Goal: Task Accomplishment & Management: Use online tool/utility

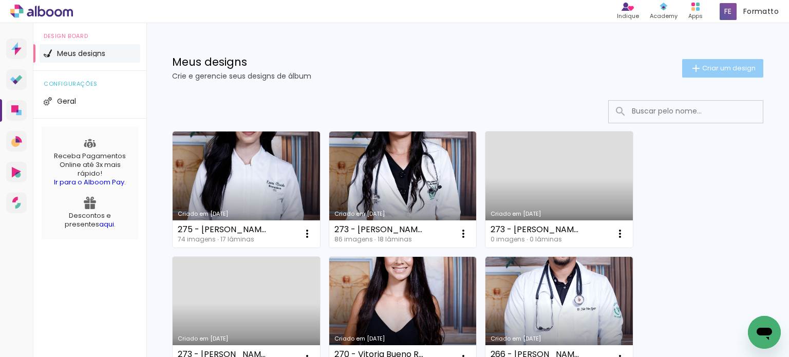
click at [709, 69] on span "Criar um design" at bounding box center [729, 68] width 53 height 7
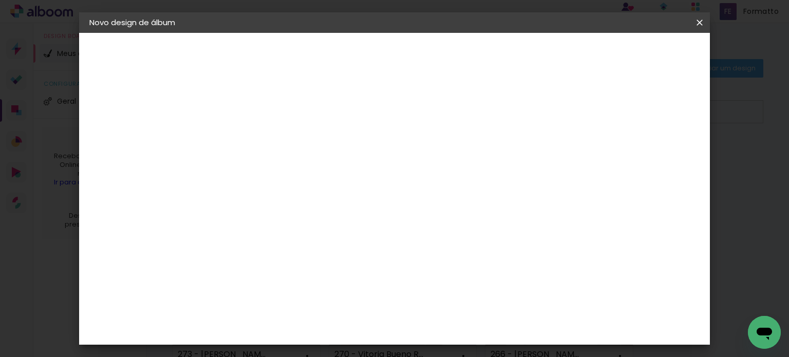
click at [0, 0] on div "Informações Dê um título ao seu álbum. Avançar" at bounding box center [0, 0] width 0 height 0
click at [257, 143] on input at bounding box center [257, 138] width 0 height 16
type input "324 - Andriel"
type paper-input "324 - Andriel"
click at [0, 0] on div "Informações Dê um título ao seu álbum. Avançar" at bounding box center [0, 0] width 0 height 0
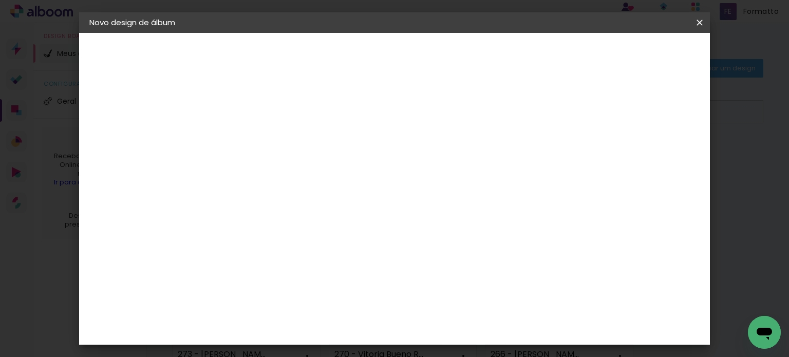
click at [257, 133] on input "324 - Andriel" at bounding box center [257, 138] width 0 height 16
type input "324 - [PERSON_NAME]"
type paper-input "324 - [PERSON_NAME]"
click at [0, 0] on div "Informações Dê um título ao seu álbum. Avançar" at bounding box center [0, 0] width 0 height 0
click at [363, 63] on paper-button "Avançar" at bounding box center [337, 54] width 50 height 17
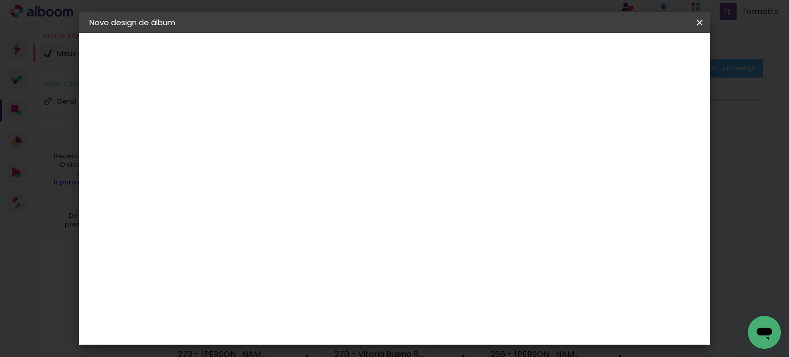
scroll to position [463, 0]
click at [339, 164] on paper-item "Canaan Álbuns" at bounding box center [283, 177] width 111 height 27
click at [0, 0] on slot "Avançar" at bounding box center [0, 0] width 0 height 0
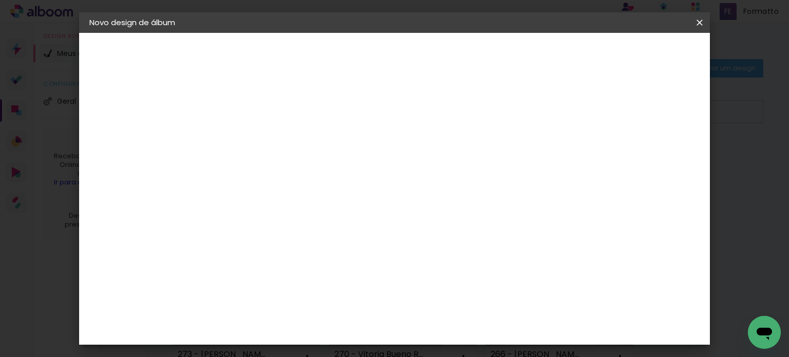
click at [0, 0] on slot "Avançar" at bounding box center [0, 0] width 0 height 0
click at [459, 57] on span "Iniciar design" at bounding box center [444, 58] width 29 height 14
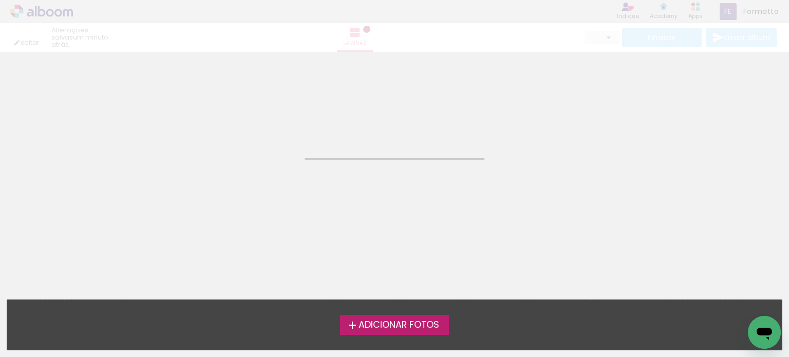
click at [407, 321] on span "Adicionar Fotos" at bounding box center [399, 325] width 81 height 9
click at [0, 0] on input "file" at bounding box center [0, 0] width 0 height 0
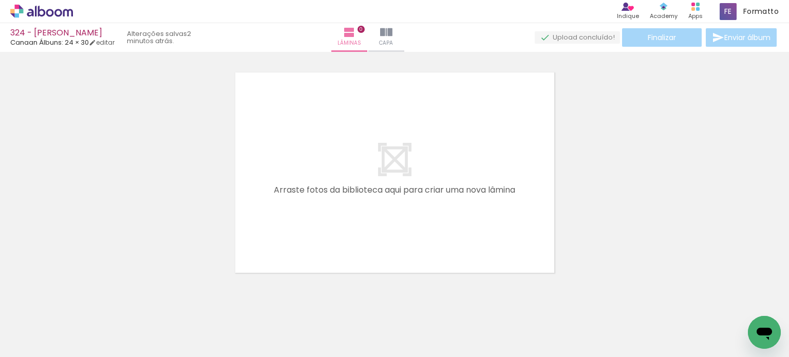
click at [46, 338] on span "Adicionar Fotos" at bounding box center [36, 343] width 31 height 11
click at [0, 0] on input "file" at bounding box center [0, 0] width 0 height 0
drag, startPoint x: 718, startPoint y: 305, endPoint x: 717, endPoint y: 311, distance: 5.7
click at [717, 310] on quentale-thumb at bounding box center [695, 322] width 58 height 59
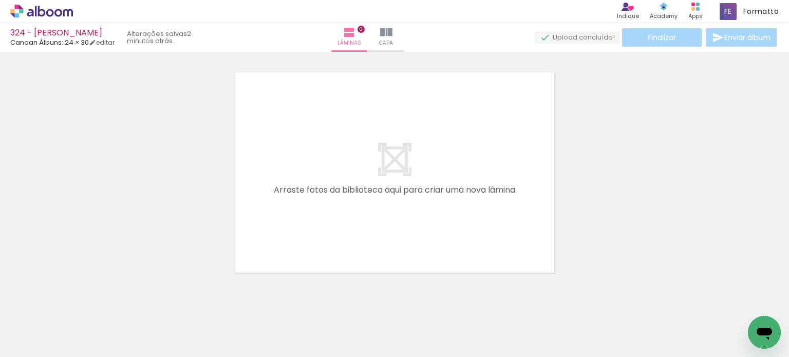
scroll to position [0, 1817]
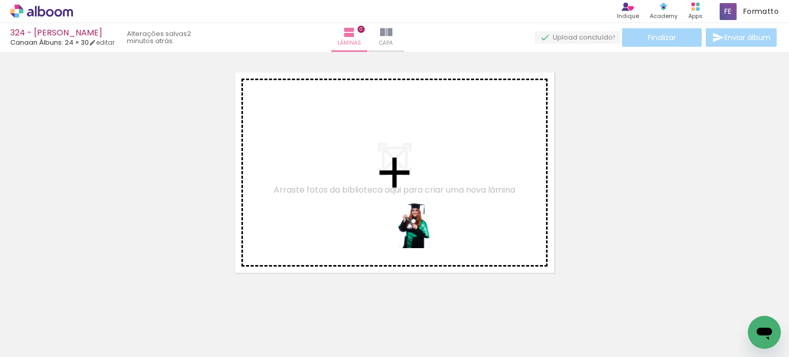
drag, startPoint x: 358, startPoint y: 329, endPoint x: 429, endPoint y: 233, distance: 119.7
click at [429, 233] on quentale-workspace at bounding box center [394, 178] width 789 height 357
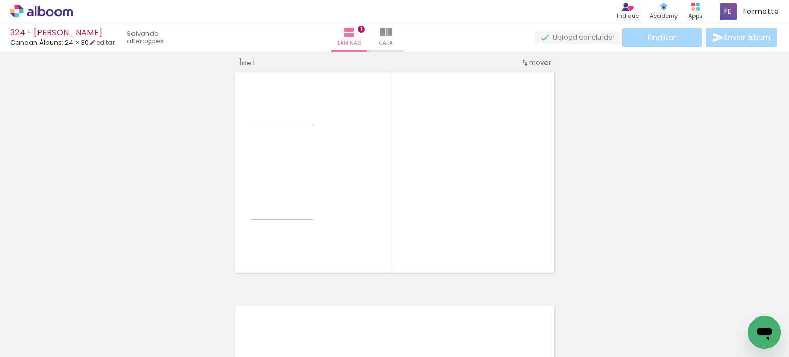
scroll to position [13, 0]
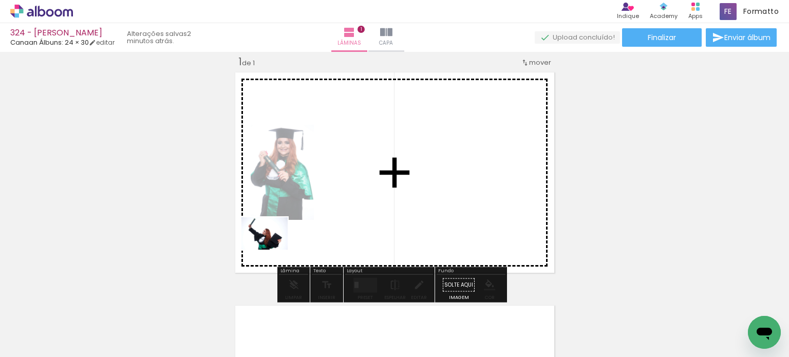
drag, startPoint x: 261, startPoint y: 312, endPoint x: 272, endPoint y: 248, distance: 65.3
click at [272, 248] on quentale-workspace at bounding box center [394, 178] width 789 height 357
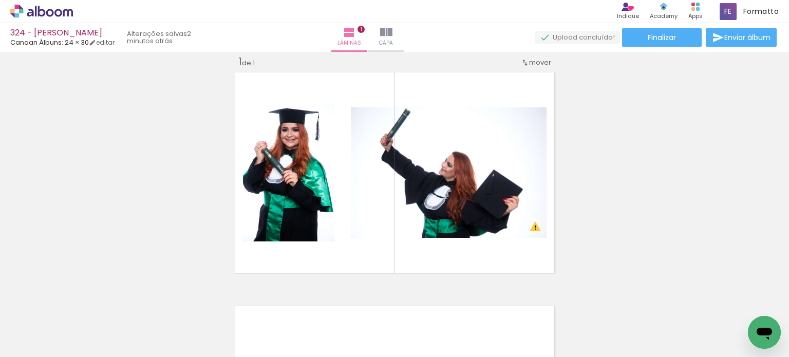
scroll to position [0, 2751]
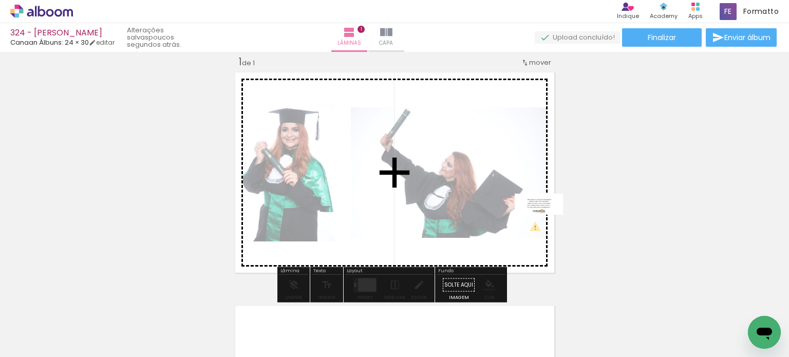
drag, startPoint x: 742, startPoint y: 328, endPoint x: 544, endPoint y: 224, distance: 223.4
click at [544, 224] on quentale-workspace at bounding box center [394, 178] width 789 height 357
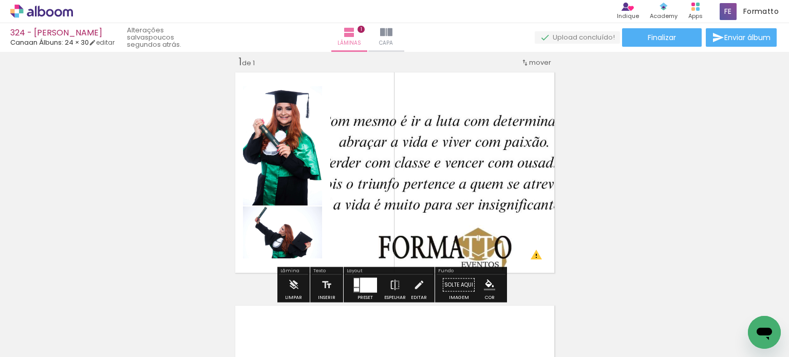
click at [356, 288] on div at bounding box center [356, 290] width 5 height 4
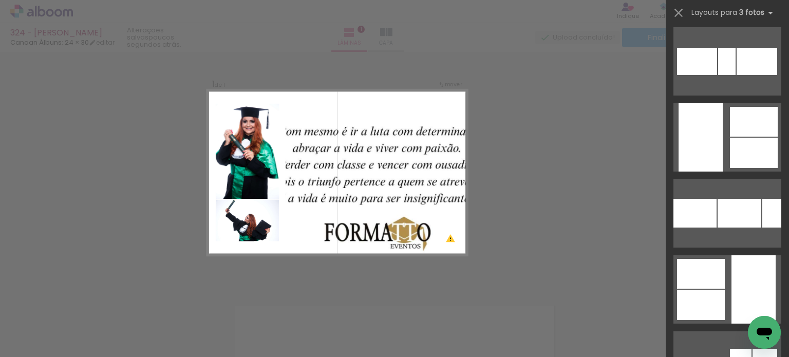
scroll to position [2364, 0]
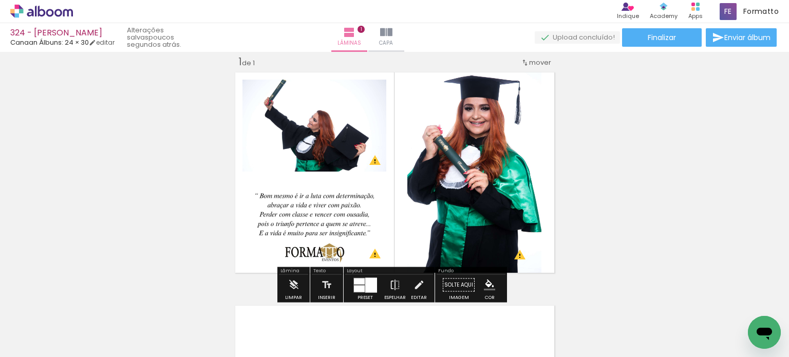
click at [484, 283] on iron-icon "color picker" at bounding box center [489, 285] width 11 height 11
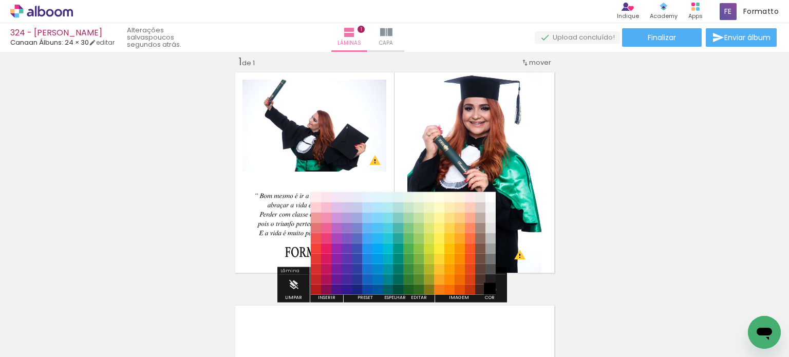
click at [491, 289] on paper-item "#000000" at bounding box center [491, 289] width 10 height 10
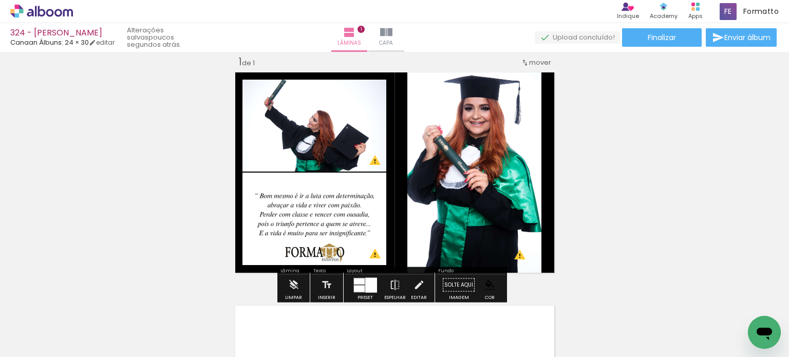
click at [619, 222] on div "Inserir lâmina 1 de 1 O Designbox precisará aumentar a sua imagem em 176% para …" at bounding box center [394, 276] width 789 height 467
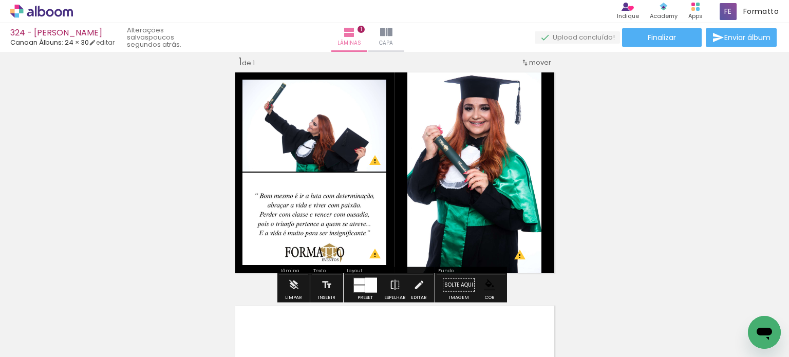
click at [585, 120] on div "Inserir lâmina 1 de 1 O Designbox precisará aumentar a sua imagem em 176% para …" at bounding box center [394, 276] width 789 height 467
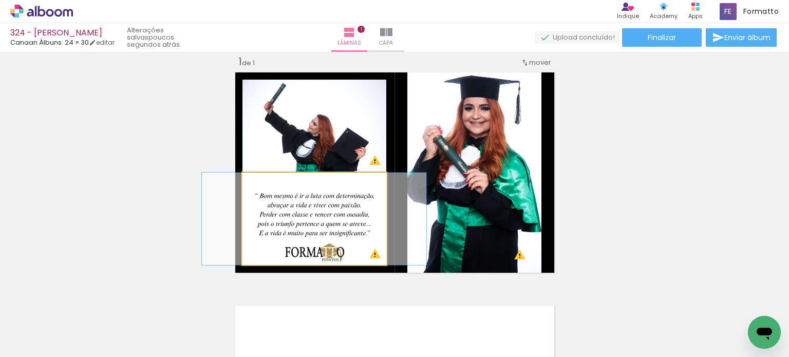
click at [315, 216] on quentale-photo at bounding box center [315, 219] width 144 height 93
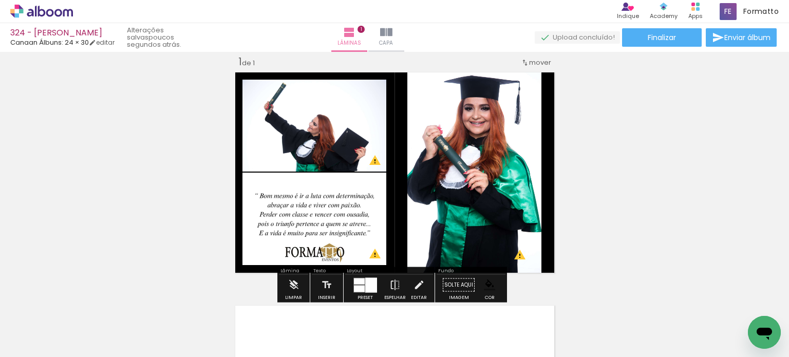
click at [531, 168] on quentale-photo at bounding box center [475, 173] width 134 height 208
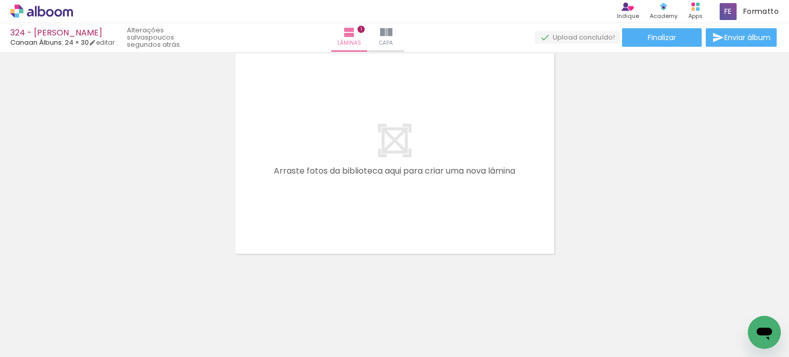
scroll to position [0, 1523]
click at [55, 326] on iron-icon at bounding box center [52, 326] width 8 height 8
click at [51, 324] on paper-item "Não utilizadas" at bounding box center [33, 322] width 53 height 9
type input "Não utilizadas"
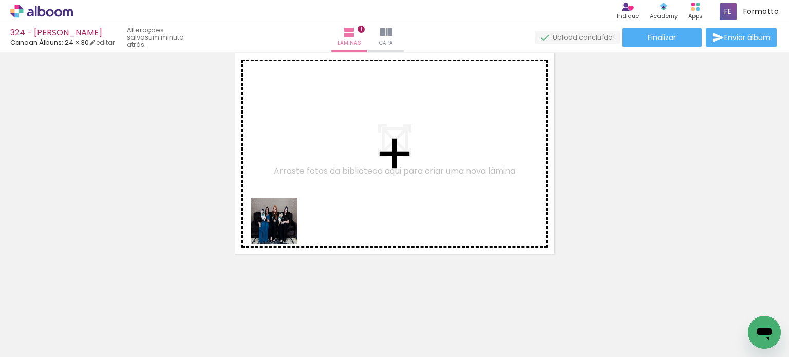
drag, startPoint x: 187, startPoint y: 326, endPoint x: 287, endPoint y: 218, distance: 147.3
click at [287, 218] on quentale-workspace at bounding box center [394, 178] width 789 height 357
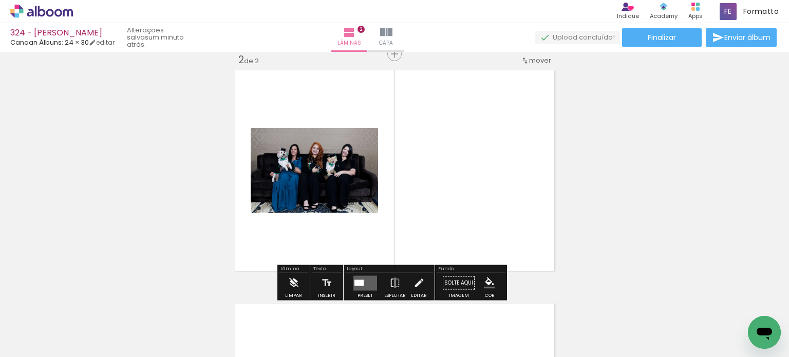
scroll to position [246, 0]
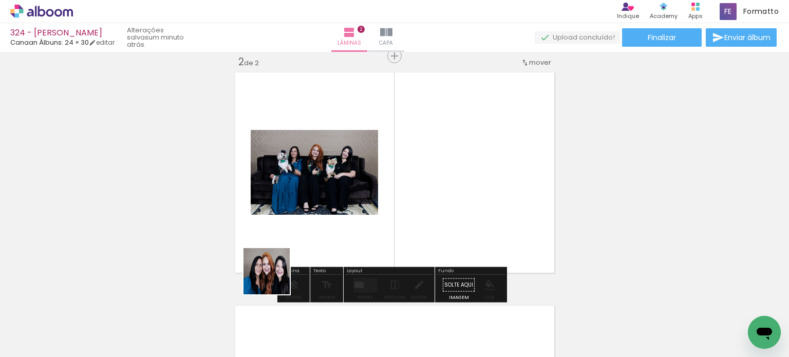
drag, startPoint x: 256, startPoint y: 320, endPoint x: 300, endPoint y: 237, distance: 93.8
click at [300, 237] on quentale-workspace at bounding box center [394, 178] width 789 height 357
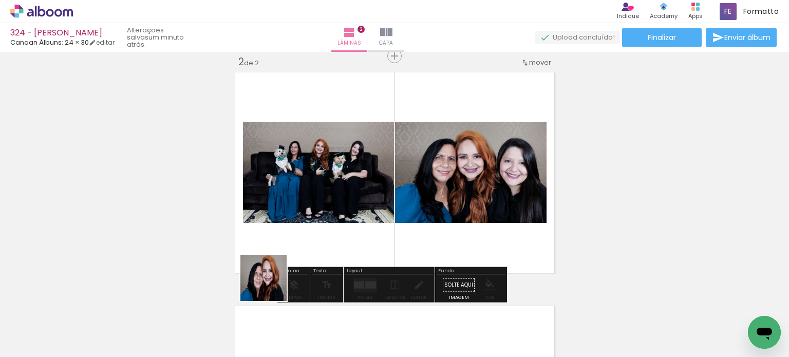
drag, startPoint x: 260, startPoint y: 318, endPoint x: 300, endPoint y: 242, distance: 86.7
click at [300, 242] on quentale-workspace at bounding box center [394, 178] width 789 height 357
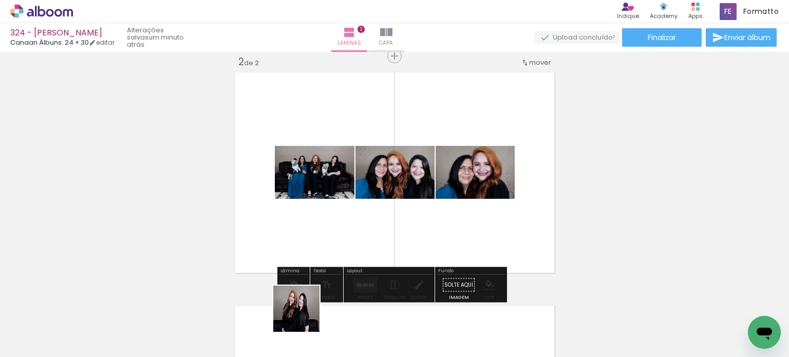
drag, startPoint x: 301, startPoint y: 322, endPoint x: 317, endPoint y: 230, distance: 92.9
click at [318, 230] on quentale-workspace at bounding box center [394, 178] width 789 height 357
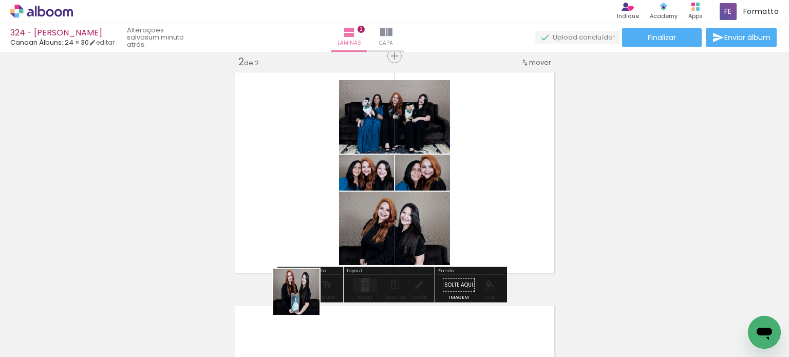
drag, startPoint x: 302, startPoint y: 315, endPoint x: 304, endPoint y: 226, distance: 88.9
click at [304, 226] on quentale-workspace at bounding box center [394, 178] width 789 height 357
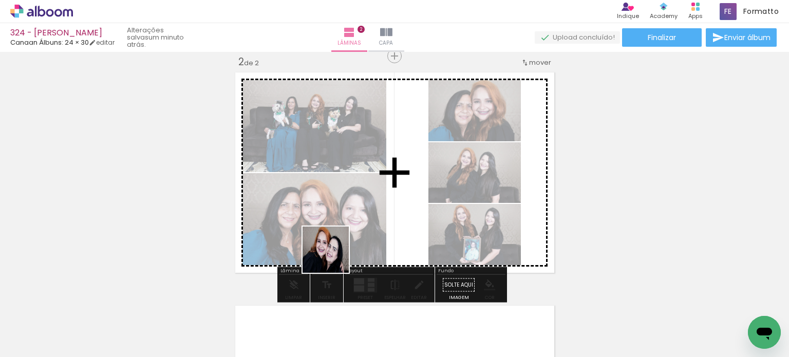
drag, startPoint x: 329, startPoint y: 274, endPoint x: 339, endPoint y: 238, distance: 36.9
click at [339, 238] on quentale-workspace at bounding box center [394, 178] width 789 height 357
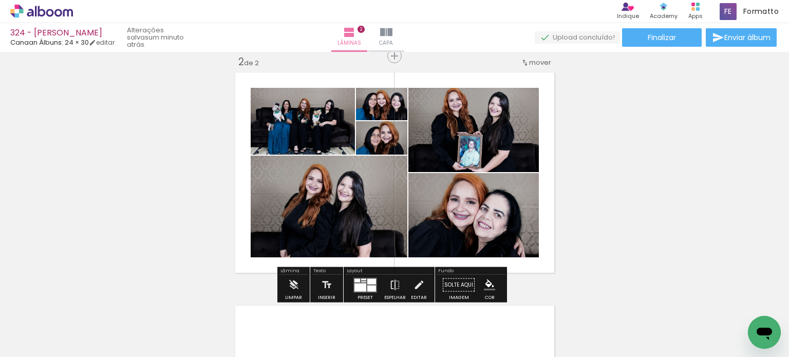
click at [362, 287] on div at bounding box center [361, 287] width 12 height 8
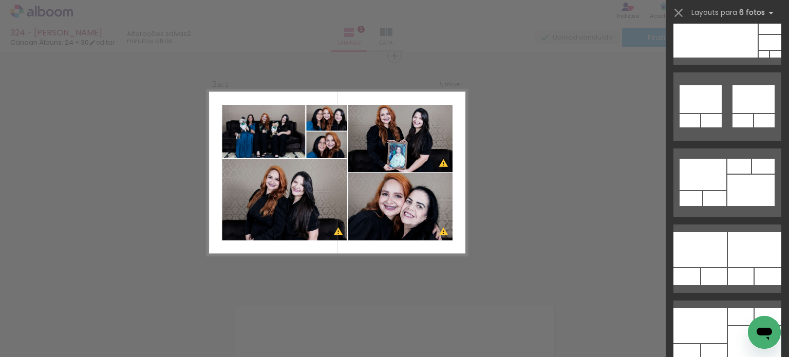
scroll to position [771, 0]
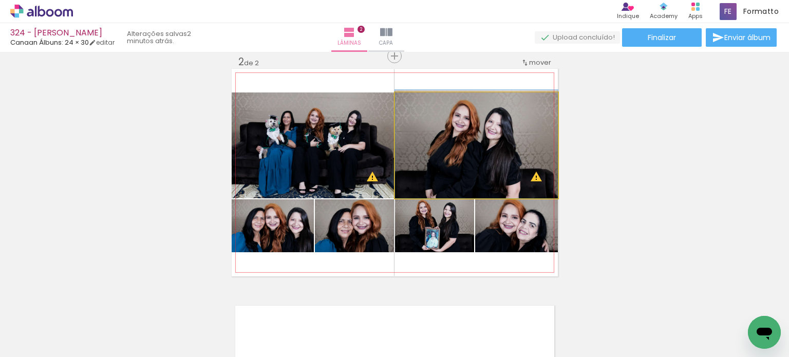
drag, startPoint x: 504, startPoint y: 168, endPoint x: 503, endPoint y: 162, distance: 6.3
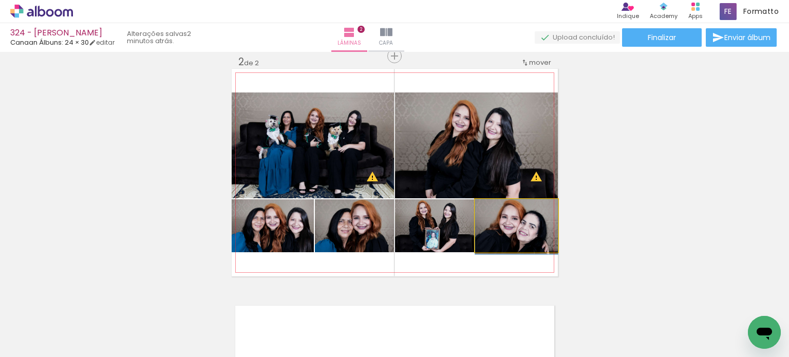
drag, startPoint x: 541, startPoint y: 232, endPoint x: 540, endPoint y: 237, distance: 5.7
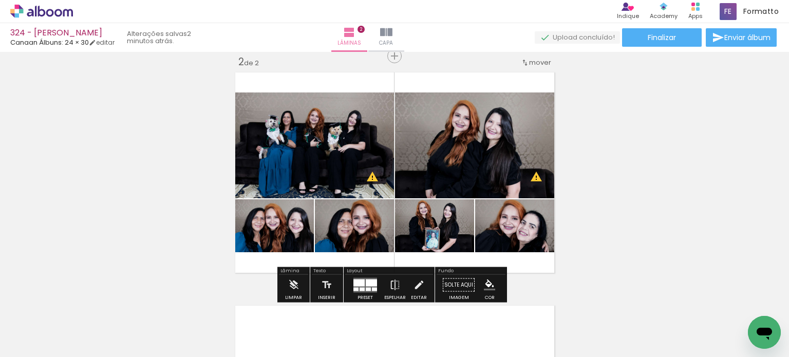
click at [598, 189] on div "Inserir lâmina 1 de 2 Inserir lâmina 2 de 2 O Designbox precisará aumentar a su…" at bounding box center [394, 159] width 789 height 700
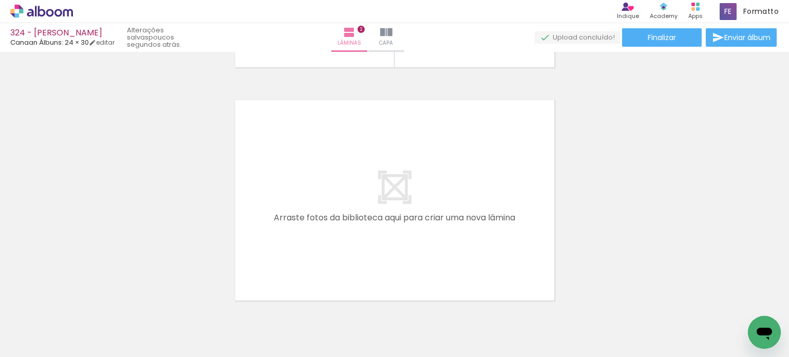
scroll to position [0, 386]
drag, startPoint x: 287, startPoint y: 300, endPoint x: 254, endPoint y: 298, distance: 32.9
click at [369, 240] on quentale-workspace at bounding box center [394, 178] width 789 height 357
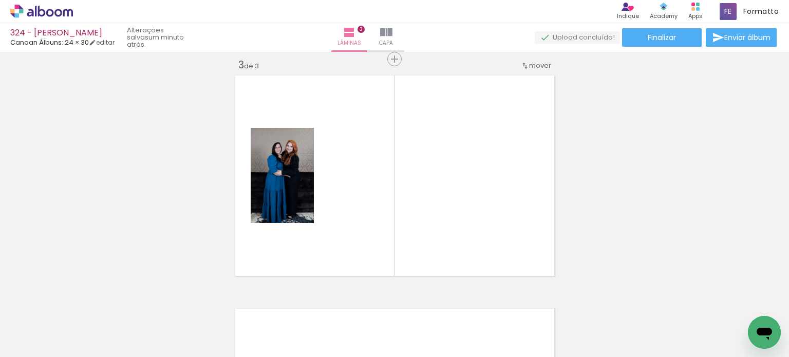
scroll to position [479, 0]
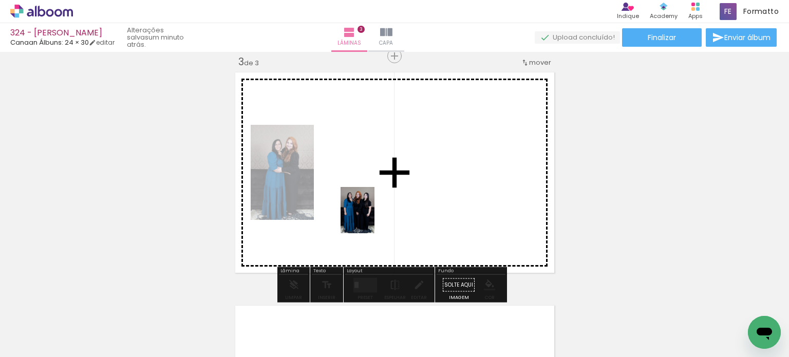
drag, startPoint x: 185, startPoint y: 316, endPoint x: 389, endPoint y: 205, distance: 232.5
click at [393, 205] on quentale-workspace at bounding box center [394, 178] width 789 height 357
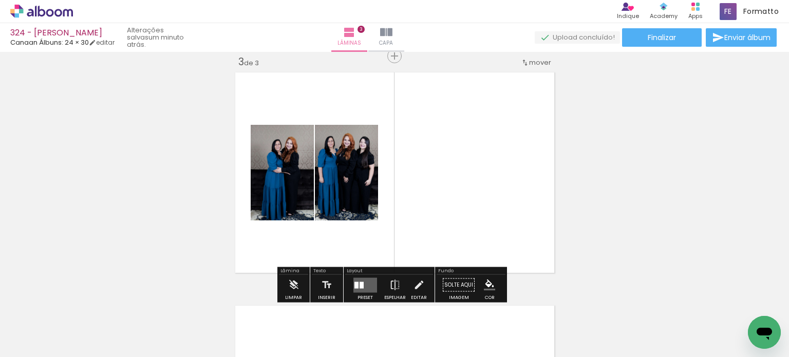
click at [365, 281] on quentale-layouter at bounding box center [366, 285] width 24 height 15
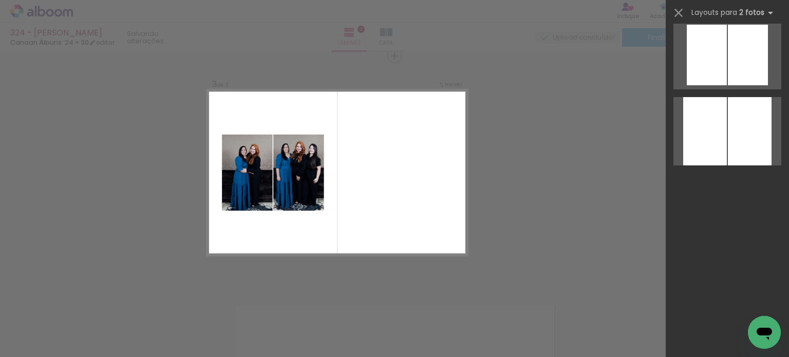
scroll to position [0, 0]
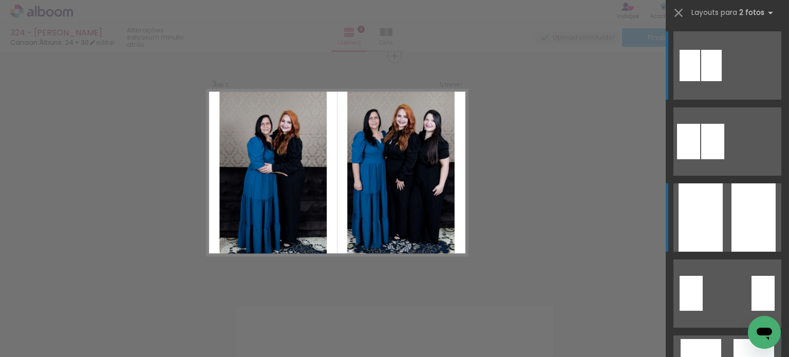
click at [773, 176] on quentale-layouter at bounding box center [728, 141] width 108 height 68
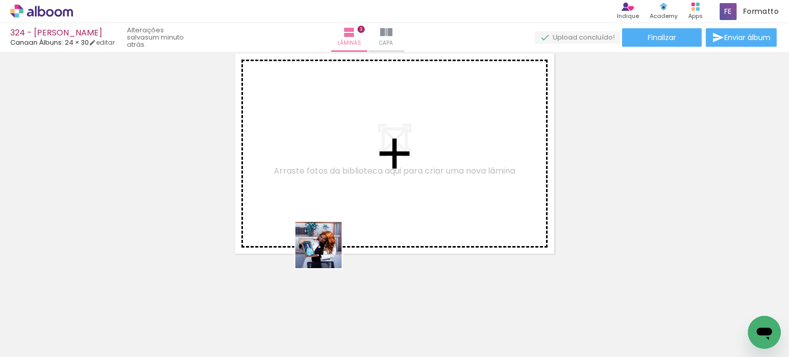
drag, startPoint x: 300, startPoint y: 286, endPoint x: 323, endPoint y: 247, distance: 45.8
click at [338, 238] on quentale-workspace at bounding box center [394, 178] width 789 height 357
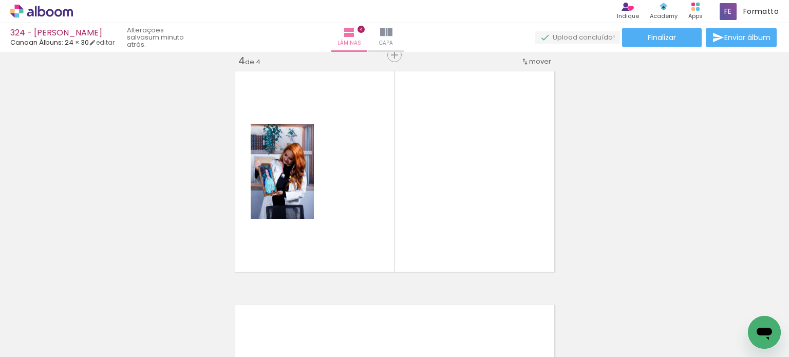
scroll to position [713, 0]
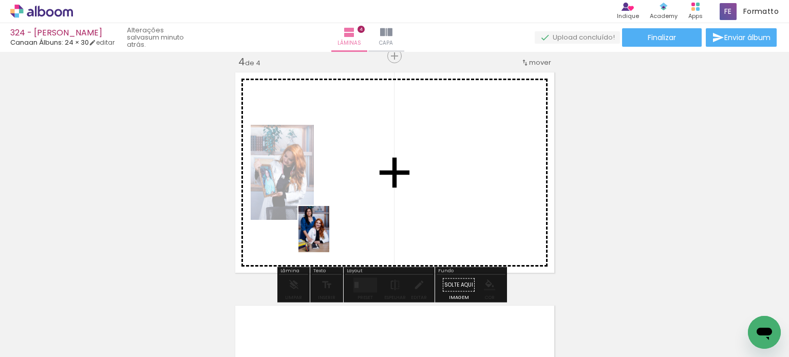
drag, startPoint x: 239, startPoint y: 312, endPoint x: 329, endPoint y: 237, distance: 117.9
click at [329, 237] on quentale-workspace at bounding box center [394, 178] width 789 height 357
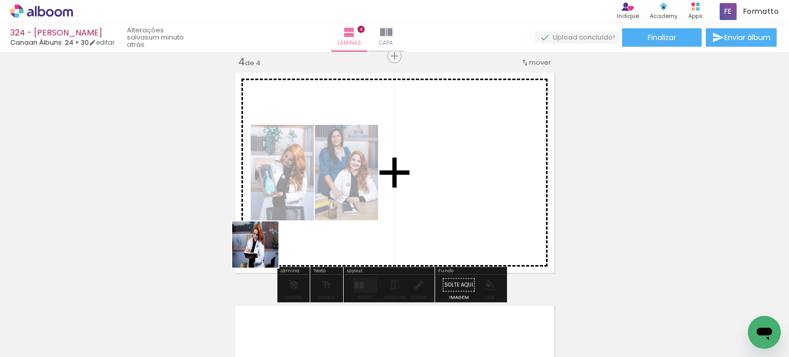
drag, startPoint x: 228, startPoint y: 281, endPoint x: 265, endPoint y: 250, distance: 47.8
click at [265, 250] on quentale-workspace at bounding box center [394, 178] width 789 height 357
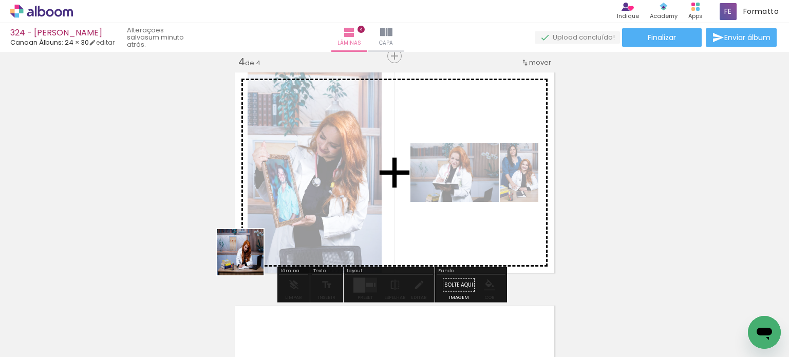
drag, startPoint x: 213, startPoint y: 278, endPoint x: 279, endPoint y: 241, distance: 75.2
click at [279, 241] on quentale-workspace at bounding box center [394, 178] width 789 height 357
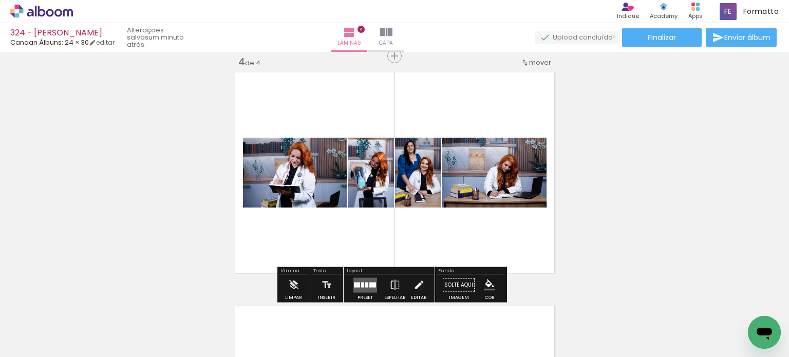
click at [354, 283] on div at bounding box center [357, 284] width 6 height 5
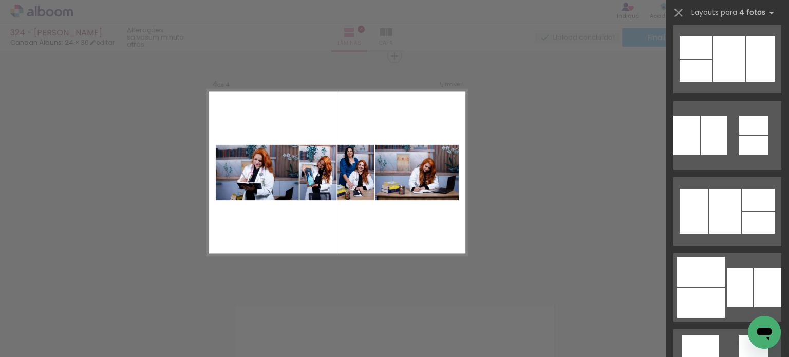
scroll to position [617, 0]
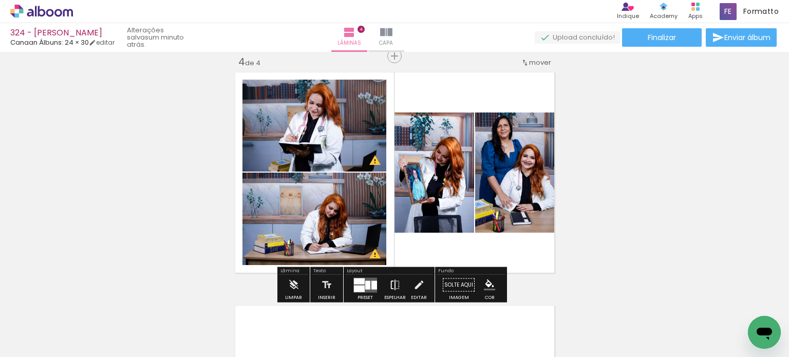
click at [395, 289] on iron-icon at bounding box center [395, 285] width 11 height 21
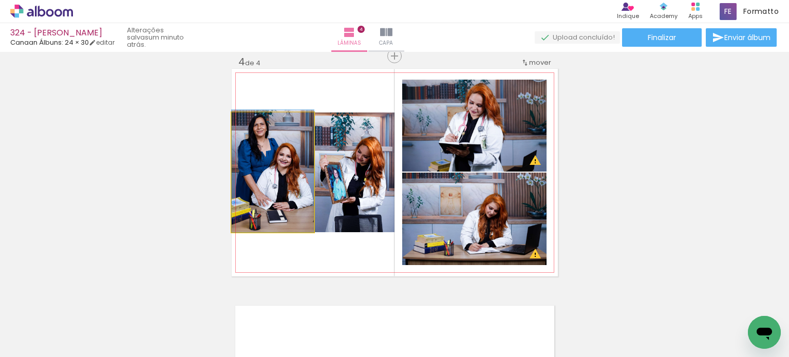
drag, startPoint x: 291, startPoint y: 205, endPoint x: 298, endPoint y: 204, distance: 6.9
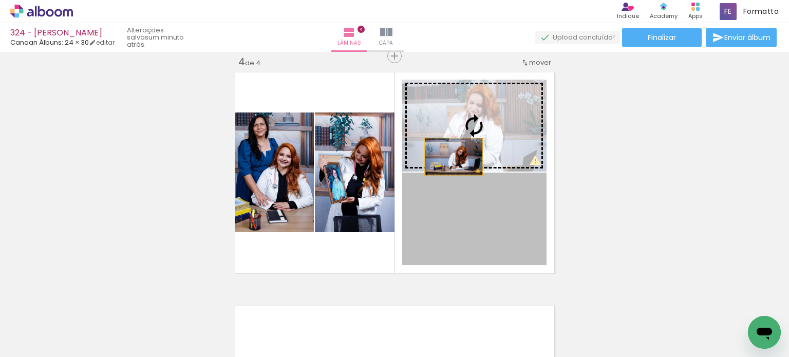
drag, startPoint x: 462, startPoint y: 225, endPoint x: 447, endPoint y: 149, distance: 77.9
click at [0, 0] on slot at bounding box center [0, 0] width 0 height 0
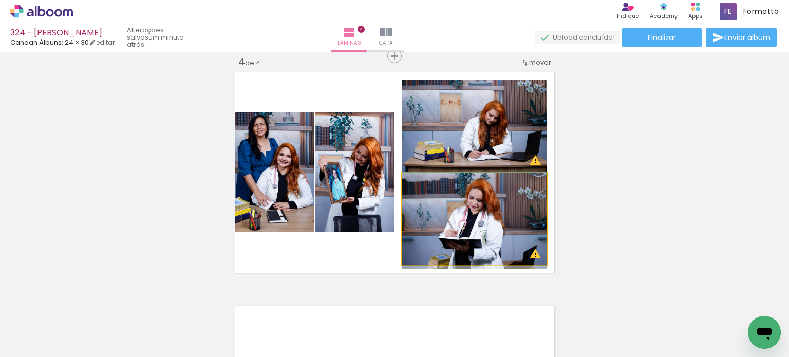
drag, startPoint x: 514, startPoint y: 224, endPoint x: 514, endPoint y: 232, distance: 8.2
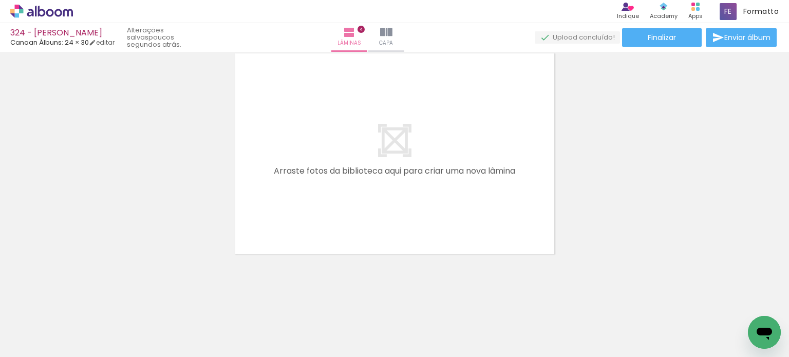
scroll to position [0, 1398]
drag, startPoint x: 213, startPoint y: 324, endPoint x: 287, endPoint y: 234, distance: 116.9
click at [288, 233] on quentale-workspace at bounding box center [394, 178] width 789 height 357
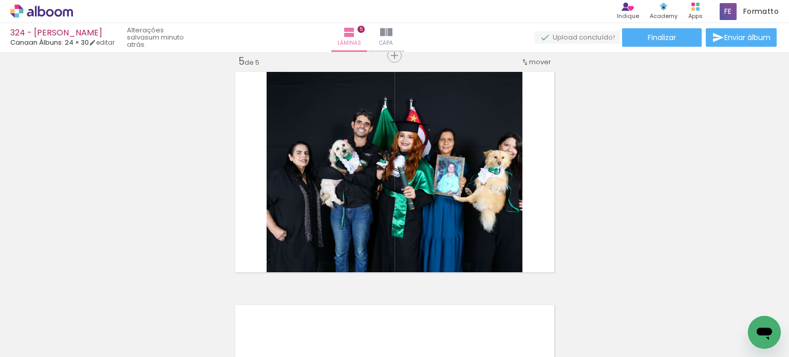
scroll to position [946, 0]
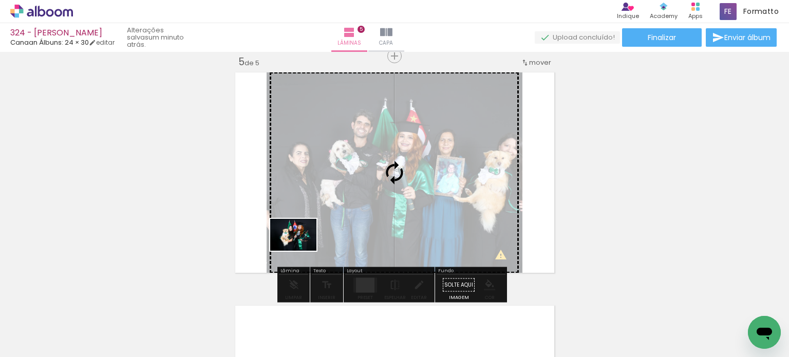
drag, startPoint x: 214, startPoint y: 321, endPoint x: 301, endPoint y: 250, distance: 112.9
click at [301, 250] on quentale-workspace at bounding box center [394, 178] width 789 height 357
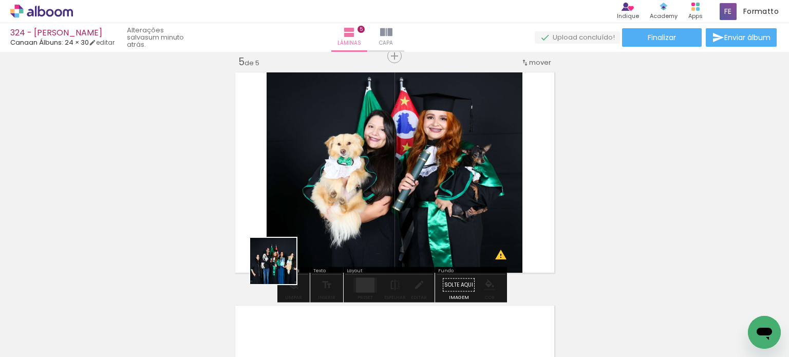
drag, startPoint x: 208, startPoint y: 325, endPoint x: 301, endPoint y: 253, distance: 117.3
click at [301, 253] on quentale-workspace at bounding box center [394, 178] width 789 height 357
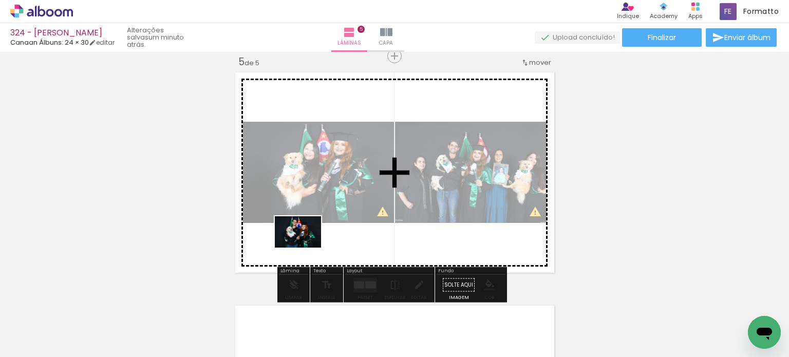
drag, startPoint x: 220, startPoint y: 316, endPoint x: 306, endPoint y: 247, distance: 110.0
click at [306, 247] on quentale-workspace at bounding box center [394, 178] width 789 height 357
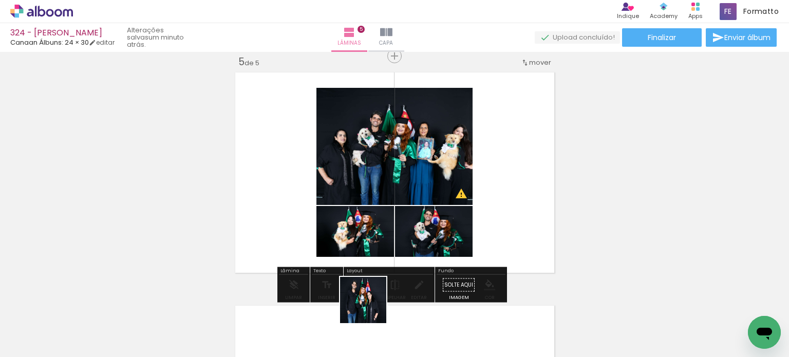
drag, startPoint x: 371, startPoint y: 308, endPoint x: 380, endPoint y: 250, distance: 58.2
click at [380, 250] on quentale-workspace at bounding box center [394, 178] width 789 height 357
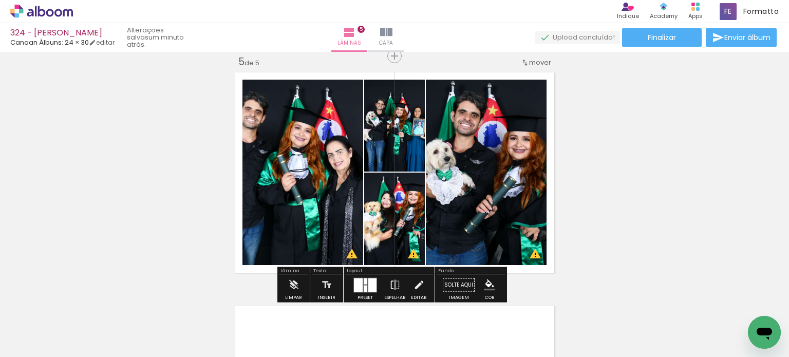
click at [368, 287] on div at bounding box center [372, 285] width 8 height 14
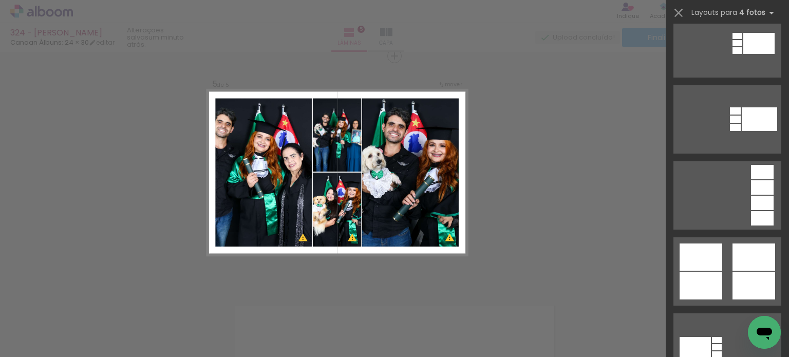
scroll to position [514, 0]
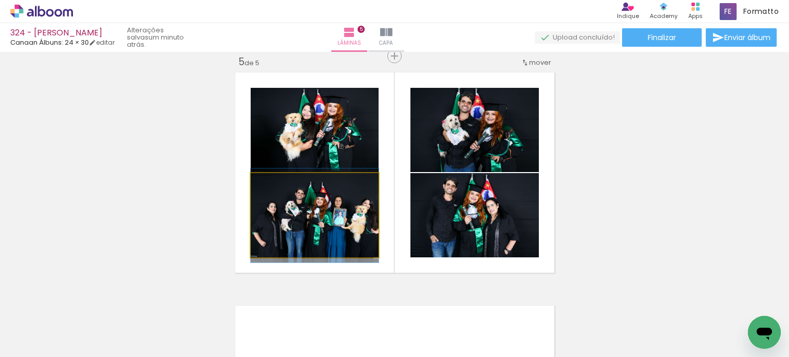
drag, startPoint x: 358, startPoint y: 222, endPoint x: 437, endPoint y: 215, distance: 79.9
click at [0, 0] on slot at bounding box center [0, 0] width 0 height 0
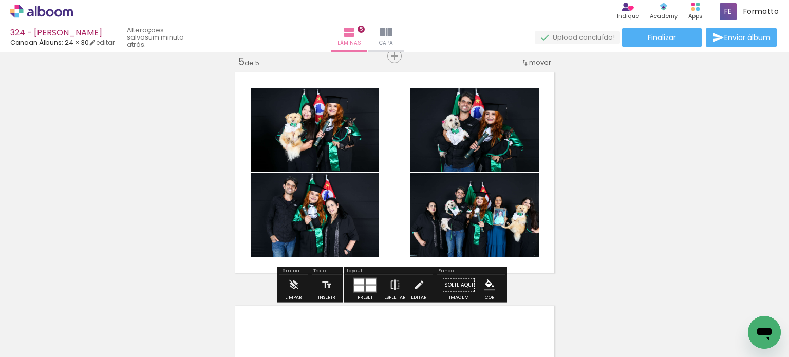
scroll to position [0, 1398]
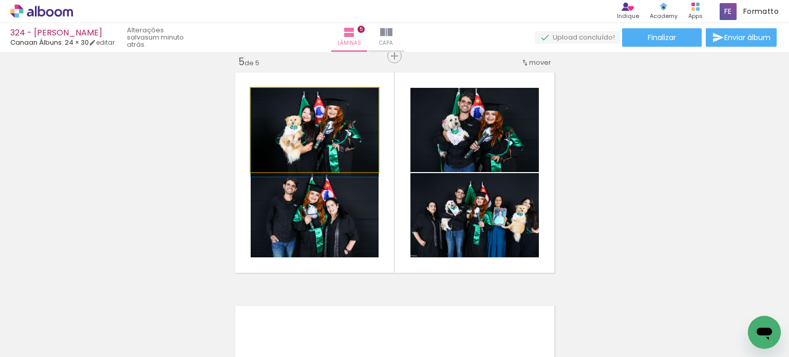
drag, startPoint x: 355, startPoint y: 156, endPoint x: 354, endPoint y: 199, distance: 42.7
click at [0, 0] on slot at bounding box center [0, 0] width 0 height 0
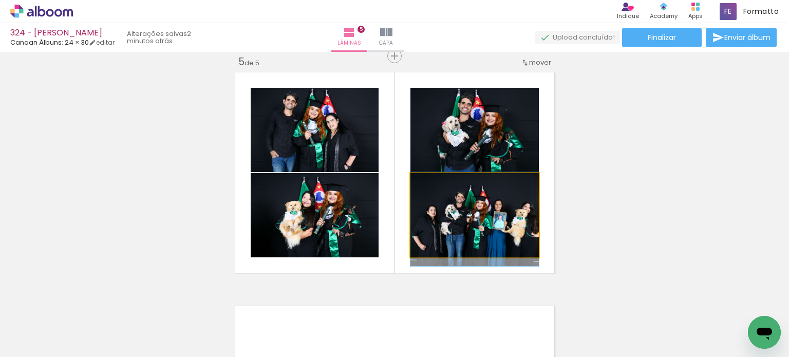
drag, startPoint x: 452, startPoint y: 232, endPoint x: 449, endPoint y: 236, distance: 5.5
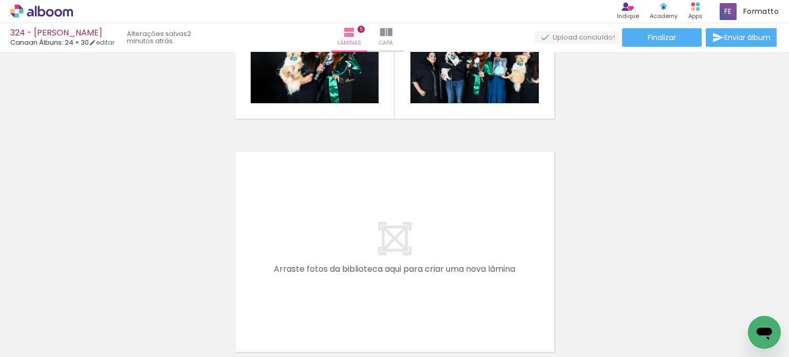
scroll to position [1198, 0]
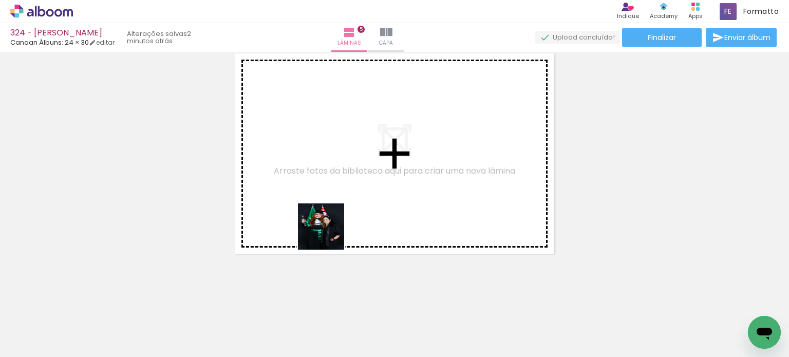
drag, startPoint x: 325, startPoint y: 259, endPoint x: 307, endPoint y: 263, distance: 18.6
click at [329, 234] on quentale-workspace at bounding box center [394, 178] width 789 height 357
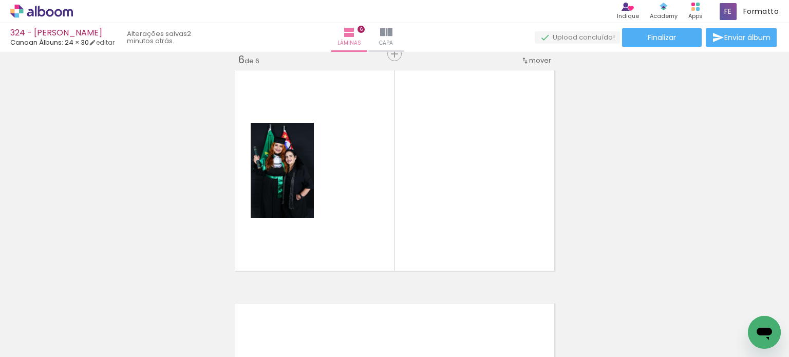
scroll to position [1179, 0]
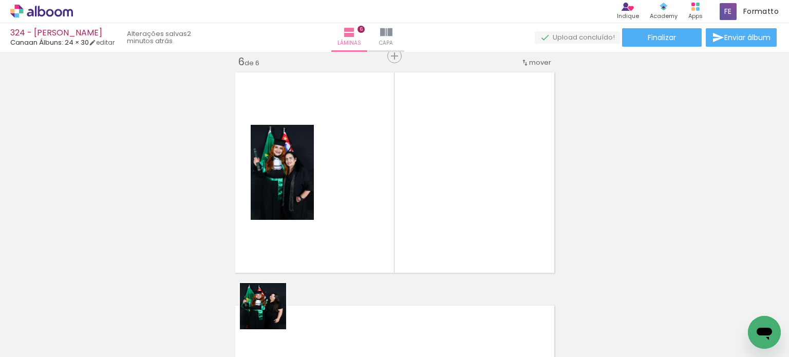
drag, startPoint x: 271, startPoint y: 314, endPoint x: 306, endPoint y: 256, distance: 67.8
click at [329, 227] on quentale-workspace at bounding box center [394, 178] width 789 height 357
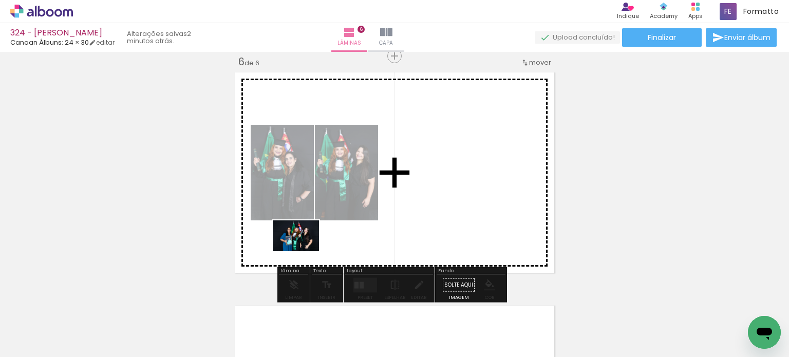
drag, startPoint x: 215, startPoint y: 324, endPoint x: 304, endPoint y: 251, distance: 115.0
click at [304, 251] on quentale-workspace at bounding box center [394, 178] width 789 height 357
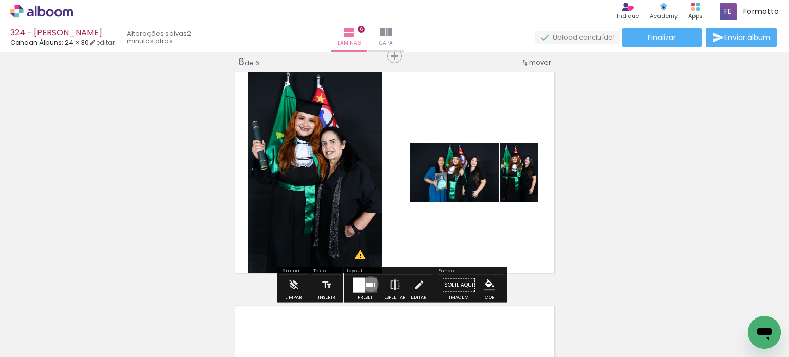
click at [368, 284] on div at bounding box center [369, 285] width 7 height 4
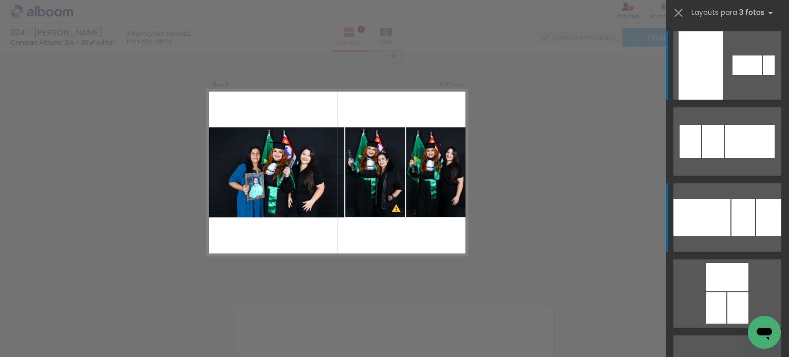
click at [724, 158] on div at bounding box center [714, 141] width 22 height 33
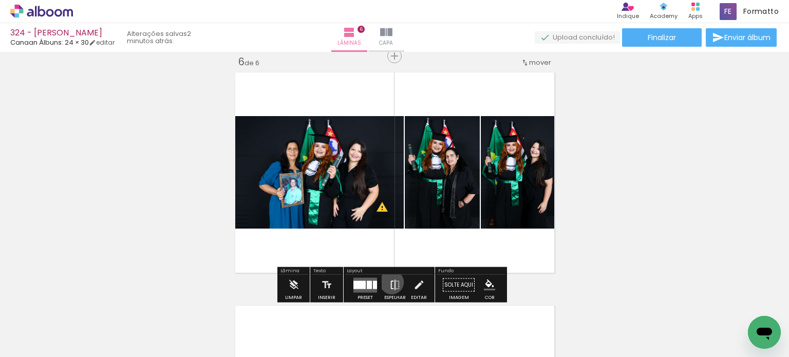
click at [390, 282] on iron-icon at bounding box center [395, 285] width 11 height 21
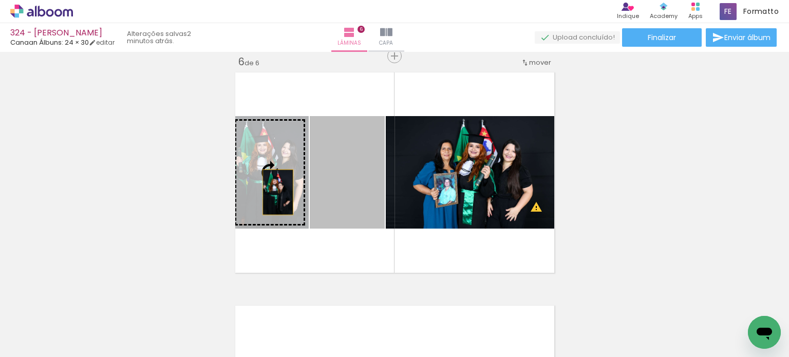
drag, startPoint x: 327, startPoint y: 193, endPoint x: 274, endPoint y: 192, distance: 52.9
click at [0, 0] on slot at bounding box center [0, 0] width 0 height 0
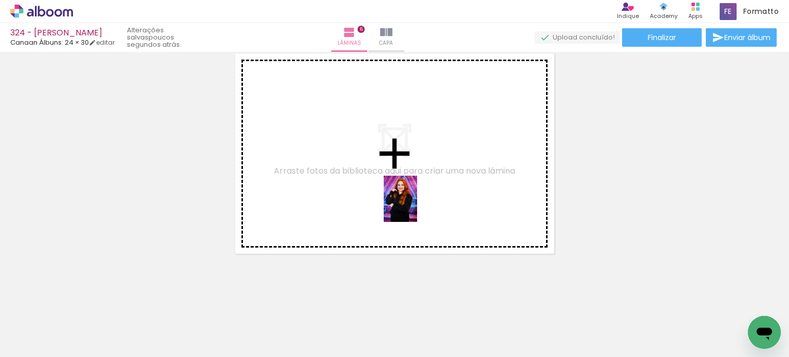
drag, startPoint x: 397, startPoint y: 319, endPoint x: 415, endPoint y: 206, distance: 114.5
click at [415, 206] on quentale-workspace at bounding box center [394, 178] width 789 height 357
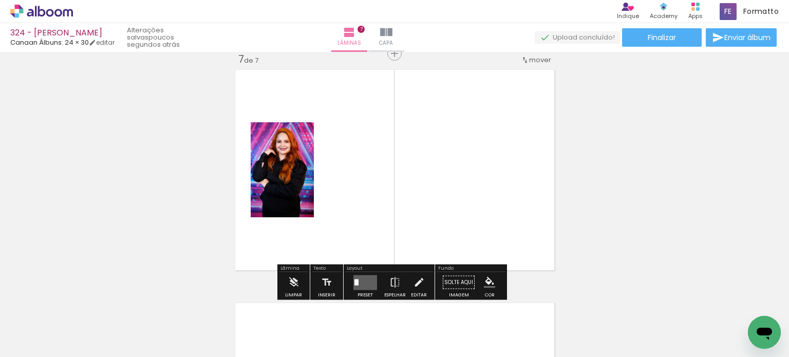
scroll to position [1413, 0]
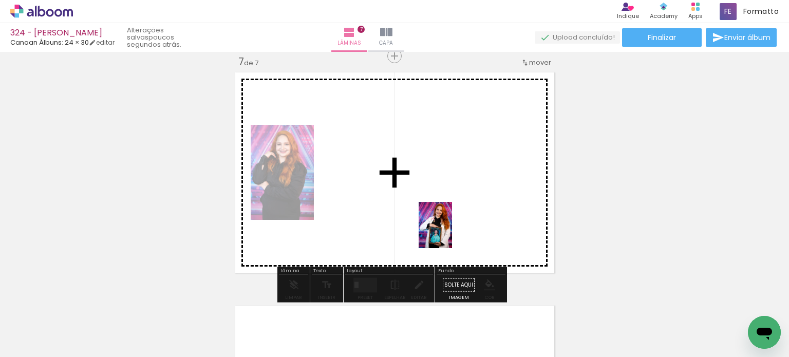
drag, startPoint x: 450, startPoint y: 261, endPoint x: 450, endPoint y: 230, distance: 31.3
click at [450, 230] on quentale-workspace at bounding box center [394, 178] width 789 height 357
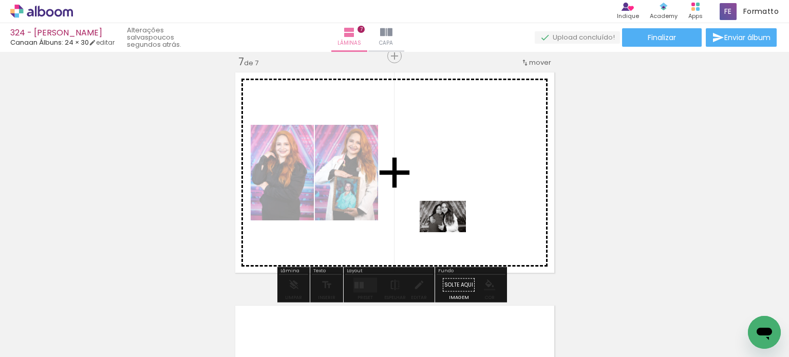
drag, startPoint x: 412, startPoint y: 318, endPoint x: 452, endPoint y: 232, distance: 95.2
click at [452, 229] on quentale-workspace at bounding box center [394, 178] width 789 height 357
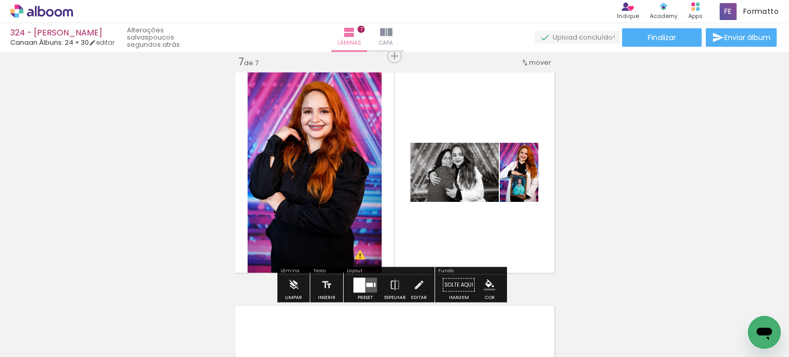
click at [368, 289] on quentale-layouter at bounding box center [366, 285] width 24 height 15
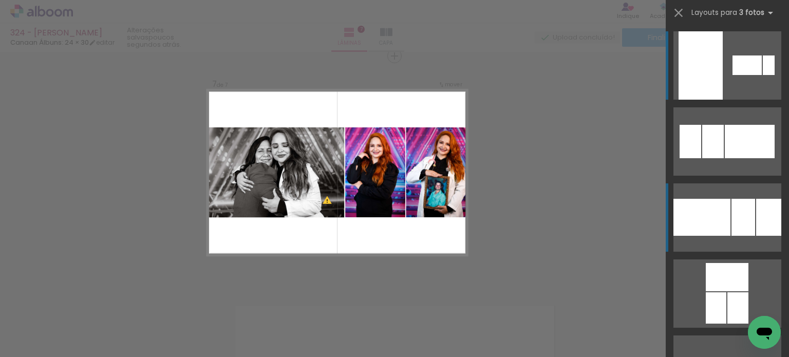
click at [719, 226] on div at bounding box center [702, 217] width 57 height 37
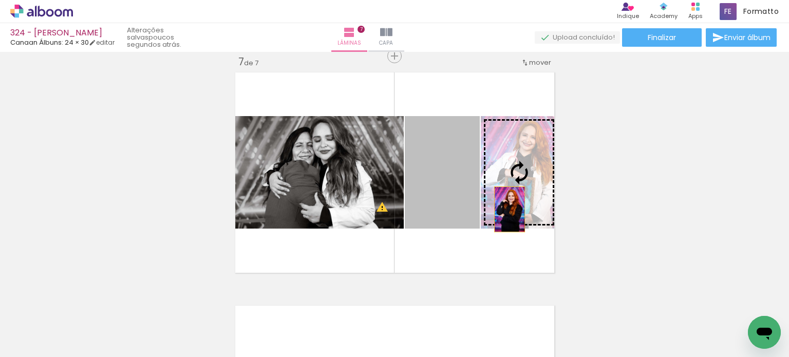
drag, startPoint x: 460, startPoint y: 212, endPoint x: 506, endPoint y: 209, distance: 45.3
click at [0, 0] on slot at bounding box center [0, 0] width 0 height 0
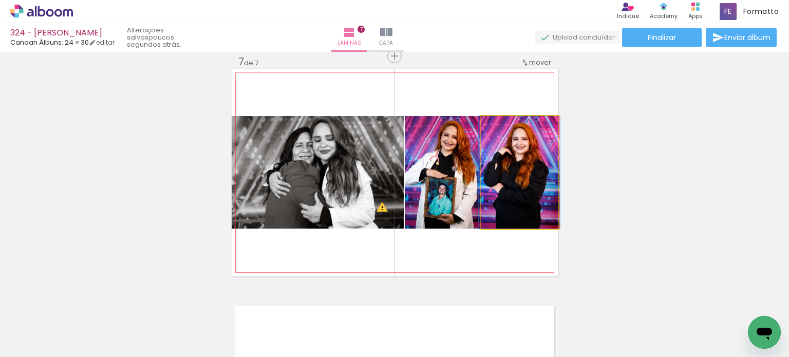
click at [502, 201] on quentale-photo at bounding box center [519, 172] width 77 height 113
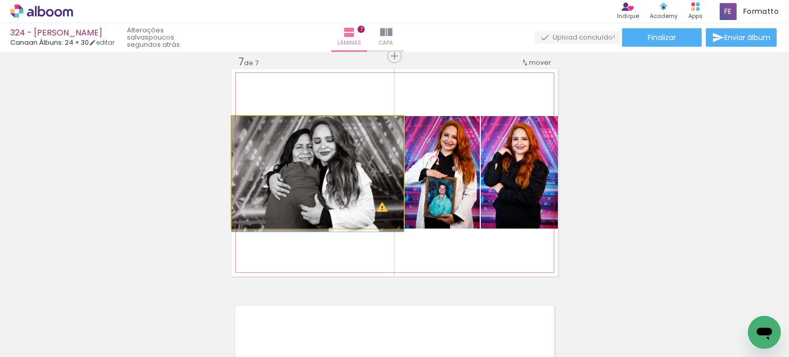
drag, startPoint x: 354, startPoint y: 199, endPoint x: 355, endPoint y: 206, distance: 6.8
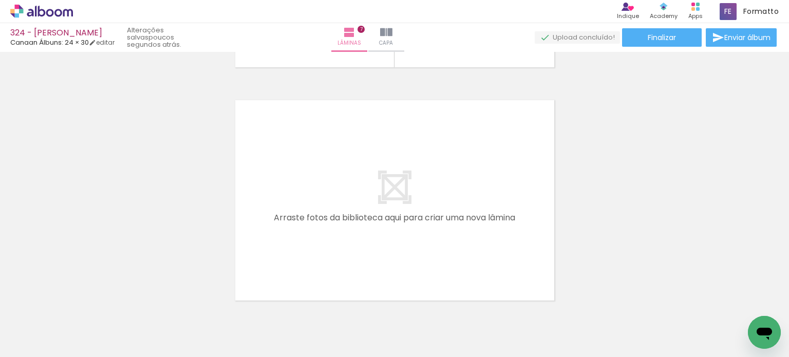
scroll to position [0, 0]
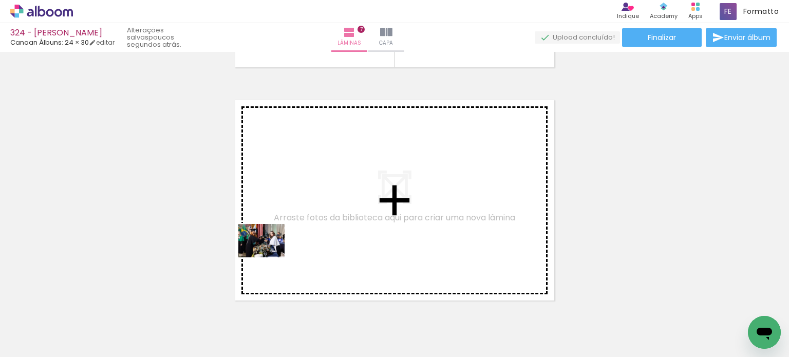
drag, startPoint x: 107, startPoint y: 322, endPoint x: 280, endPoint y: 249, distance: 187.0
click at [280, 249] on quentale-workspace at bounding box center [394, 178] width 789 height 357
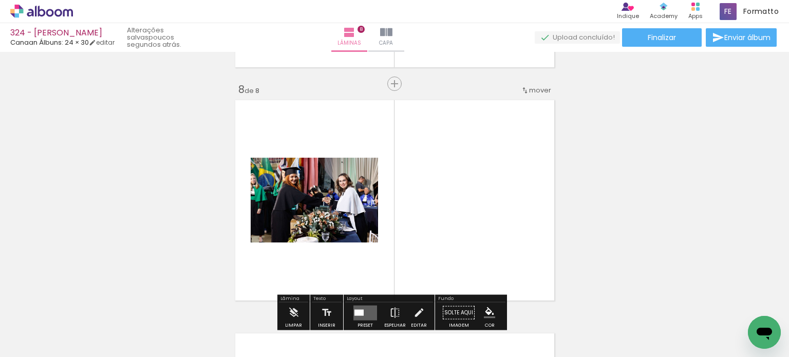
scroll to position [1646, 0]
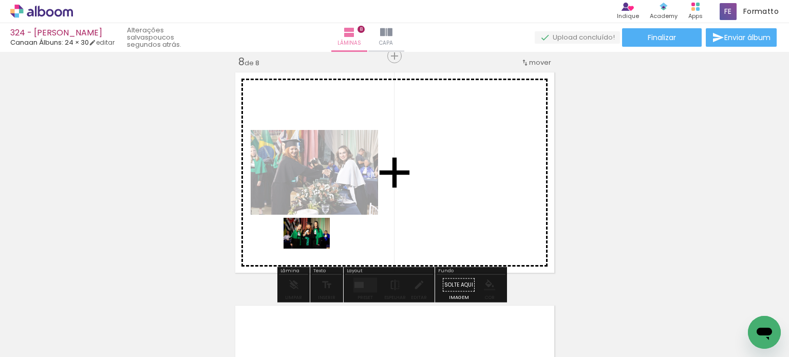
drag, startPoint x: 217, startPoint y: 324, endPoint x: 321, endPoint y: 240, distance: 134.1
click at [321, 240] on quentale-workspace at bounding box center [394, 178] width 789 height 357
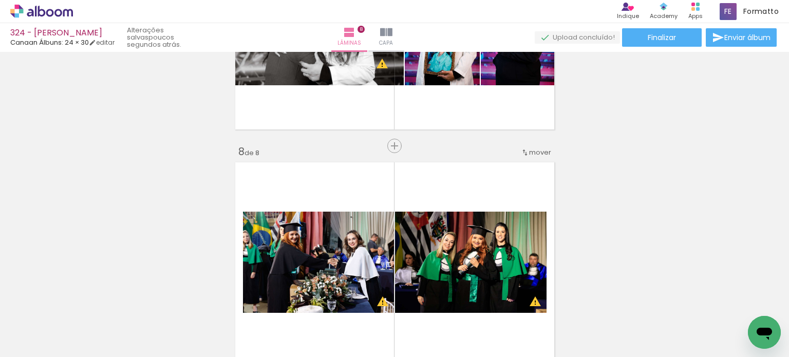
scroll to position [1543, 0]
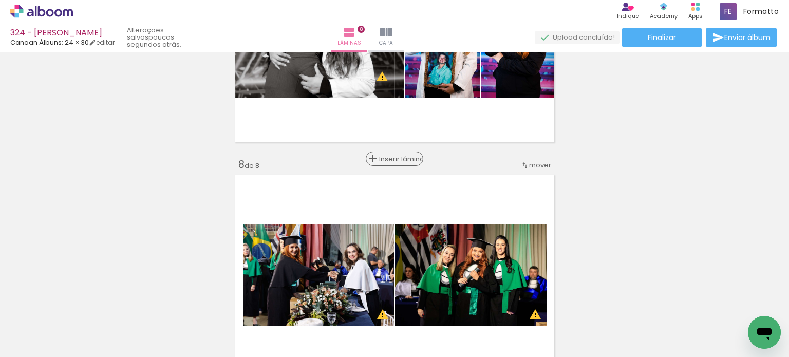
click at [391, 156] on span "Inserir lâmina" at bounding box center [399, 159] width 40 height 7
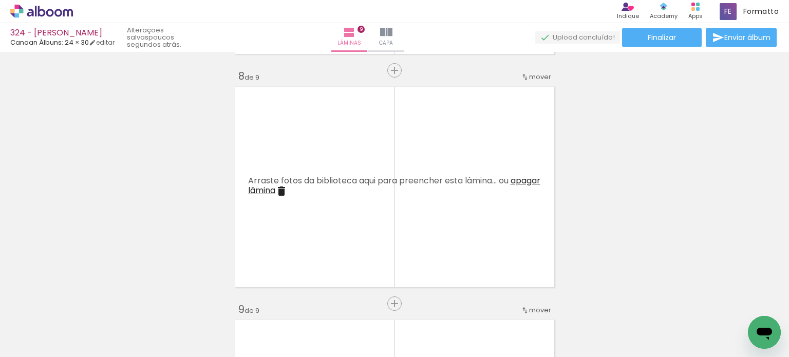
scroll to position [1646, 0]
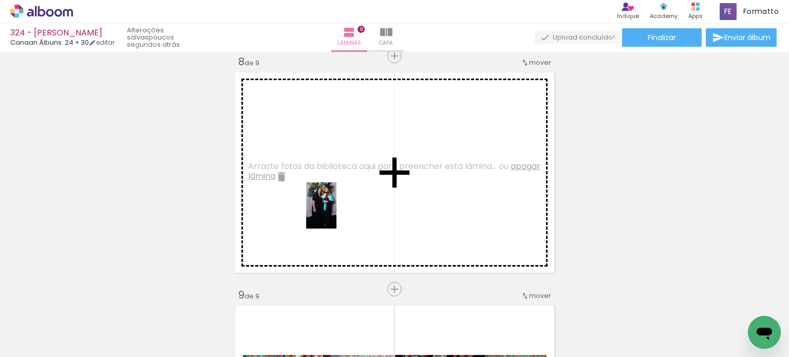
drag, startPoint x: 320, startPoint y: 317, endPoint x: 337, endPoint y: 213, distance: 105.2
click at [337, 213] on quentale-workspace at bounding box center [394, 178] width 789 height 357
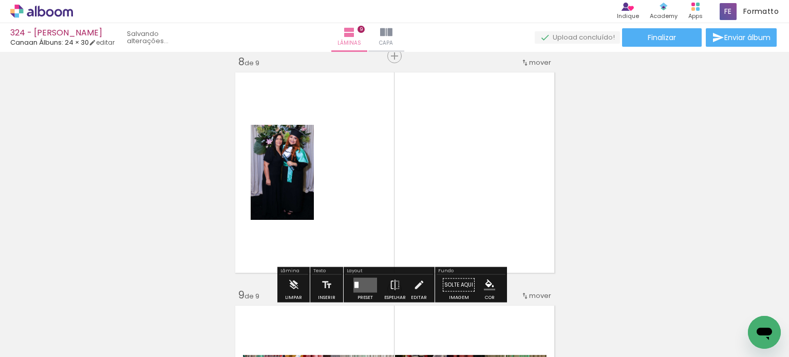
scroll to position [0, 1139]
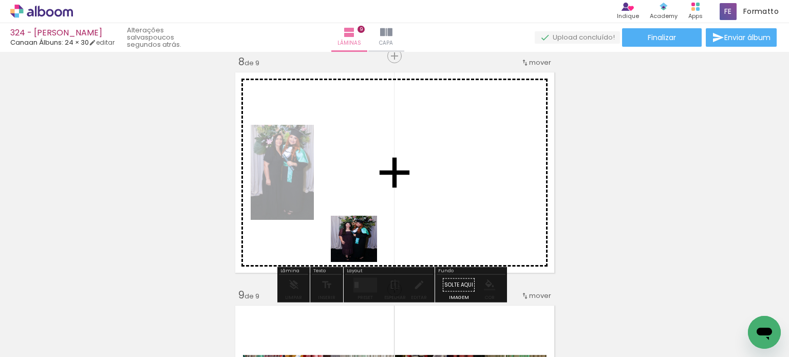
drag, startPoint x: 352, startPoint y: 313, endPoint x: 368, endPoint y: 205, distance: 109.7
click at [368, 205] on quentale-workspace at bounding box center [394, 178] width 789 height 357
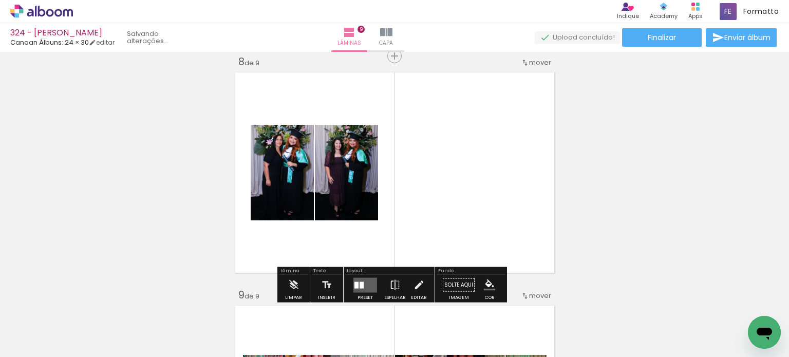
scroll to position [0, 1082]
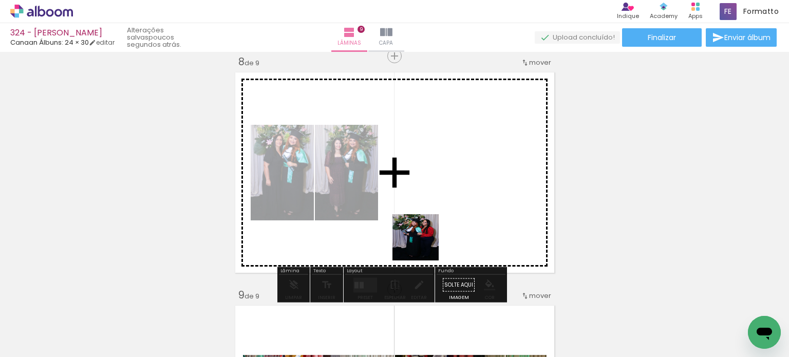
drag, startPoint x: 413, startPoint y: 311, endPoint x: 426, endPoint y: 219, distance: 93.0
click at [430, 211] on quentale-workspace at bounding box center [394, 178] width 789 height 357
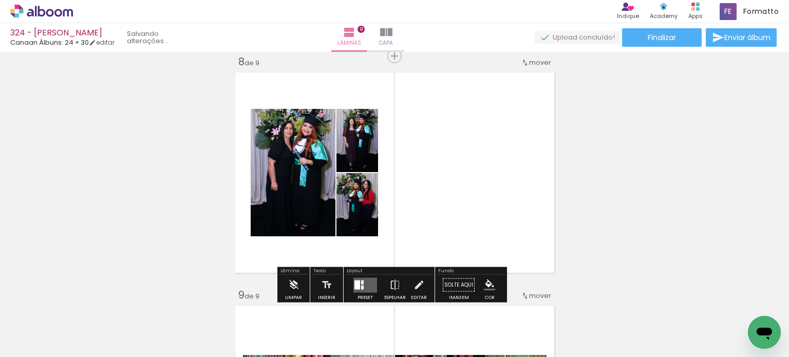
scroll to position [0, 1024]
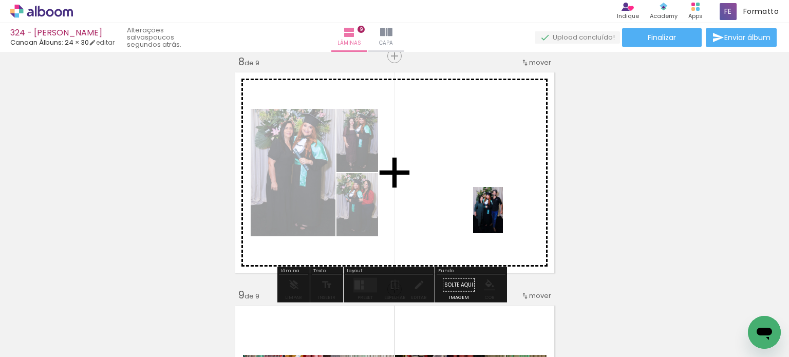
drag, startPoint x: 519, startPoint y: 304, endPoint x: 504, endPoint y: 216, distance: 88.7
click at [504, 216] on quentale-workspace at bounding box center [394, 178] width 789 height 357
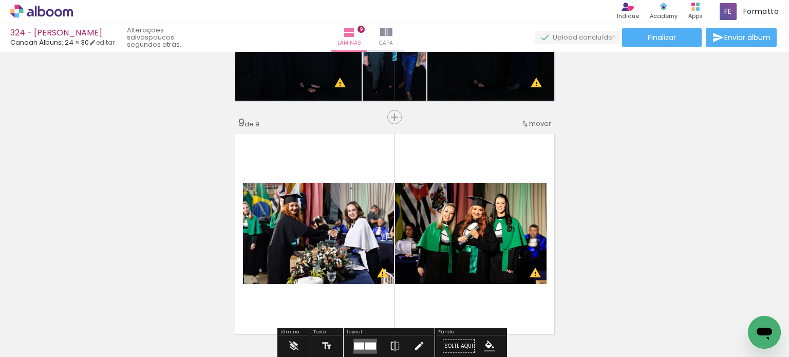
scroll to position [1852, 0]
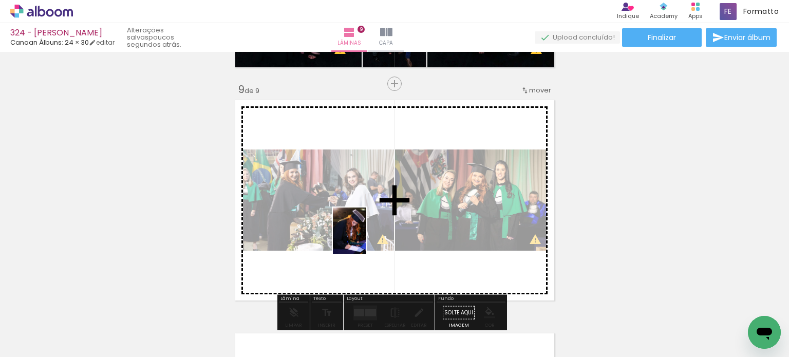
drag, startPoint x: 354, startPoint y: 323, endPoint x: 364, endPoint y: 238, distance: 84.8
click at [364, 238] on quentale-workspace at bounding box center [394, 178] width 789 height 357
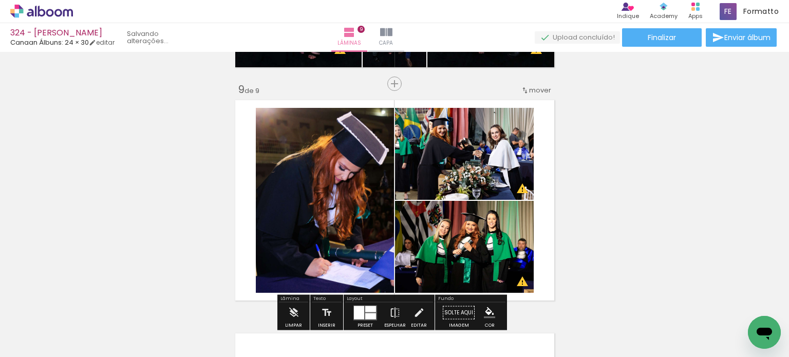
scroll to position [0, 909]
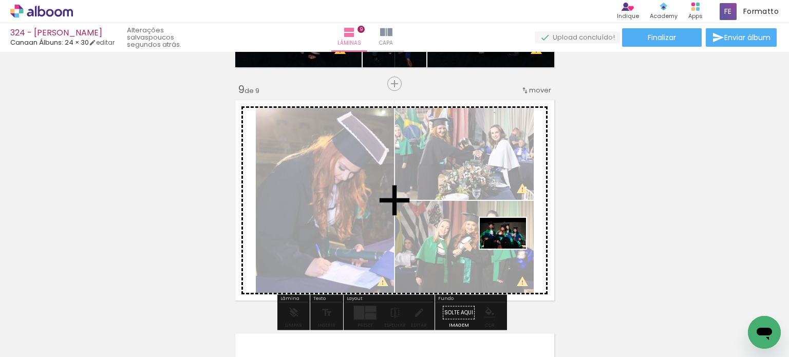
drag, startPoint x: 581, startPoint y: 316, endPoint x: 507, endPoint y: 246, distance: 101.8
click at [507, 246] on quentale-workspace at bounding box center [394, 178] width 789 height 357
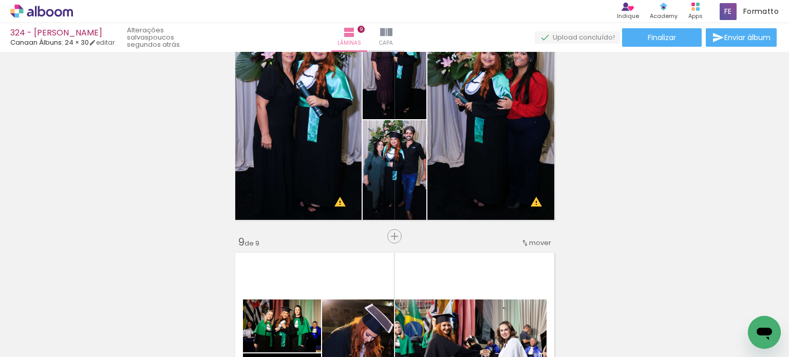
scroll to position [1698, 0]
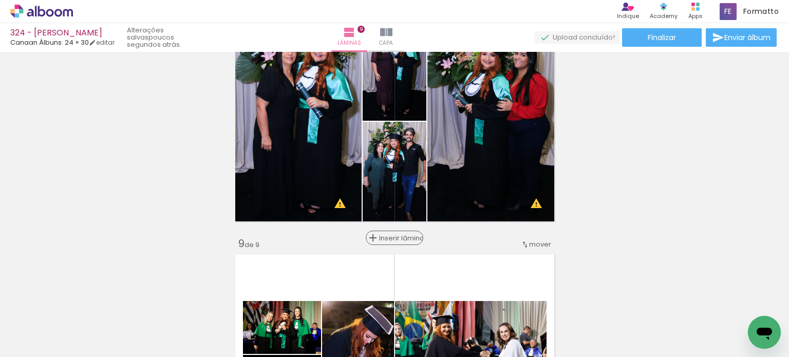
click at [387, 238] on span "Inserir lâmina" at bounding box center [399, 238] width 40 height 7
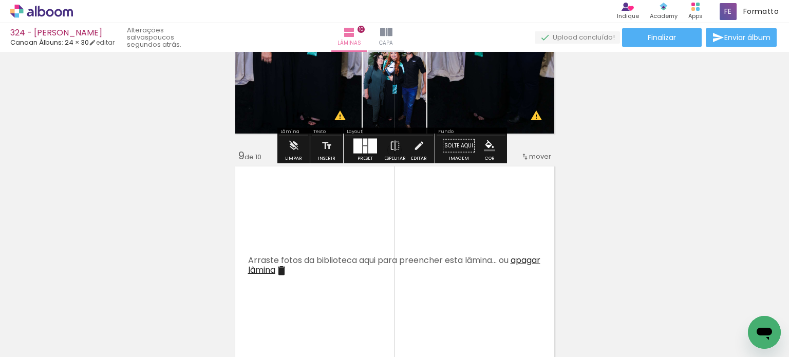
scroll to position [1800, 0]
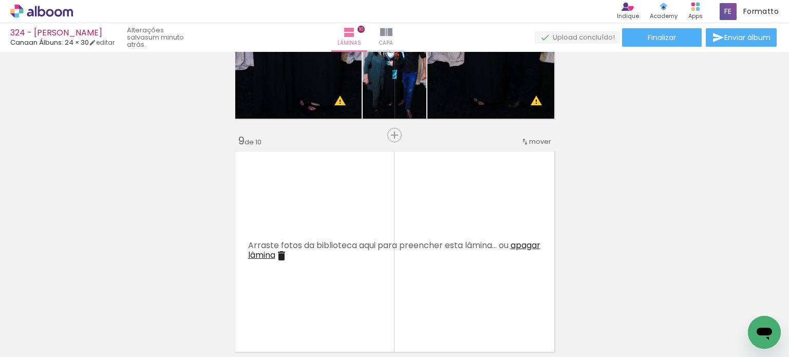
drag, startPoint x: 514, startPoint y: 321, endPoint x: 493, endPoint y: 247, distance: 76.8
click at [493, 247] on quentale-workspace at bounding box center [394, 178] width 789 height 357
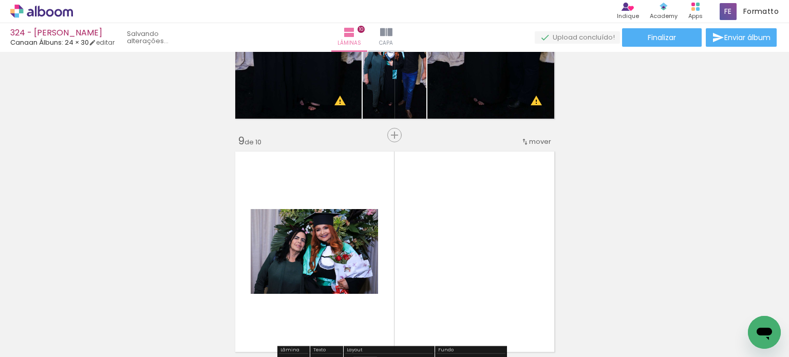
scroll to position [0, 794]
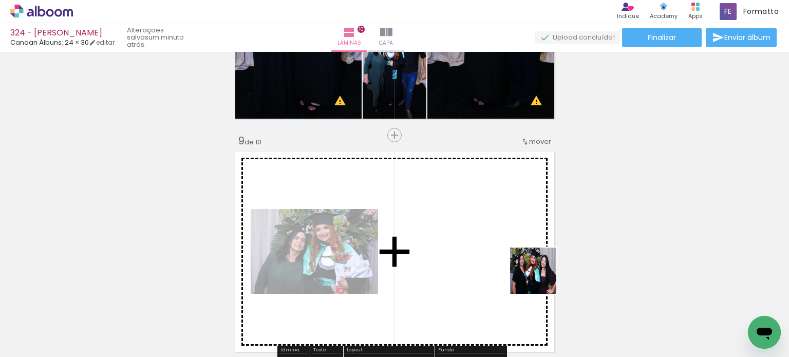
drag, startPoint x: 571, startPoint y: 321, endPoint x: 512, endPoint y: 249, distance: 92.7
click at [512, 249] on quentale-workspace at bounding box center [394, 178] width 789 height 357
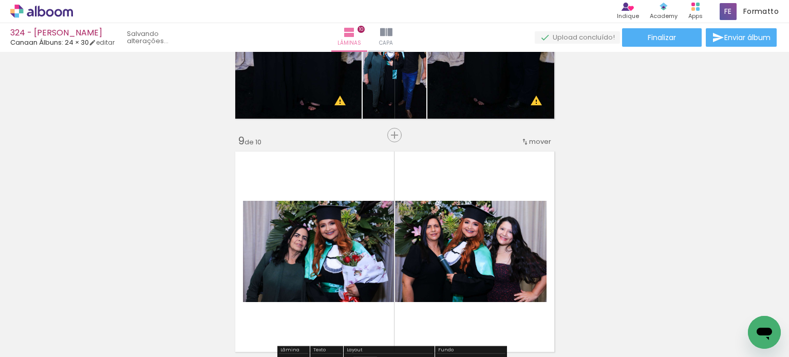
scroll to position [0, 736]
drag, startPoint x: 570, startPoint y: 316, endPoint x: 522, endPoint y: 250, distance: 81.6
click at [522, 250] on quentale-workspace at bounding box center [394, 178] width 789 height 357
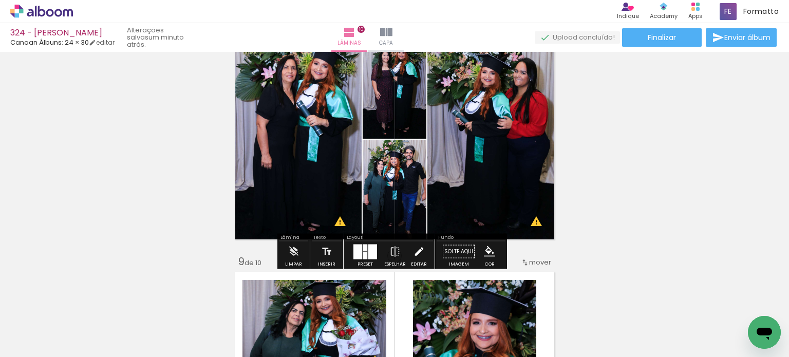
scroll to position [1698, 0]
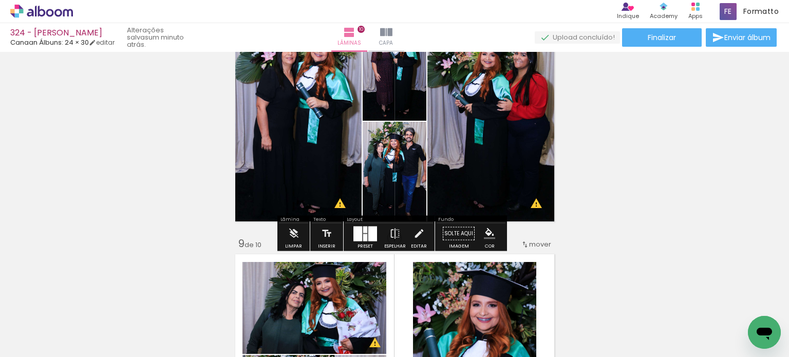
click at [368, 229] on div at bounding box center [372, 233] width 9 height 15
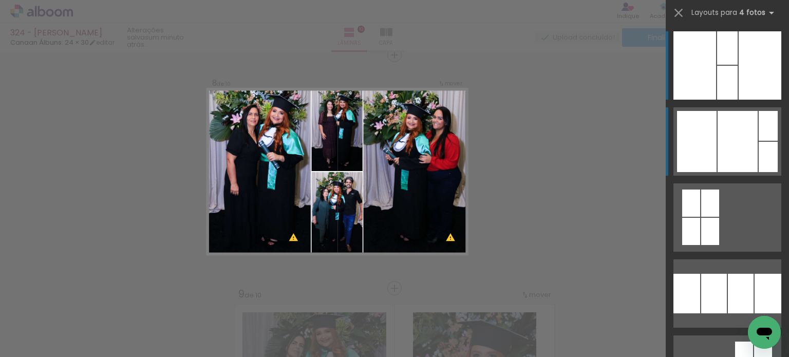
scroll to position [1646, 0]
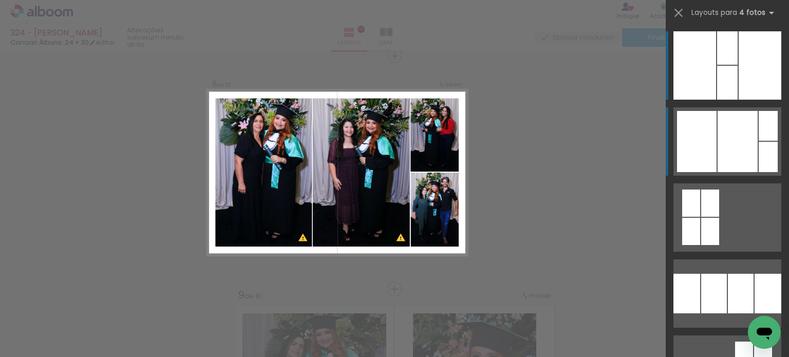
click at [736, 139] on div at bounding box center [738, 141] width 40 height 61
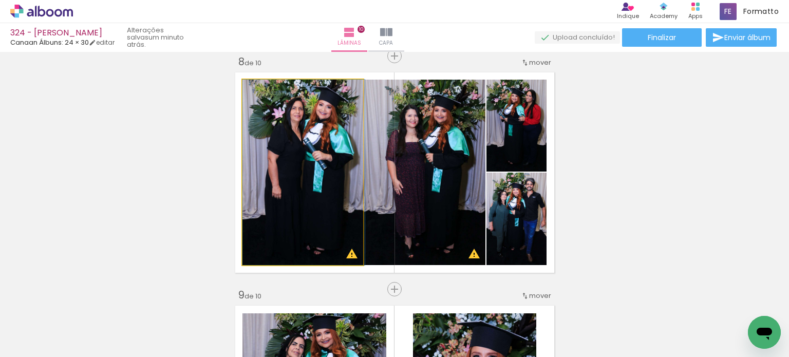
drag, startPoint x: 311, startPoint y: 171, endPoint x: 386, endPoint y: 170, distance: 75.0
click at [0, 0] on slot at bounding box center [0, 0] width 0 height 0
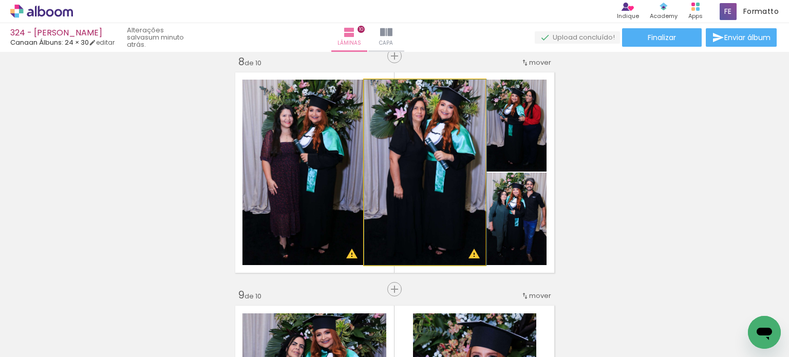
drag, startPoint x: 409, startPoint y: 168, endPoint x: 416, endPoint y: 166, distance: 7.4
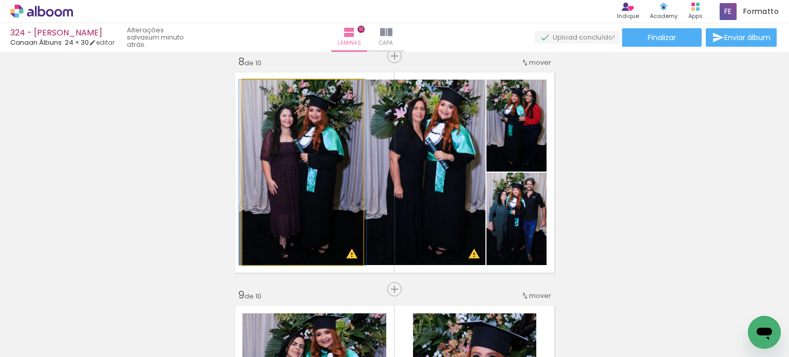
click at [332, 167] on quentale-photo at bounding box center [303, 173] width 121 height 186
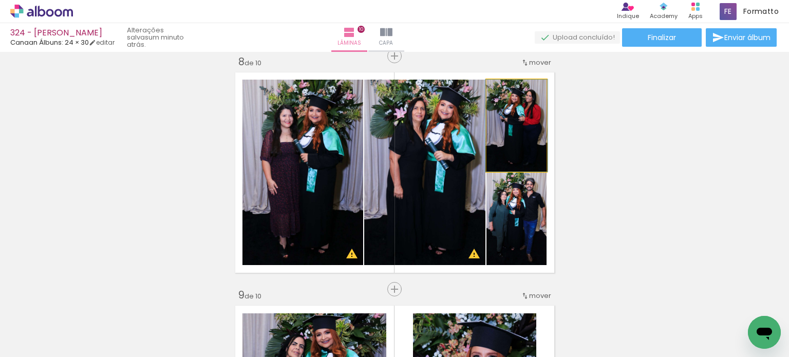
drag, startPoint x: 505, startPoint y: 137, endPoint x: 415, endPoint y: 161, distance: 93.1
click at [0, 0] on slot at bounding box center [0, 0] width 0 height 0
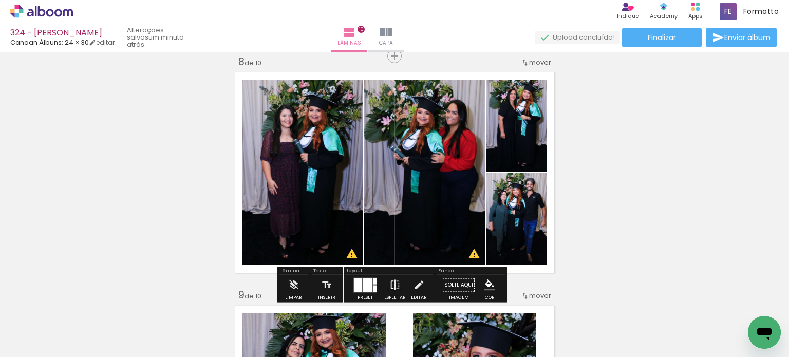
click at [395, 284] on iron-icon at bounding box center [395, 285] width 11 height 21
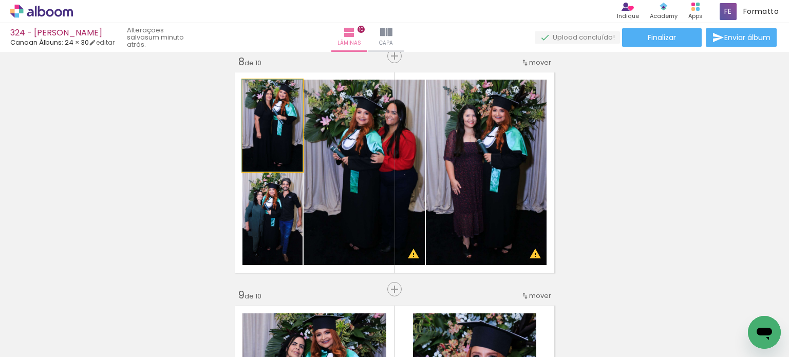
drag, startPoint x: 294, startPoint y: 135, endPoint x: 324, endPoint y: 142, distance: 31.2
click at [0, 0] on slot at bounding box center [0, 0] width 0 height 0
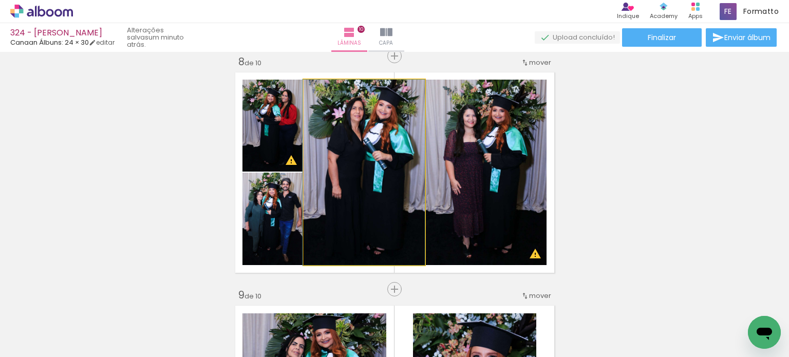
drag, startPoint x: 345, startPoint y: 146, endPoint x: 329, endPoint y: 144, distance: 16.1
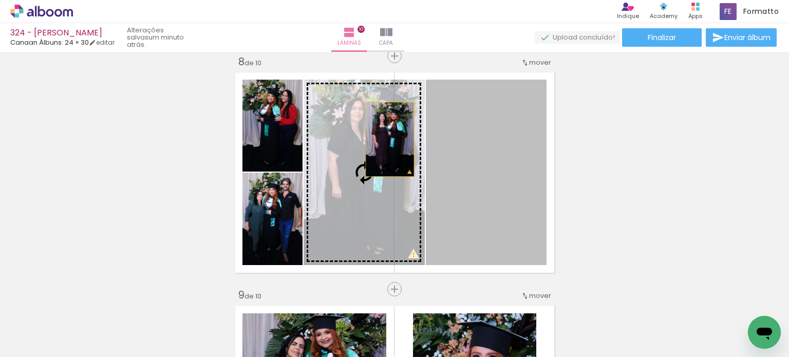
drag, startPoint x: 453, startPoint y: 139, endPoint x: 377, endPoint y: 139, distance: 76.1
click at [0, 0] on slot at bounding box center [0, 0] width 0 height 0
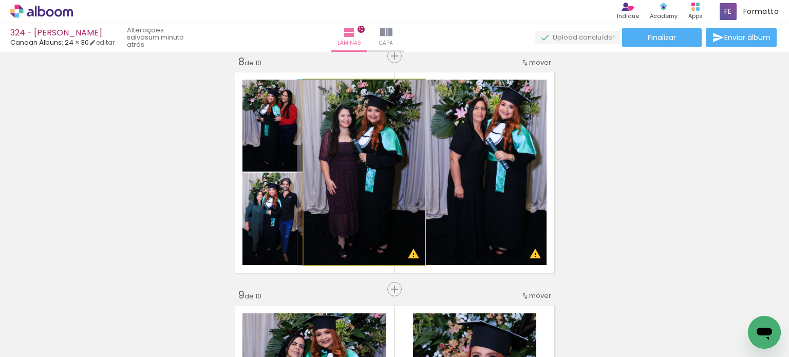
drag, startPoint x: 373, startPoint y: 139, endPoint x: 362, endPoint y: 137, distance: 11.5
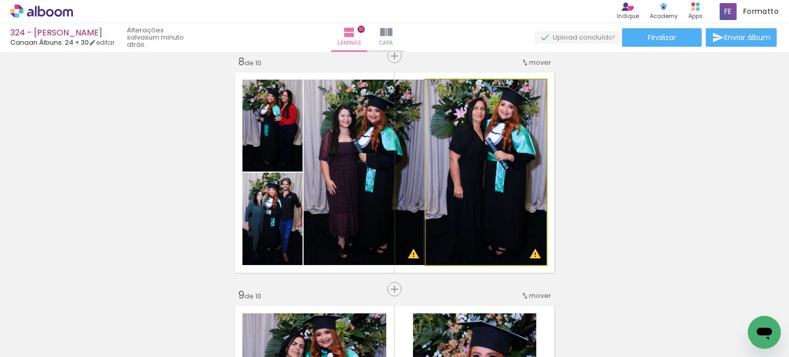
drag, startPoint x: 502, startPoint y: 137, endPoint x: 493, endPoint y: 135, distance: 8.5
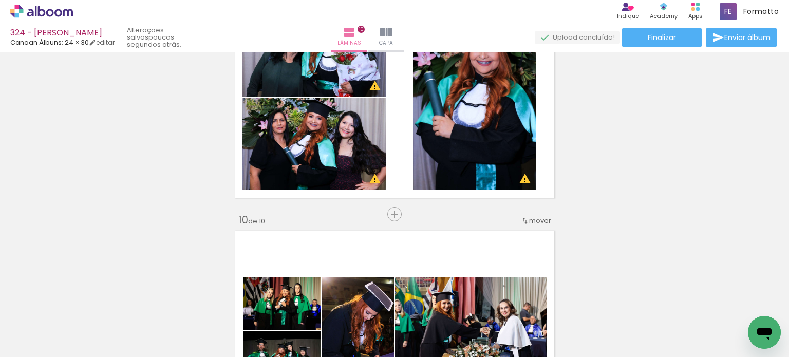
scroll to position [1852, 0]
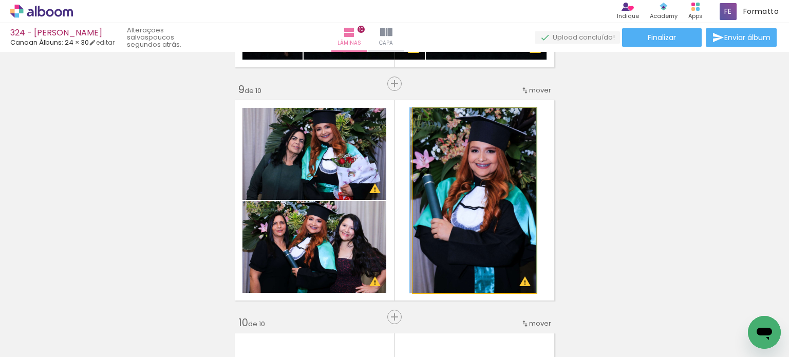
drag, startPoint x: 492, startPoint y: 196, endPoint x: 483, endPoint y: 194, distance: 9.5
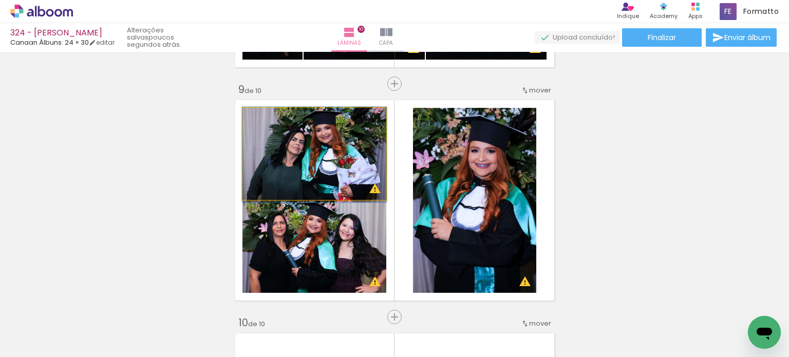
drag, startPoint x: 334, startPoint y: 169, endPoint x: 339, endPoint y: 170, distance: 5.7
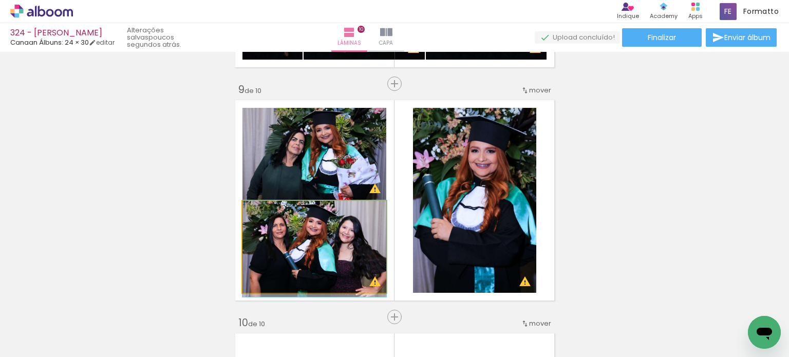
drag, startPoint x: 371, startPoint y: 228, endPoint x: 372, endPoint y: 234, distance: 6.3
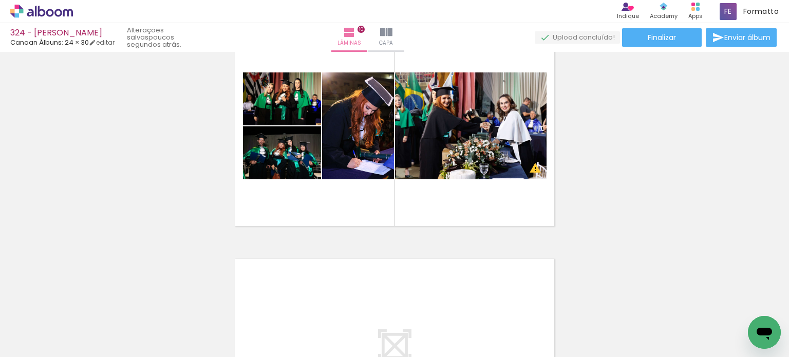
scroll to position [2160, 0]
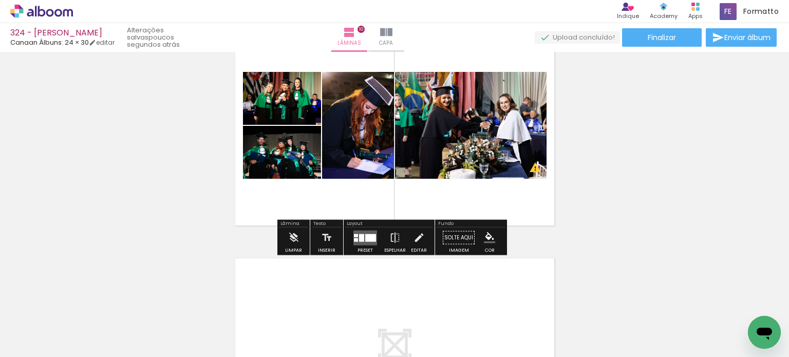
click at [362, 234] on div at bounding box center [361, 238] width 5 height 8
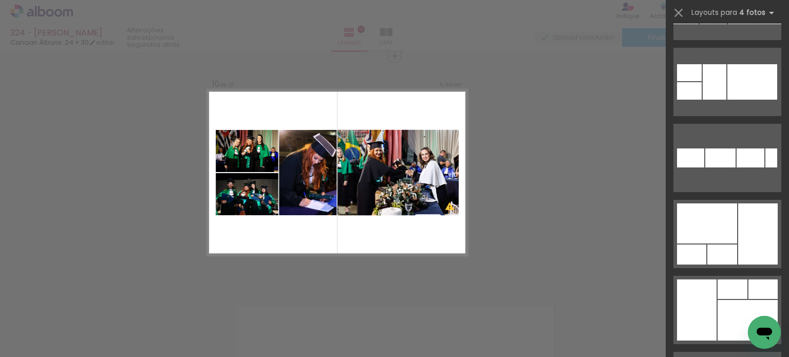
scroll to position [719, 0]
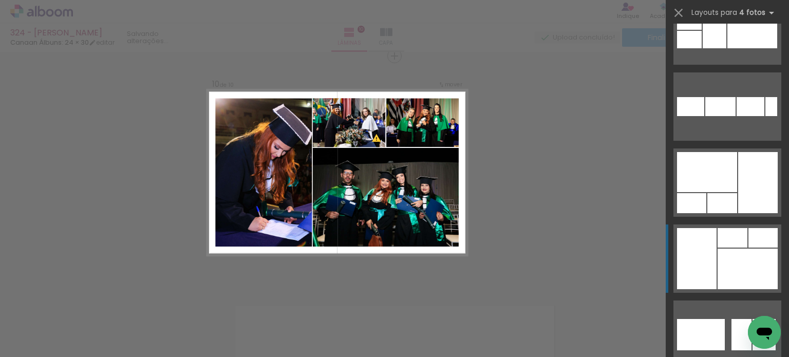
click at [756, 319] on div at bounding box center [764, 326] width 23 height 15
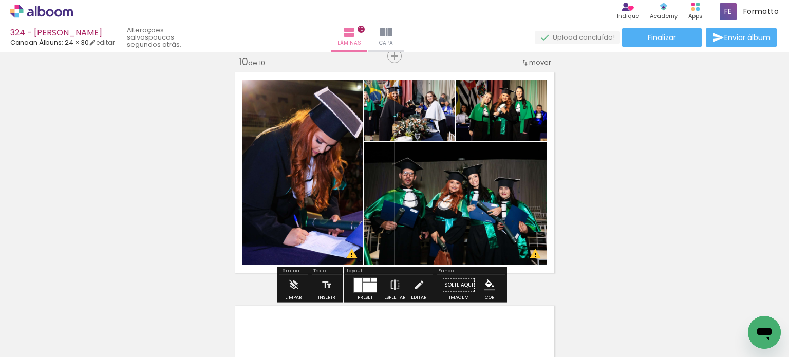
click at [355, 289] on div at bounding box center [358, 285] width 8 height 14
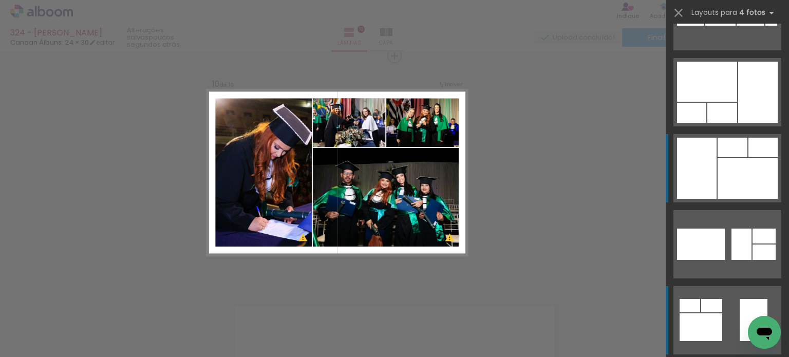
scroll to position [810, 0]
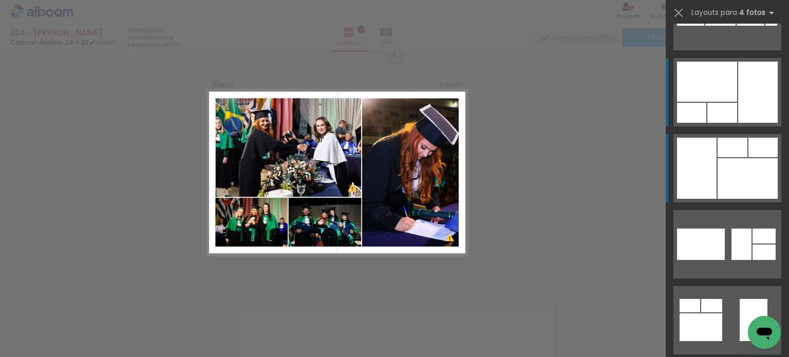
click at [752, 229] on div at bounding box center [742, 244] width 20 height 31
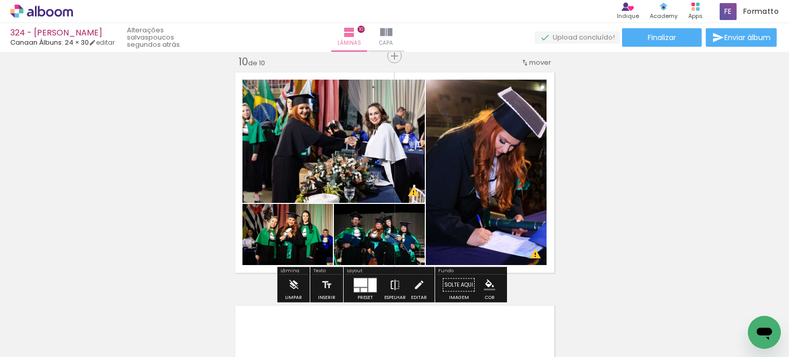
click at [390, 287] on iron-icon at bounding box center [395, 285] width 11 height 21
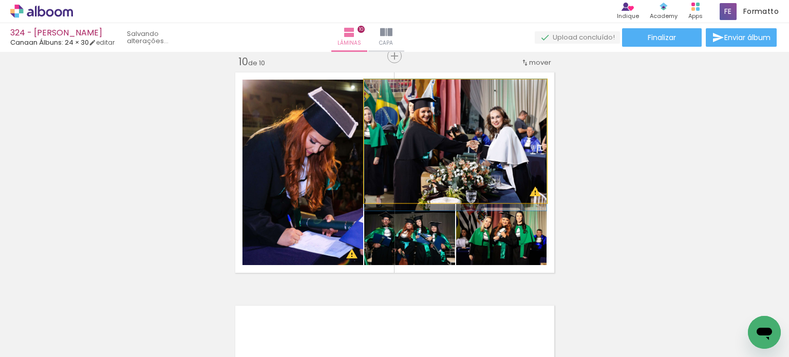
drag, startPoint x: 419, startPoint y: 165, endPoint x: 408, endPoint y: 169, distance: 11.9
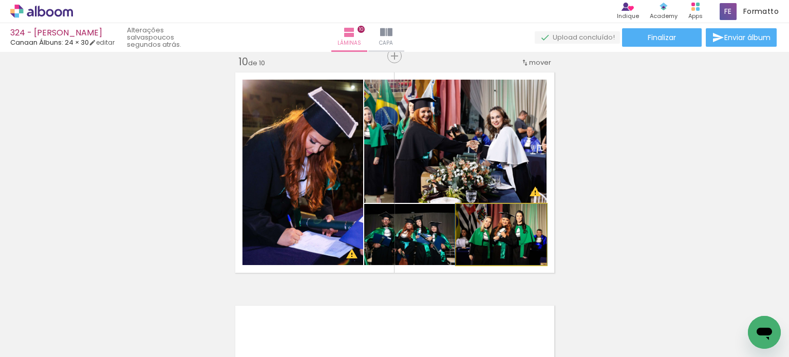
drag, startPoint x: 505, startPoint y: 246, endPoint x: 489, endPoint y: 172, distance: 75.6
click at [0, 0] on slot at bounding box center [0, 0] width 0 height 0
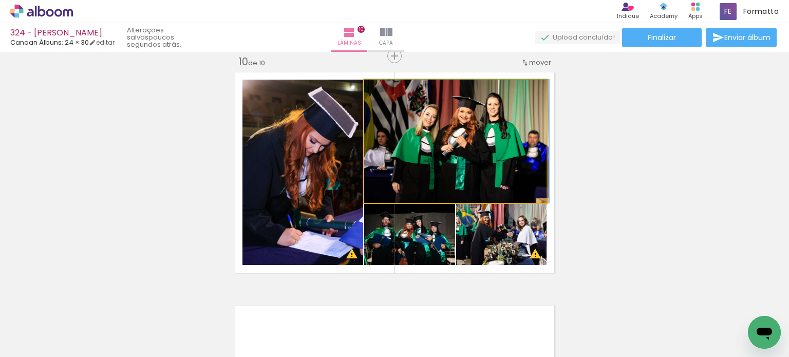
drag, startPoint x: 489, startPoint y: 168, endPoint x: 493, endPoint y: 162, distance: 7.4
drag, startPoint x: 492, startPoint y: 155, endPoint x: 498, endPoint y: 156, distance: 6.2
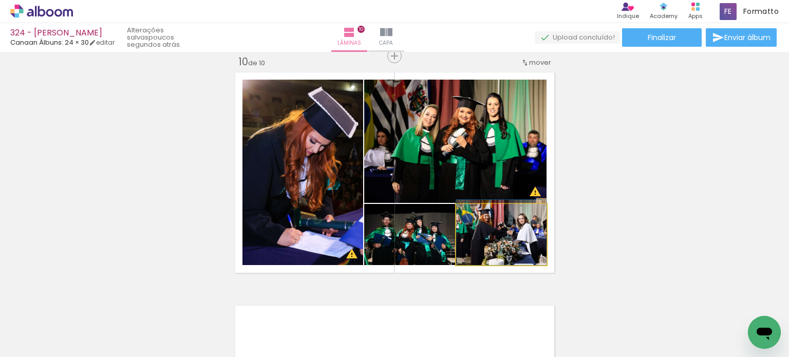
drag, startPoint x: 518, startPoint y: 241, endPoint x: 512, endPoint y: 236, distance: 7.7
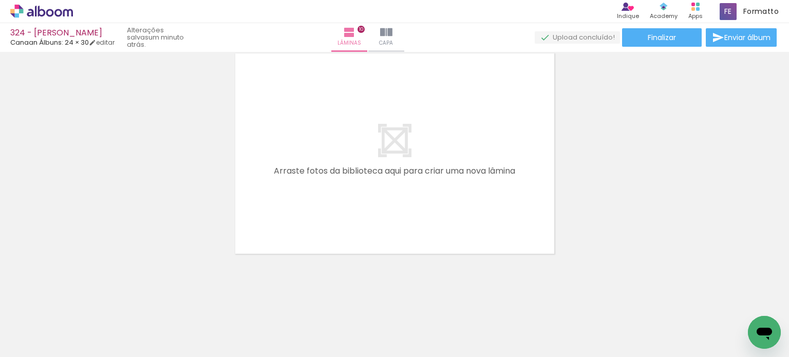
scroll to position [0, 0]
drag, startPoint x: 335, startPoint y: 320, endPoint x: 353, endPoint y: 223, distance: 98.3
click at [356, 210] on quentale-workspace at bounding box center [394, 178] width 789 height 357
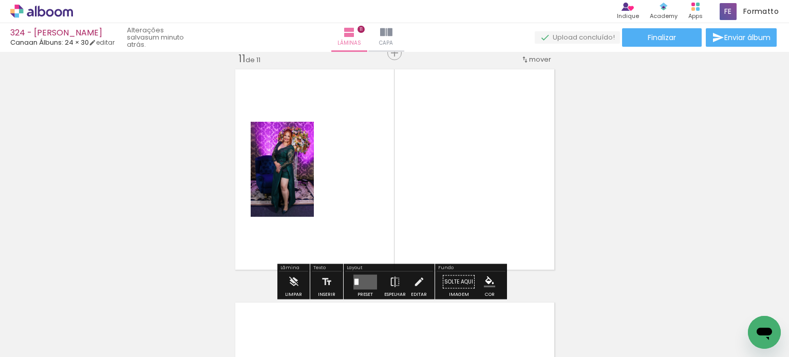
scroll to position [2346, 0]
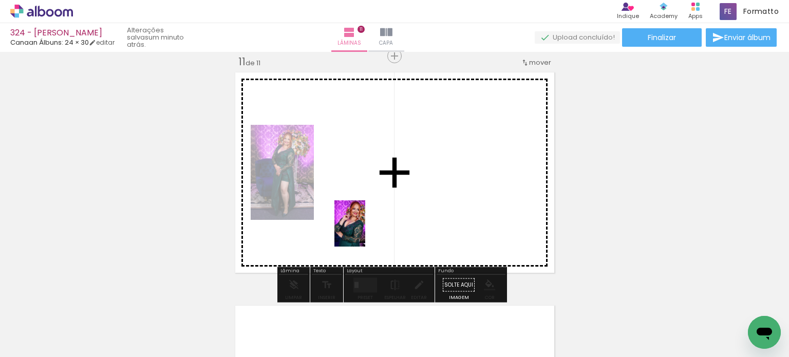
drag, startPoint x: 344, startPoint y: 322, endPoint x: 374, endPoint y: 207, distance: 118.4
click at [374, 207] on quentale-workspace at bounding box center [394, 178] width 789 height 357
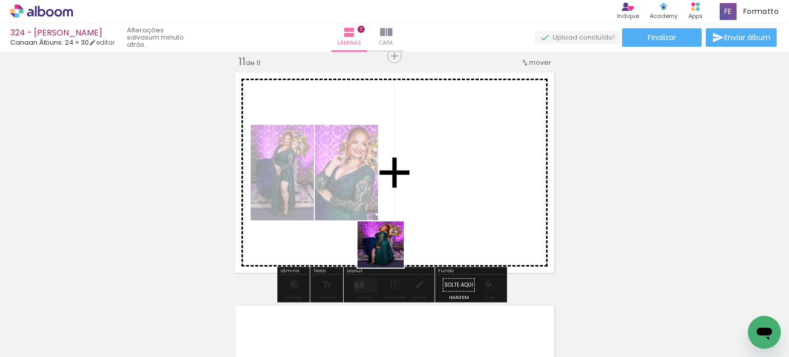
drag, startPoint x: 370, startPoint y: 277, endPoint x: 405, endPoint y: 233, distance: 55.9
click at [414, 216] on quentale-workspace at bounding box center [394, 178] width 789 height 357
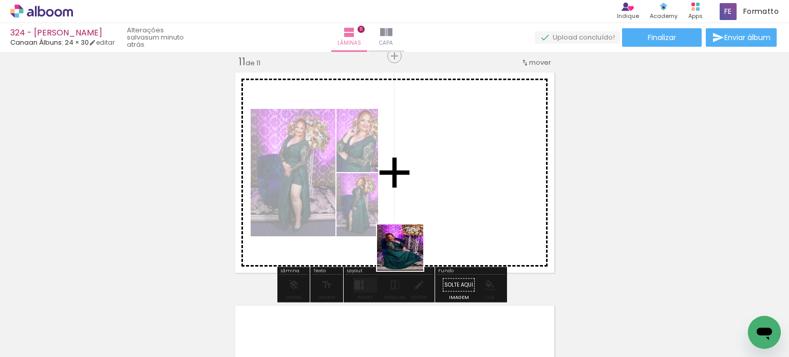
drag, startPoint x: 366, startPoint y: 294, endPoint x: 432, endPoint y: 234, distance: 89.2
click at [444, 226] on quentale-workspace at bounding box center [394, 178] width 789 height 357
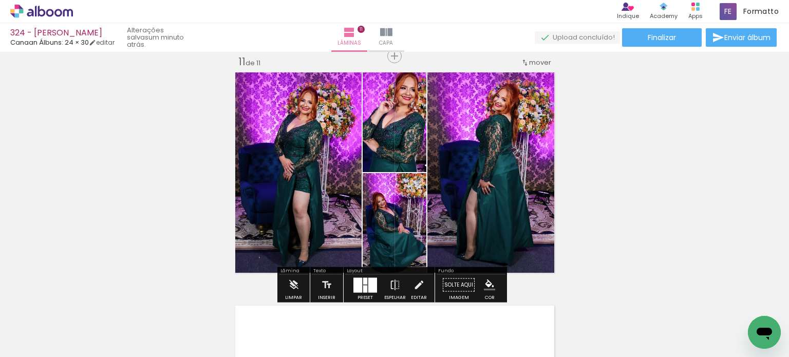
drag, startPoint x: 364, startPoint y: 288, endPoint x: 435, endPoint y: 263, distance: 75.4
click at [365, 288] on quentale-layouter at bounding box center [366, 285] width 24 height 15
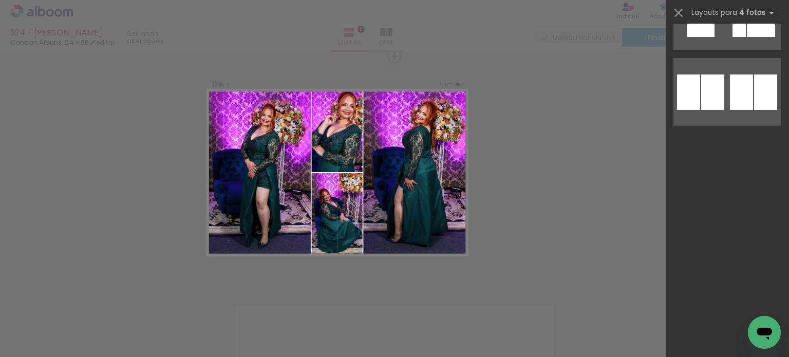
scroll to position [0, 0]
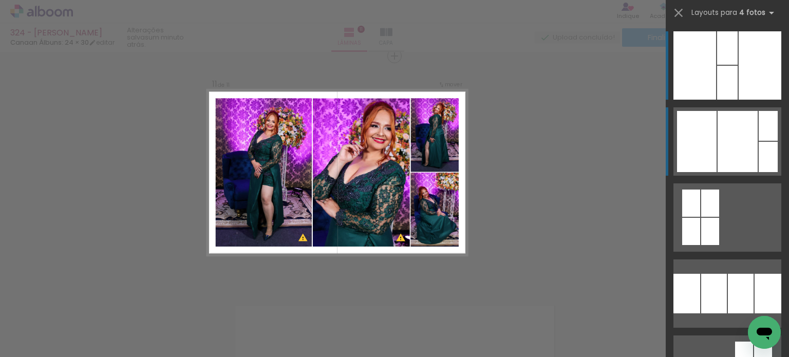
click at [741, 149] on div at bounding box center [738, 141] width 40 height 61
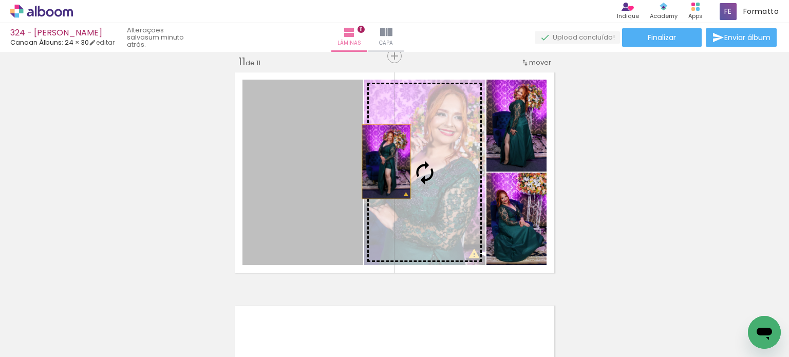
drag, startPoint x: 341, startPoint y: 160, endPoint x: 404, endPoint y: 157, distance: 62.8
click at [0, 0] on slot at bounding box center [0, 0] width 0 height 0
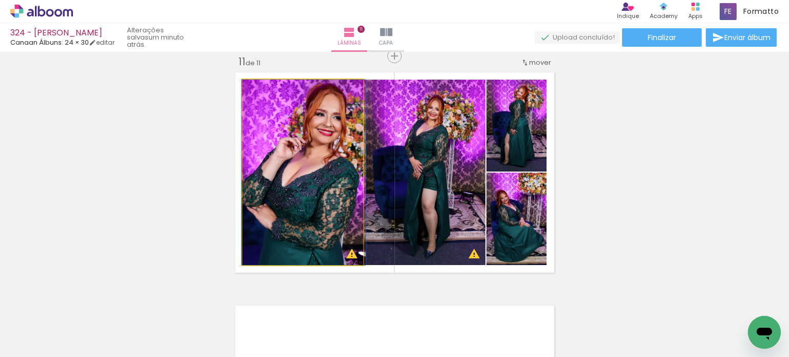
drag, startPoint x: 338, startPoint y: 159, endPoint x: 339, endPoint y: 165, distance: 5.9
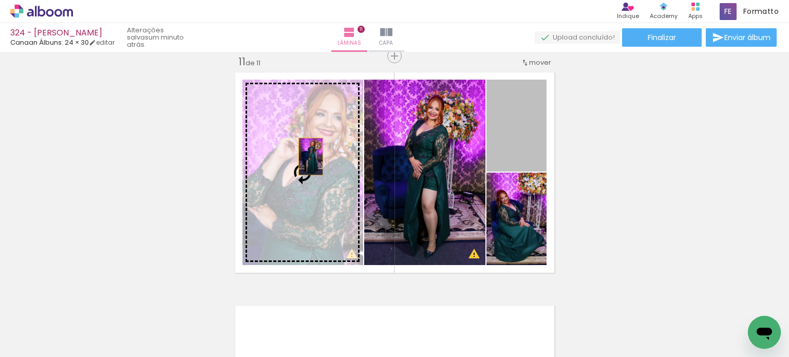
drag, startPoint x: 504, startPoint y: 141, endPoint x: 307, endPoint y: 156, distance: 197.4
click at [0, 0] on slot at bounding box center [0, 0] width 0 height 0
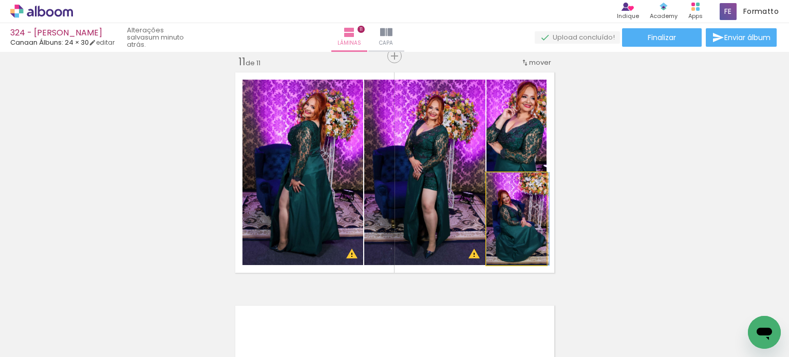
drag, startPoint x: 511, startPoint y: 226, endPoint x: 514, endPoint y: 232, distance: 6.9
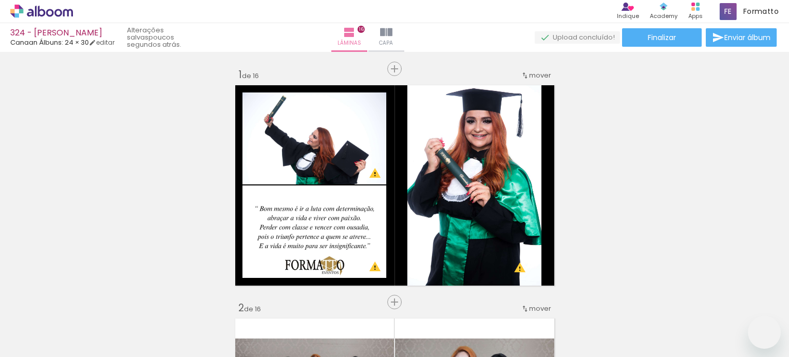
click at [282, 234] on quentale-workspace at bounding box center [394, 178] width 789 height 357
drag, startPoint x: 266, startPoint y: 260, endPoint x: 273, endPoint y: 246, distance: 15.4
click at [278, 237] on quentale-workspace at bounding box center [394, 178] width 789 height 357
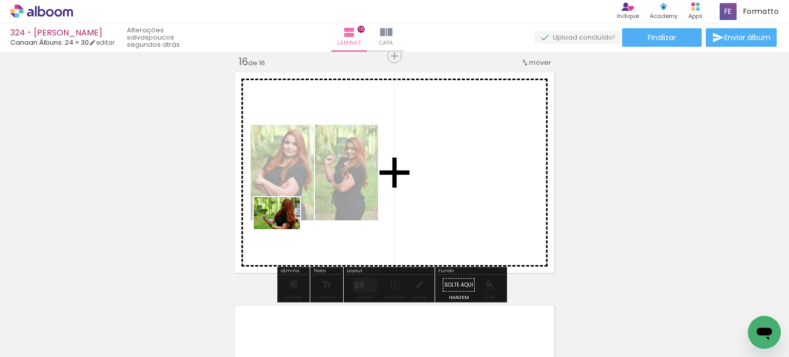
drag, startPoint x: 224, startPoint y: 315, endPoint x: 285, endPoint y: 228, distance: 105.5
click at [285, 228] on quentale-workspace at bounding box center [394, 178] width 789 height 357
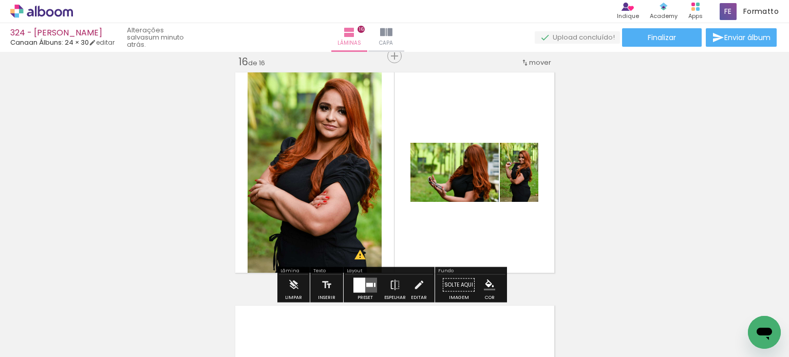
click at [360, 282] on div at bounding box center [360, 285] width 12 height 15
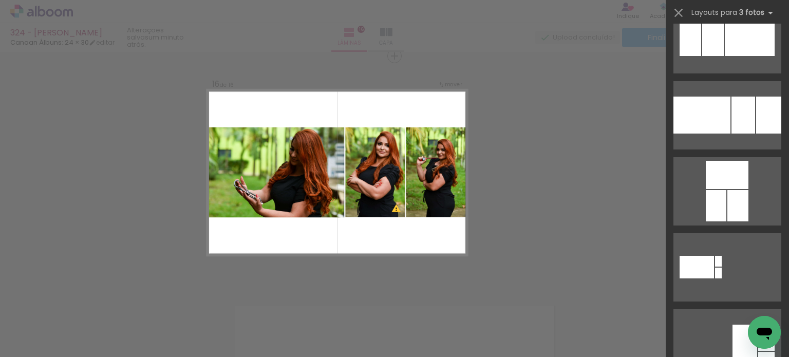
scroll to position [103, 0]
click at [767, 129] on div at bounding box center [769, 114] width 25 height 37
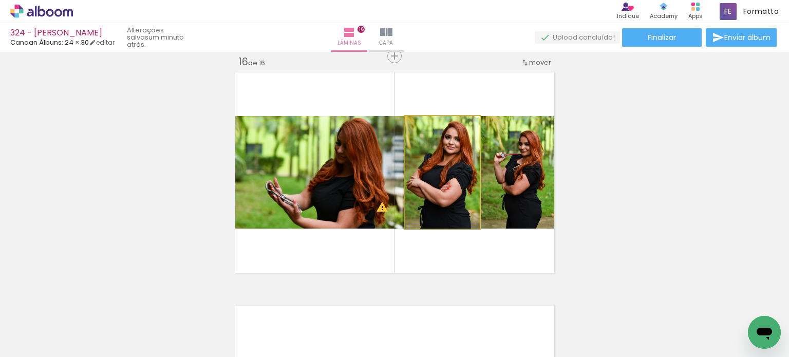
drag, startPoint x: 445, startPoint y: 177, endPoint x: 500, endPoint y: 178, distance: 55.0
click at [0, 0] on slot at bounding box center [0, 0] width 0 height 0
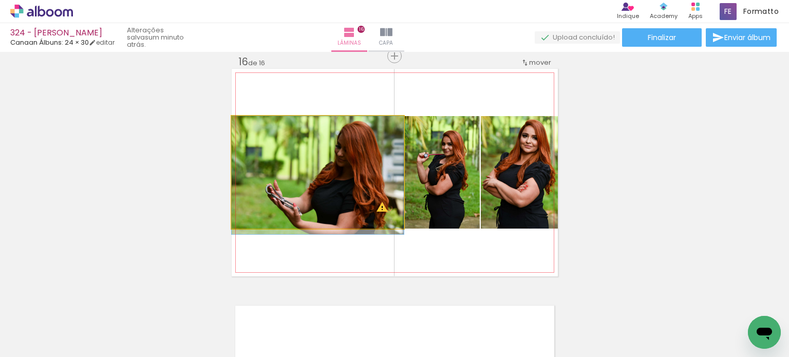
drag, startPoint x: 323, startPoint y: 201, endPoint x: 335, endPoint y: 209, distance: 14.1
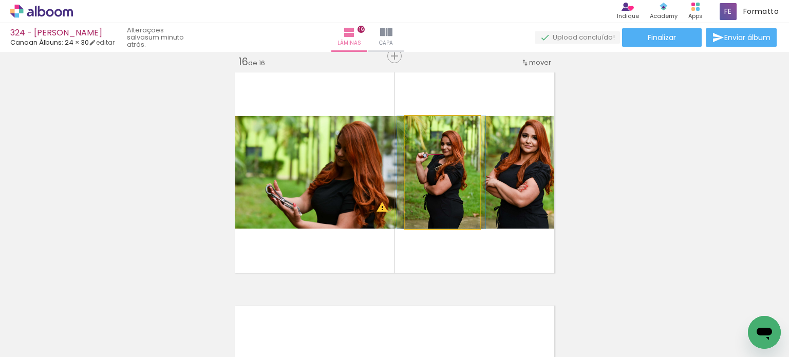
drag, startPoint x: 418, startPoint y: 192, endPoint x: 417, endPoint y: 180, distance: 11.4
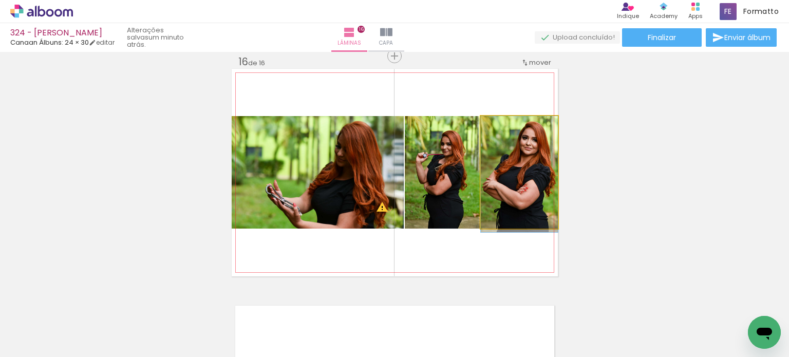
drag, startPoint x: 512, startPoint y: 182, endPoint x: 501, endPoint y: 186, distance: 11.4
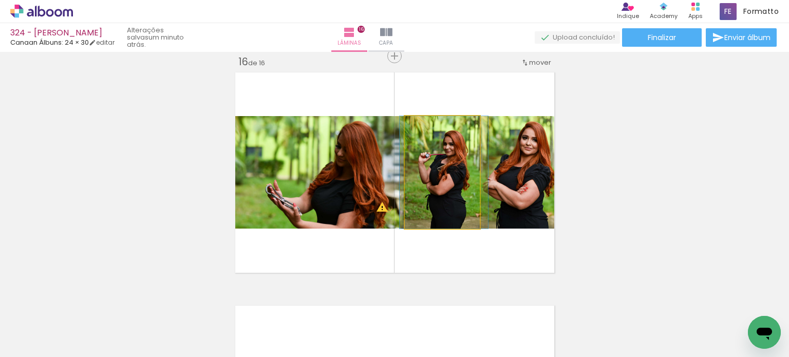
drag, startPoint x: 450, startPoint y: 184, endPoint x: 452, endPoint y: 175, distance: 9.5
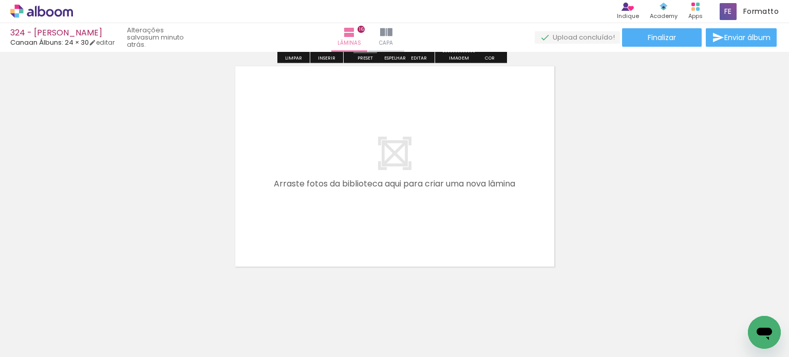
scroll to position [3765, 0]
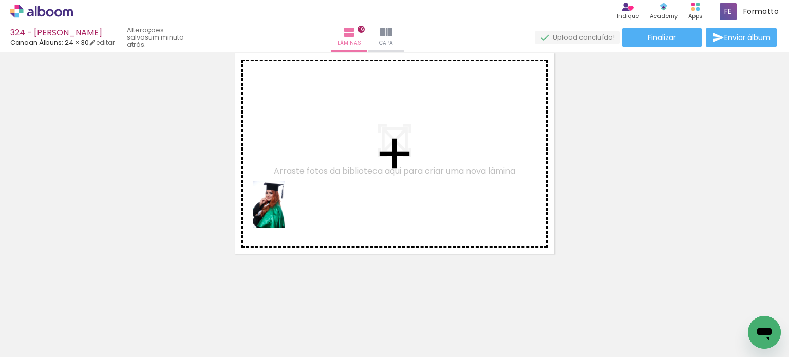
drag, startPoint x: 117, startPoint y: 327, endPoint x: 203, endPoint y: 286, distance: 95.4
click at [285, 211] on quentale-workspace at bounding box center [394, 178] width 789 height 357
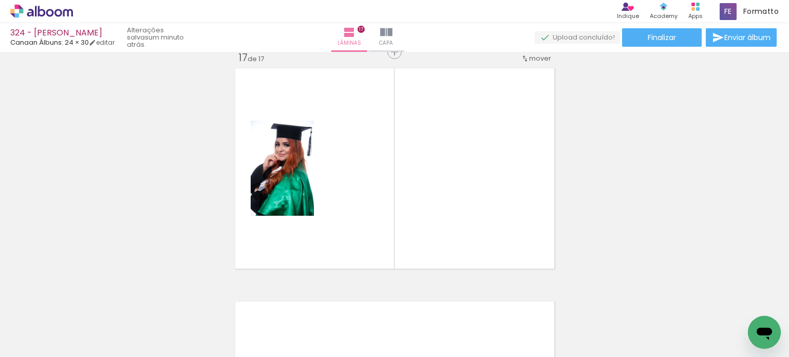
scroll to position [3746, 0]
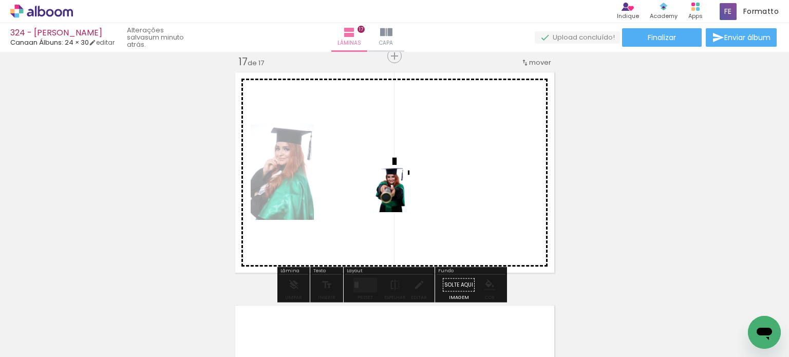
drag, startPoint x: 128, startPoint y: 316, endPoint x: 404, endPoint y: 197, distance: 301.1
click at [404, 197] on quentale-workspace at bounding box center [394, 178] width 789 height 357
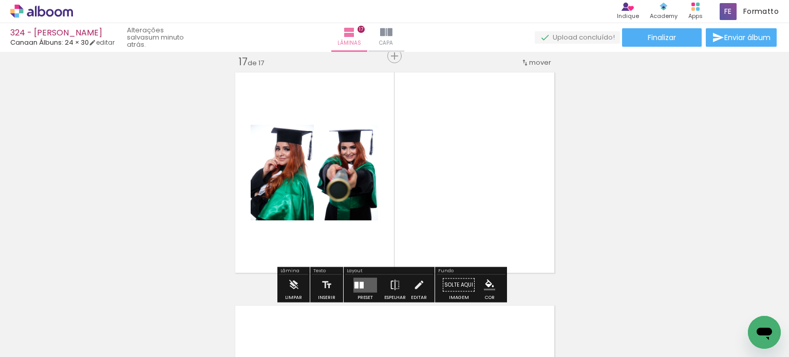
click at [360, 287] on div at bounding box center [362, 285] width 4 height 7
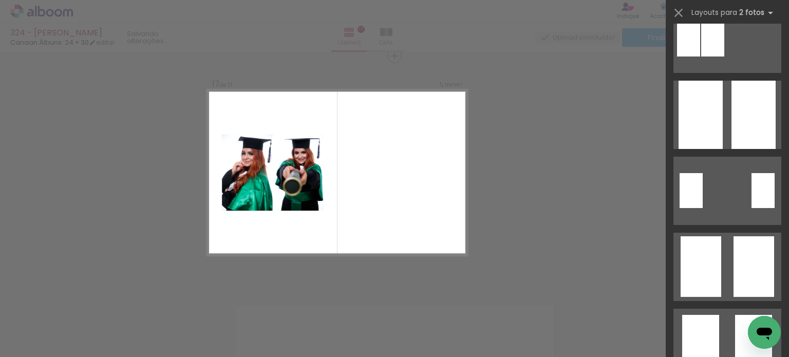
scroll to position [0, 0]
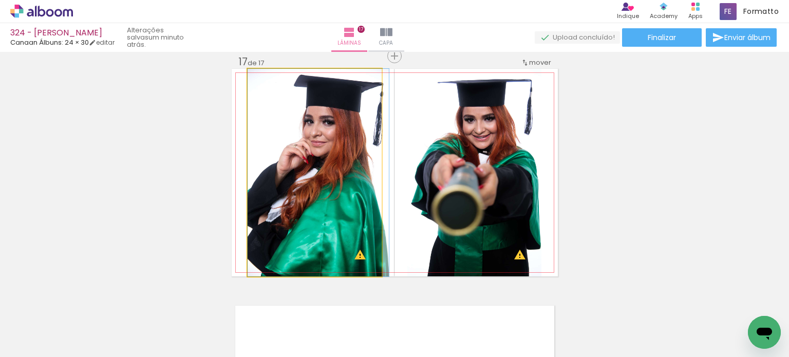
drag, startPoint x: 344, startPoint y: 204, endPoint x: 358, endPoint y: 206, distance: 14.5
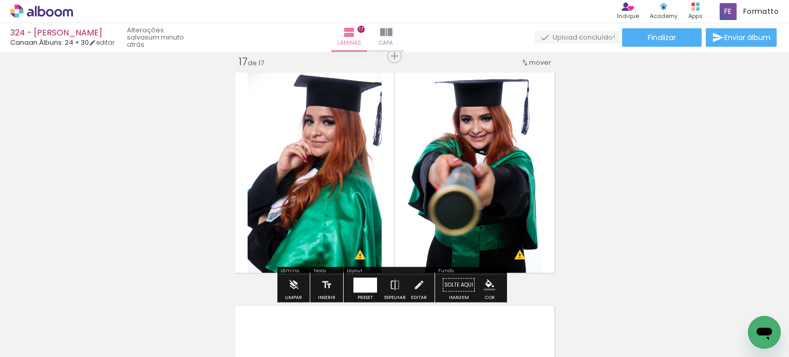
click at [484, 284] on iron-icon "color picker" at bounding box center [489, 285] width 11 height 11
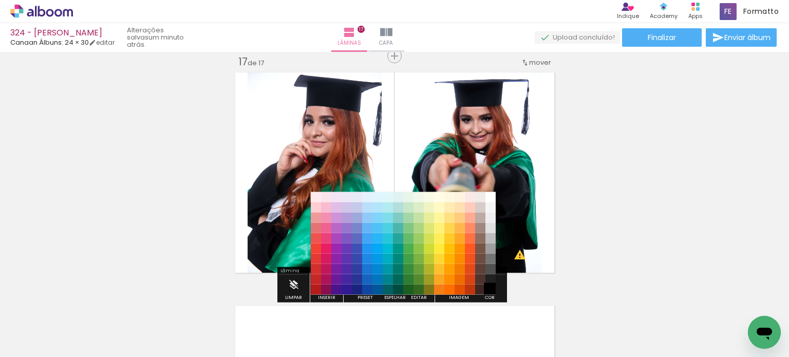
click at [490, 289] on paper-item "#000000" at bounding box center [491, 289] width 10 height 10
click at [490, 277] on paper-item "#212121" at bounding box center [491, 279] width 10 height 10
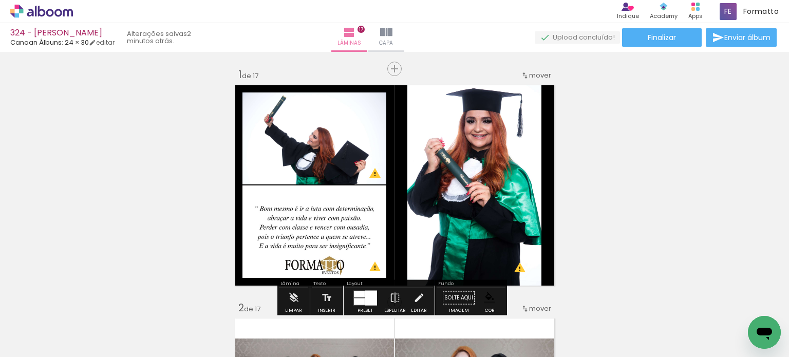
scroll to position [103, 0]
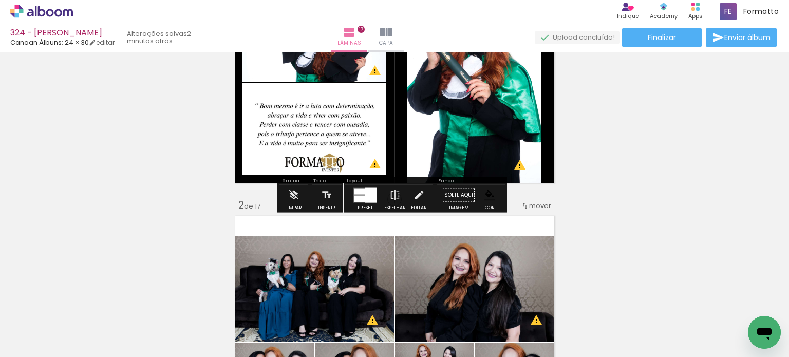
click at [486, 196] on iron-icon "color picker" at bounding box center [489, 195] width 11 height 11
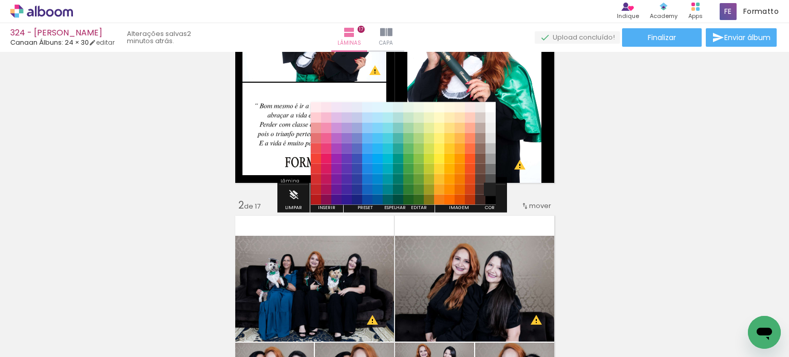
click at [491, 189] on paper-item "#212121" at bounding box center [491, 189] width 10 height 10
click at [490, 177] on paper-item "#515151" at bounding box center [491, 179] width 10 height 10
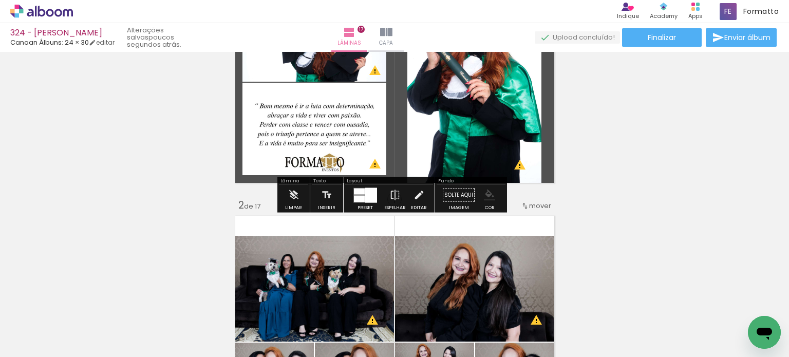
click at [487, 197] on iron-icon "color picker" at bounding box center [489, 195] width 11 height 11
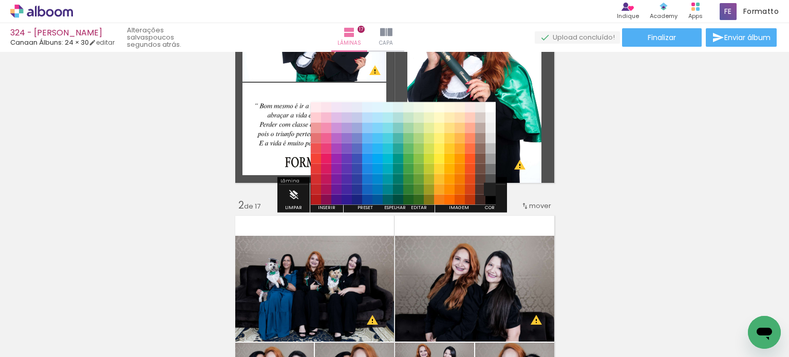
click at [490, 190] on paper-item "#212121" at bounding box center [491, 189] width 10 height 10
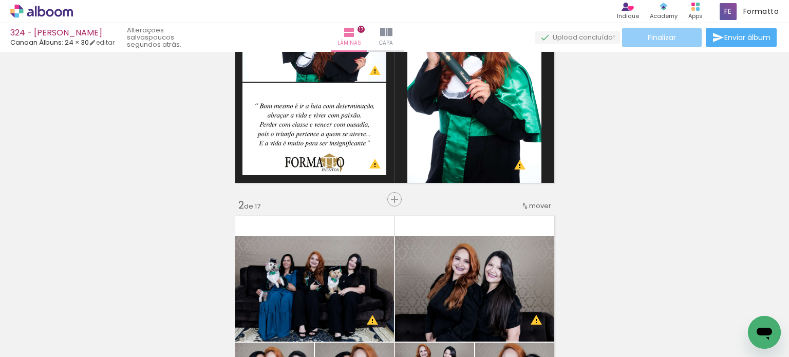
click at [661, 45] on paper-button "Finalizar" at bounding box center [662, 37] width 80 height 19
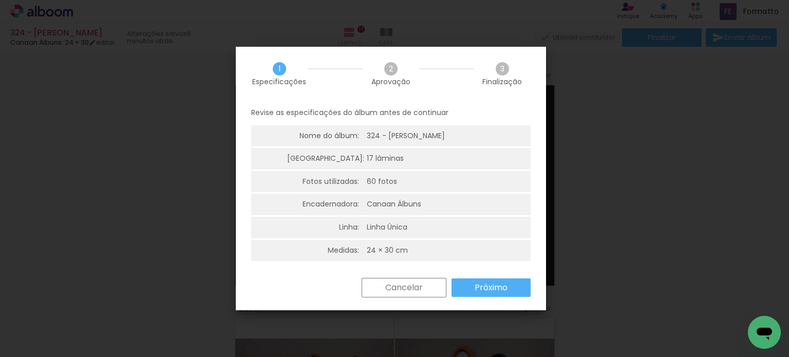
scroll to position [103, 0]
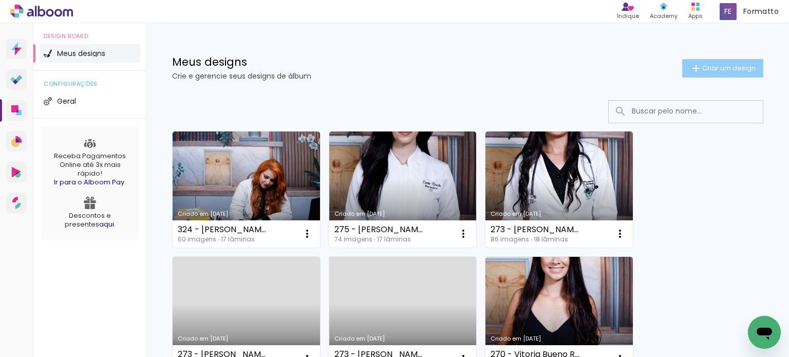
click at [722, 68] on span "Criar um design" at bounding box center [729, 68] width 53 height 7
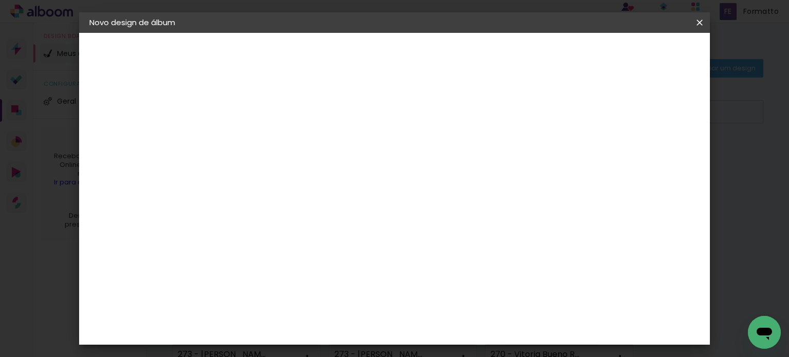
click at [257, 139] on input at bounding box center [257, 138] width 0 height 16
type input "277 - [PERSON_NAME]"
type paper-input "277 - [PERSON_NAME]"
click at [363, 59] on paper-button "Avançar" at bounding box center [337, 54] width 50 height 17
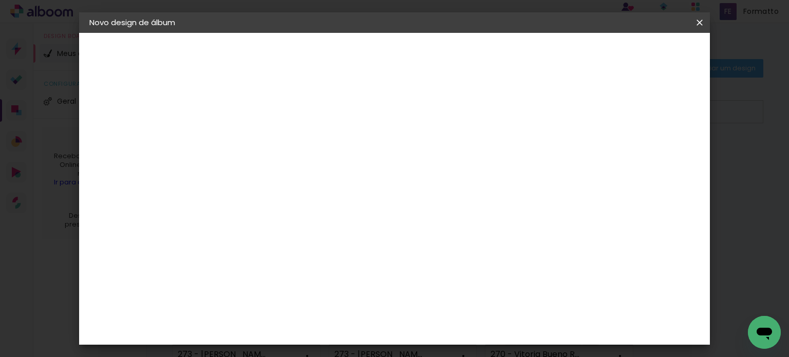
click at [269, 324] on div "Canaan Álbuns" at bounding box center [266, 332] width 32 height 16
click at [0, 0] on slot "Avançar" at bounding box center [0, 0] width 0 height 0
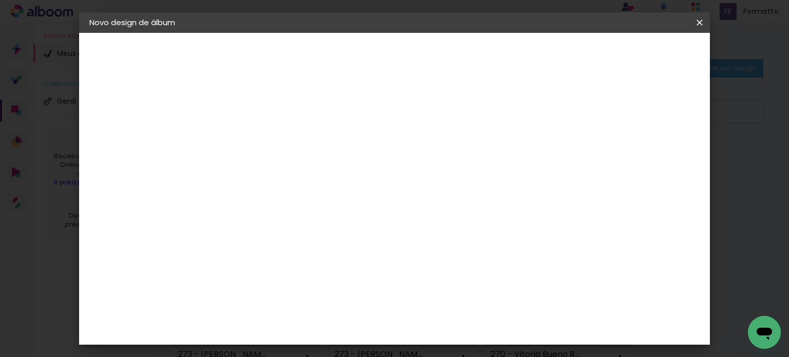
click at [459, 57] on span "Iniciar design" at bounding box center [444, 58] width 29 height 14
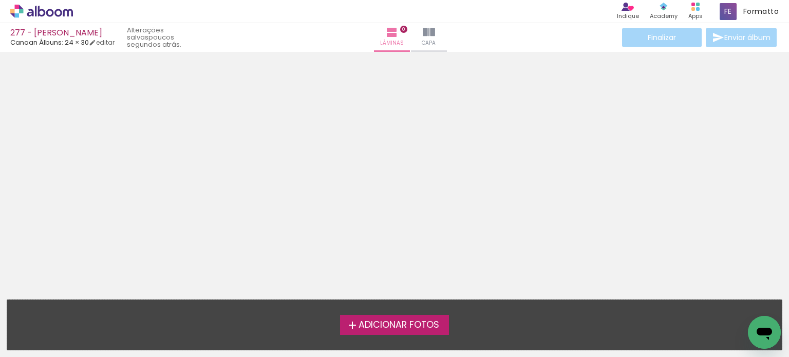
click at [399, 327] on span "Adicionar Fotos" at bounding box center [399, 325] width 81 height 9
click at [0, 0] on input "file" at bounding box center [0, 0] width 0 height 0
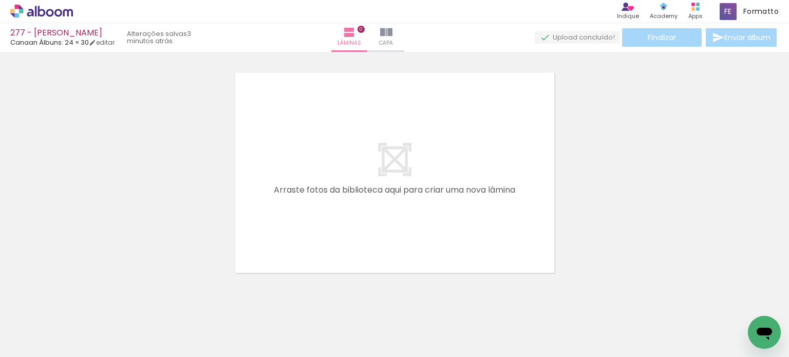
click at [43, 343] on span "Adicionar Fotos" at bounding box center [36, 343] width 31 height 11
click at [0, 0] on input "file" at bounding box center [0, 0] width 0 height 0
click at [54, 326] on iron-icon at bounding box center [52, 326] width 8 height 8
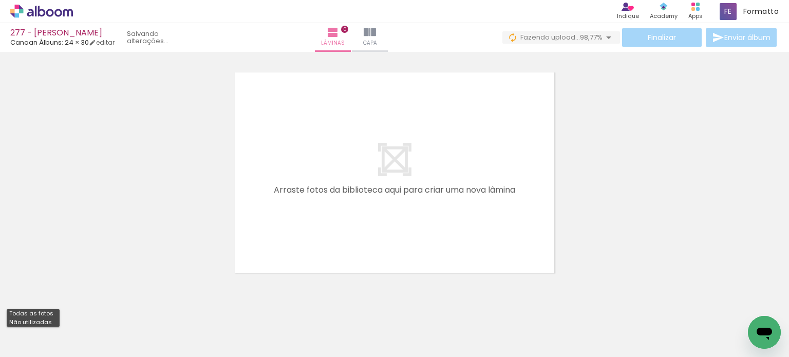
click at [50, 321] on paper-item "Não utilizadas" at bounding box center [33, 322] width 53 height 9
type input "Não utilizadas"
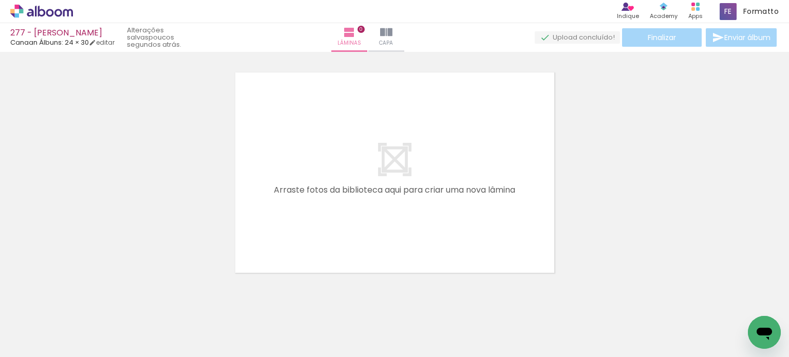
scroll to position [0, 3960]
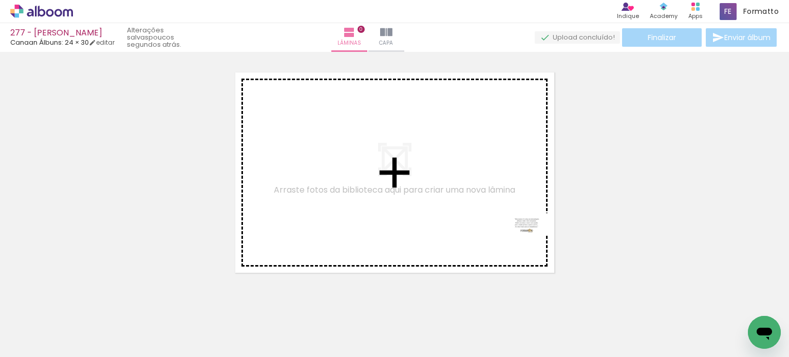
drag, startPoint x: 737, startPoint y: 319, endPoint x: 450, endPoint y: 215, distance: 305.8
click at [450, 215] on quentale-workspace at bounding box center [394, 178] width 789 height 357
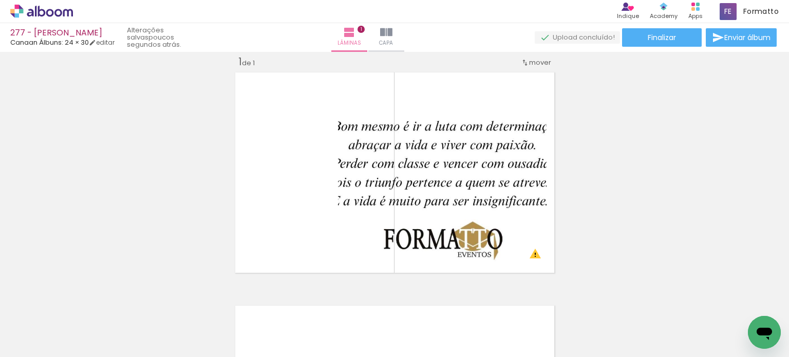
scroll to position [0, 2938]
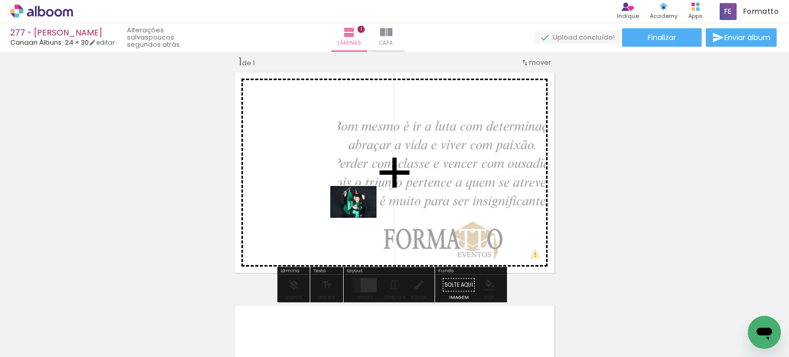
drag, startPoint x: 403, startPoint y: 327, endPoint x: 361, endPoint y: 216, distance: 119.2
click at [361, 216] on quentale-workspace at bounding box center [394, 178] width 789 height 357
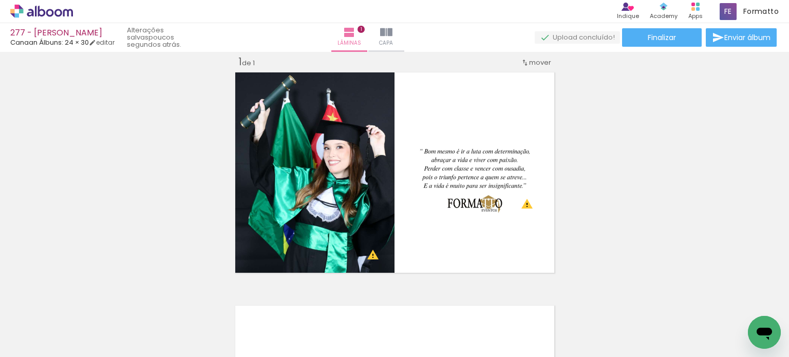
scroll to position [0, 2759]
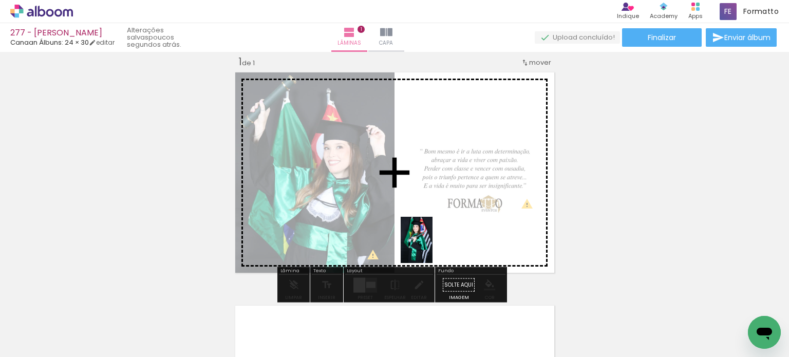
drag, startPoint x: 345, startPoint y: 323, endPoint x: 432, endPoint y: 245, distance: 117.2
click at [432, 245] on quentale-workspace at bounding box center [394, 178] width 789 height 357
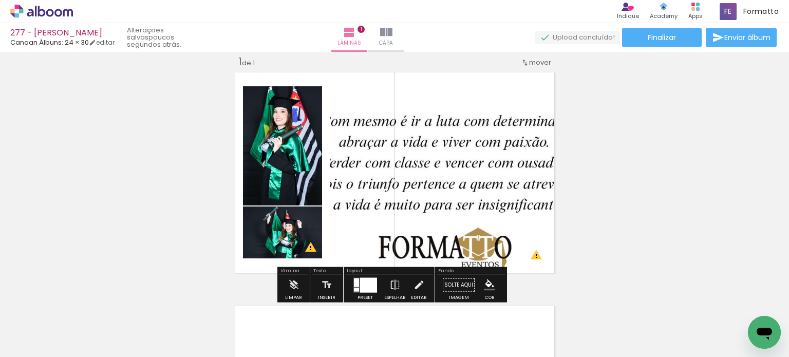
click at [363, 284] on div at bounding box center [368, 285] width 17 height 15
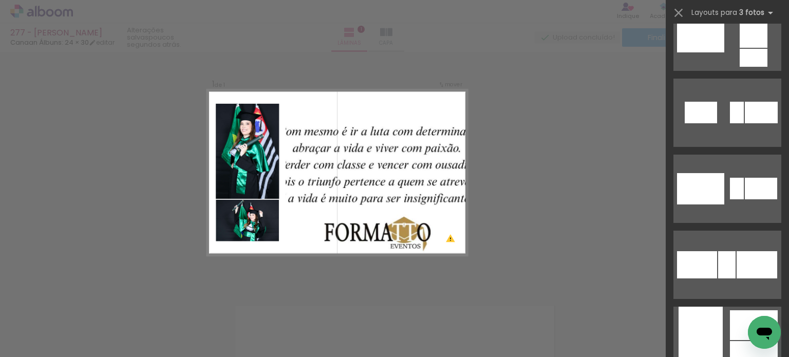
scroll to position [2261, 0]
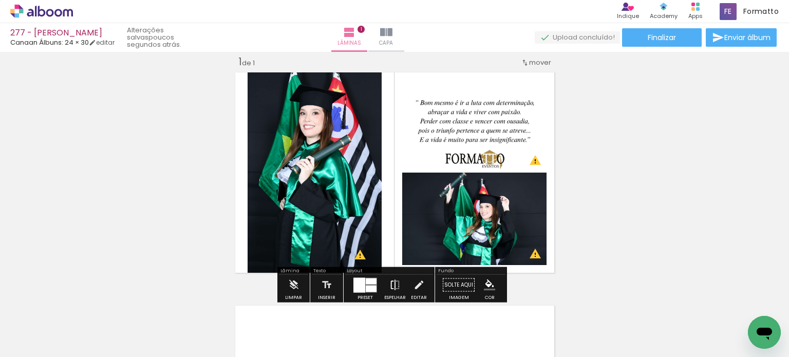
click at [397, 287] on iron-icon at bounding box center [395, 285] width 11 height 21
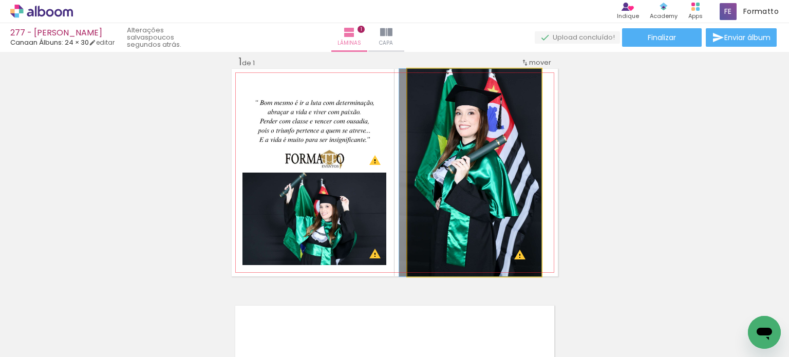
drag, startPoint x: 473, startPoint y: 217, endPoint x: 465, endPoint y: 218, distance: 8.2
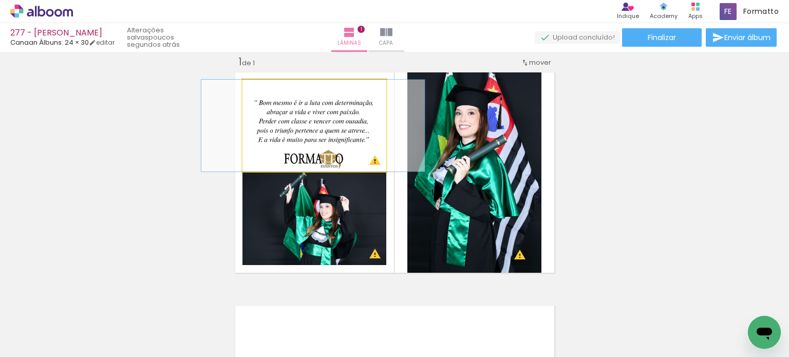
drag, startPoint x: 316, startPoint y: 127, endPoint x: 315, endPoint y: 177, distance: 50.4
click at [0, 0] on slot at bounding box center [0, 0] width 0 height 0
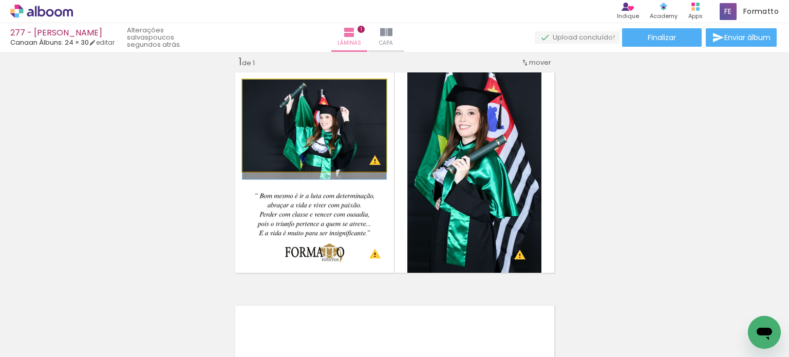
drag, startPoint x: 322, startPoint y: 131, endPoint x: 326, endPoint y: 145, distance: 14.8
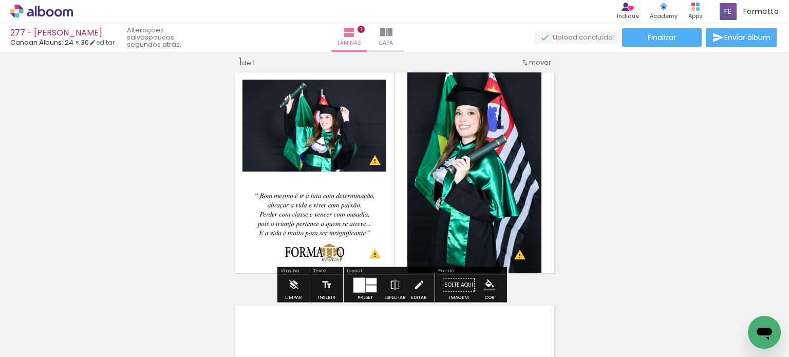
click at [580, 156] on div "Inserir lâmina 1 de 1 O Designbox precisará aumentar a sua imagem em 248% para …" at bounding box center [394, 276] width 789 height 467
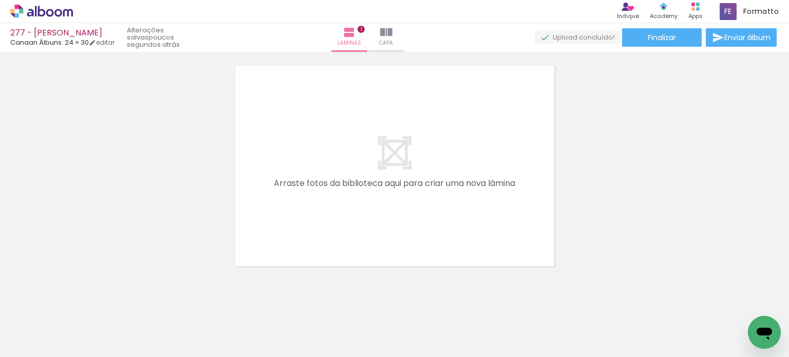
scroll to position [0, 3449]
drag, startPoint x: 241, startPoint y: 317, endPoint x: 305, endPoint y: 224, distance: 113.0
click at [305, 223] on quentale-workspace at bounding box center [394, 178] width 789 height 357
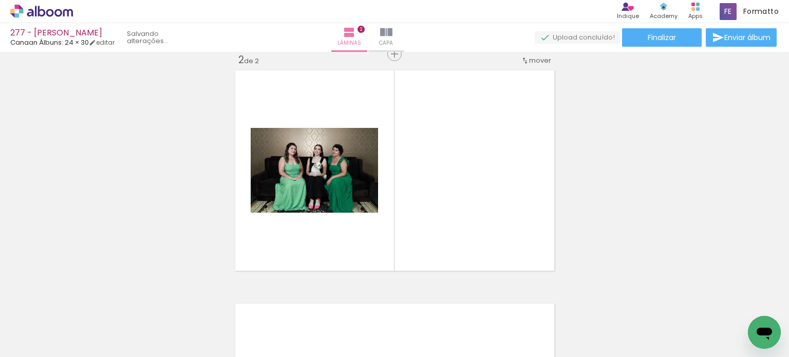
scroll to position [246, 0]
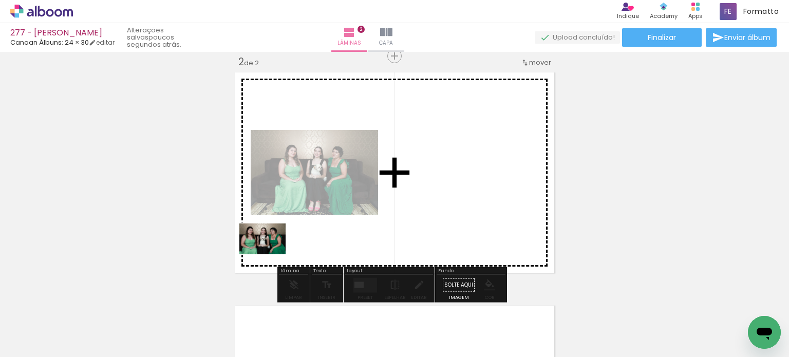
drag, startPoint x: 236, startPoint y: 319, endPoint x: 270, endPoint y: 254, distance: 72.9
click at [270, 254] on quentale-workspace at bounding box center [394, 178] width 789 height 357
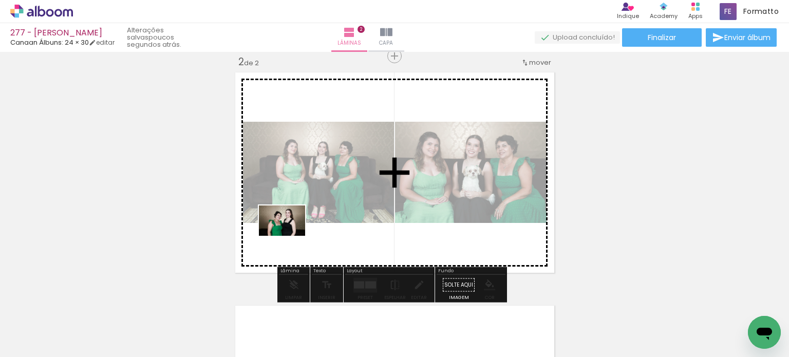
drag, startPoint x: 239, startPoint y: 314, endPoint x: 290, endPoint y: 236, distance: 92.8
click at [290, 236] on quentale-workspace at bounding box center [394, 178] width 789 height 357
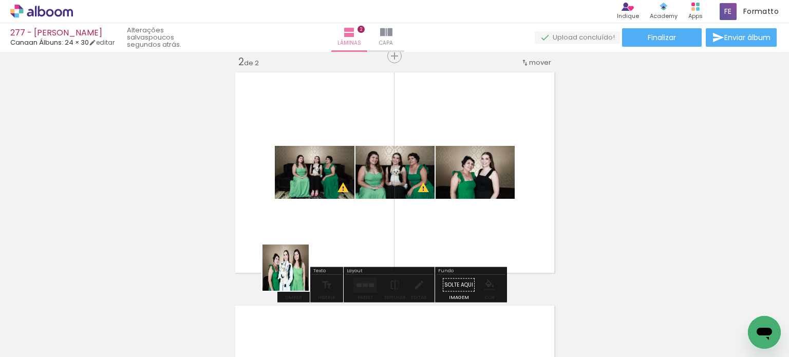
drag, startPoint x: 292, startPoint y: 284, endPoint x: 298, endPoint y: 244, distance: 41.0
click at [299, 243] on quentale-workspace at bounding box center [394, 178] width 789 height 357
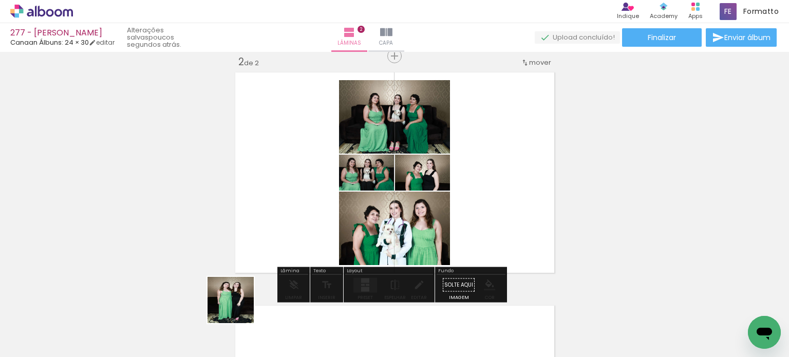
drag, startPoint x: 238, startPoint y: 308, endPoint x: 279, endPoint y: 225, distance: 92.2
click at [279, 225] on quentale-workspace at bounding box center [394, 178] width 789 height 357
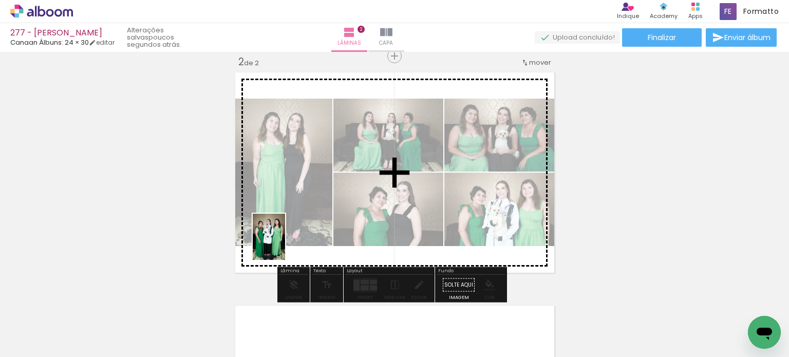
drag, startPoint x: 228, startPoint y: 324, endPoint x: 286, endPoint y: 239, distance: 102.1
click at [286, 239] on quentale-workspace at bounding box center [394, 178] width 789 height 357
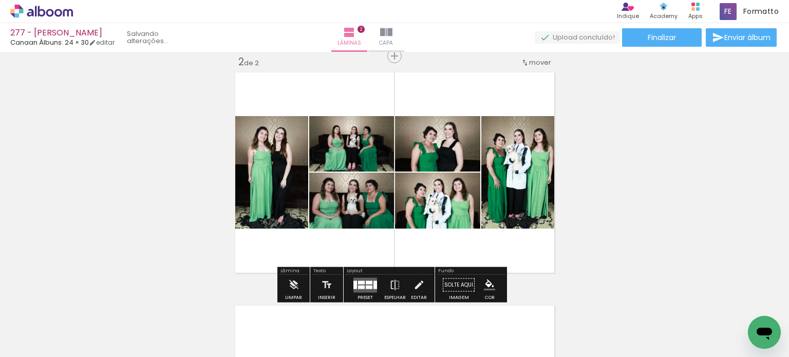
scroll to position [0, 3442]
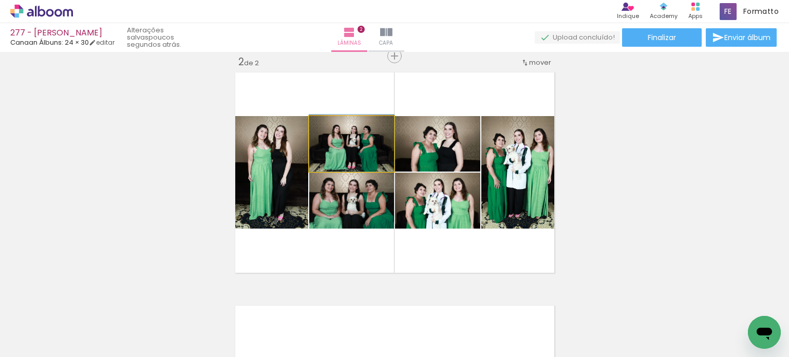
drag, startPoint x: 368, startPoint y: 157, endPoint x: 367, endPoint y: 151, distance: 6.3
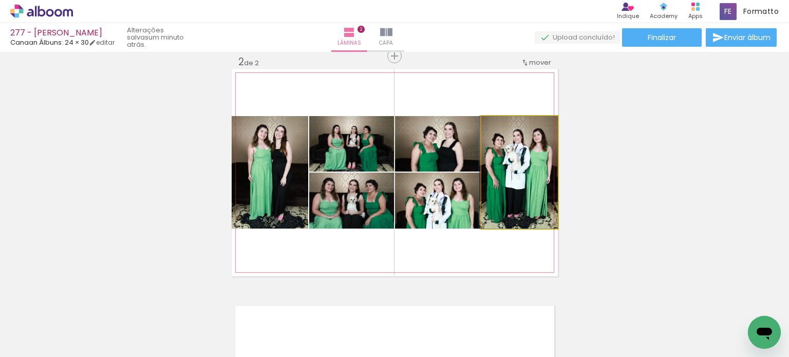
drag, startPoint x: 516, startPoint y: 201, endPoint x: 510, endPoint y: 197, distance: 7.6
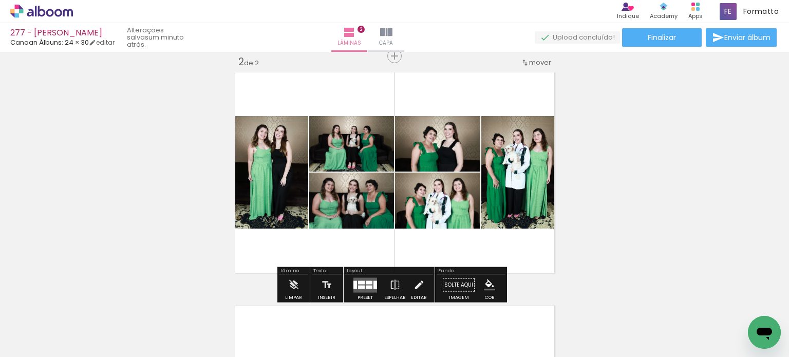
click at [619, 178] on div "Inserir lâmina 1 de 2 Inserir lâmina 2 de 2 O Designbox precisará aumentar a su…" at bounding box center [394, 159] width 789 height 700
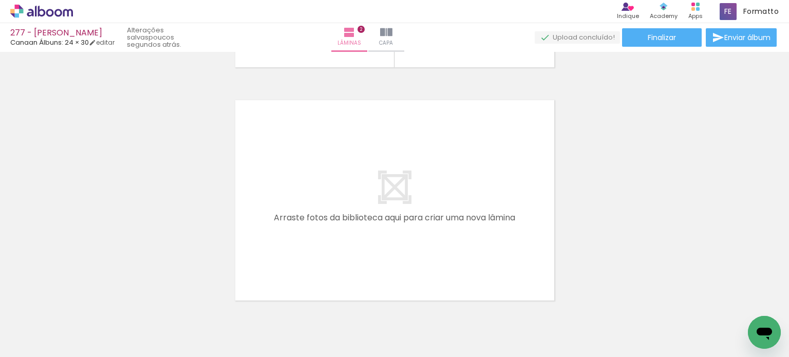
scroll to position [0, 6]
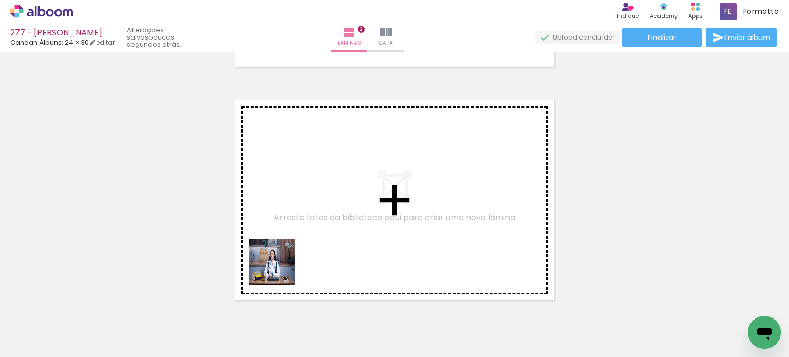
drag, startPoint x: 216, startPoint y: 330, endPoint x: 287, endPoint y: 261, distance: 99.6
click at [287, 261] on quentale-workspace at bounding box center [394, 178] width 789 height 357
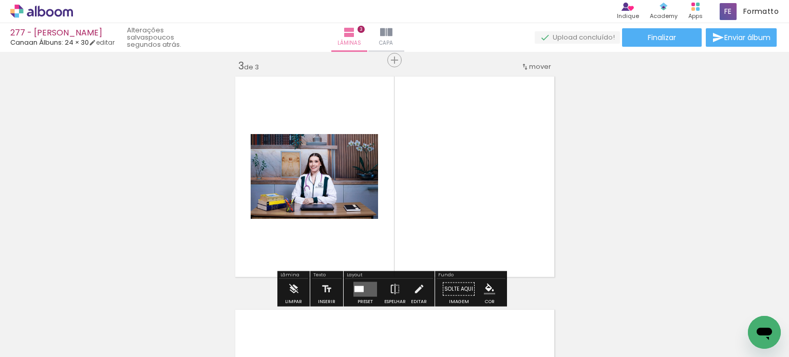
scroll to position [479, 0]
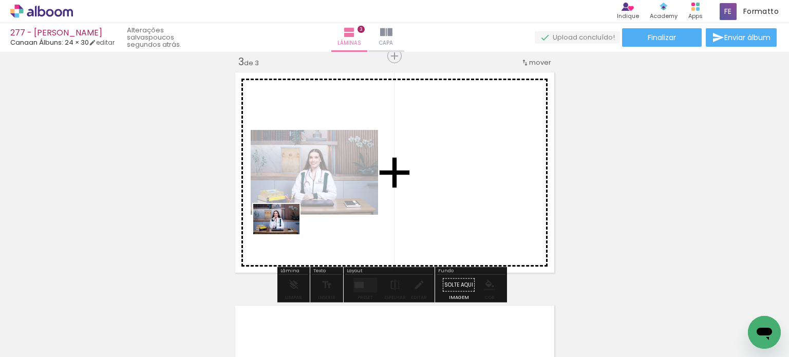
drag, startPoint x: 228, startPoint y: 311, endPoint x: 208, endPoint y: 277, distance: 39.7
click at [284, 234] on quentale-workspace at bounding box center [394, 178] width 789 height 357
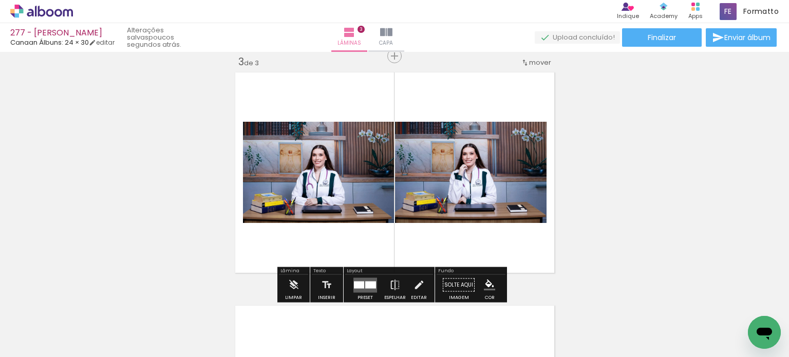
click at [132, 301] on iron-icon at bounding box center [131, 302] width 11 height 11
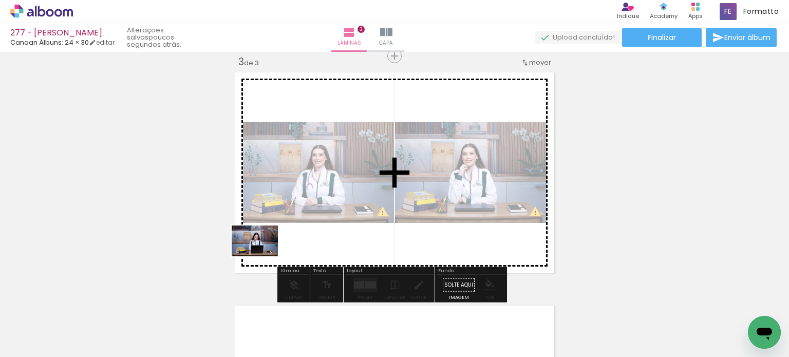
drag, startPoint x: 152, startPoint y: 321, endPoint x: 263, endPoint y: 256, distance: 128.3
click at [263, 256] on quentale-workspace at bounding box center [394, 178] width 789 height 357
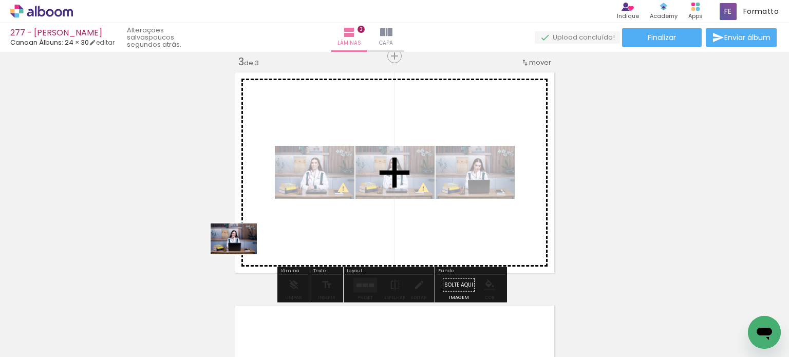
drag, startPoint x: 169, startPoint y: 316, endPoint x: 206, endPoint y: 274, distance: 55.7
click at [252, 244] on quentale-workspace at bounding box center [394, 178] width 789 height 357
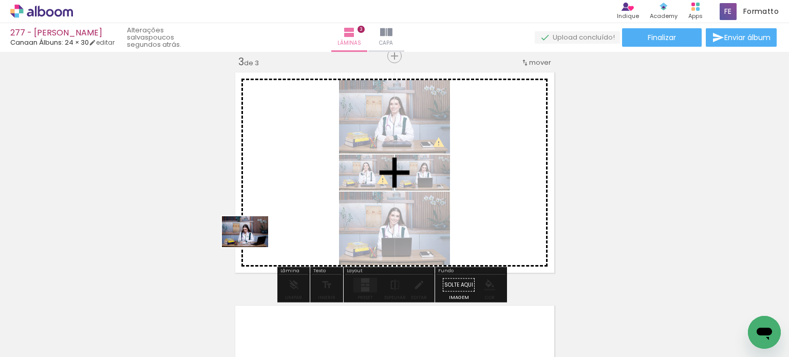
drag, startPoint x: 179, startPoint y: 304, endPoint x: 213, endPoint y: 285, distance: 39.3
click at [253, 246] on quentale-workspace at bounding box center [394, 178] width 789 height 357
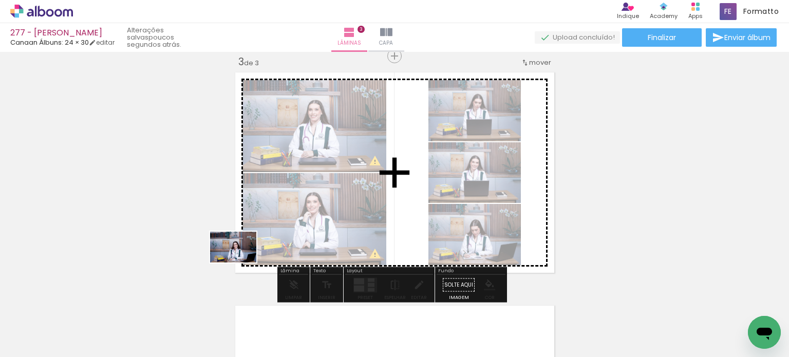
drag, startPoint x: 163, startPoint y: 316, endPoint x: 244, endPoint y: 261, distance: 97.6
click at [244, 261] on quentale-workspace at bounding box center [394, 178] width 789 height 357
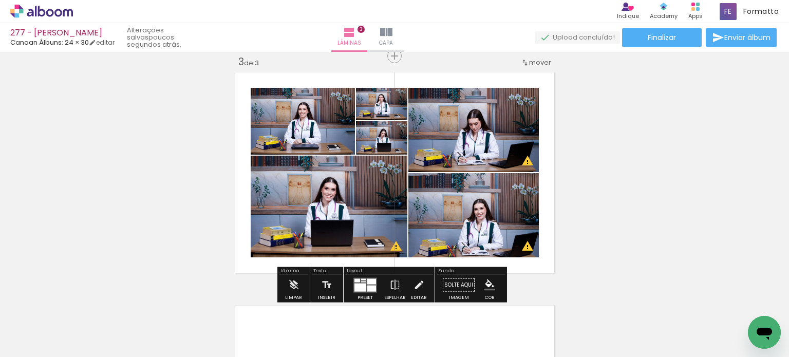
click at [361, 279] on div at bounding box center [363, 280] width 5 height 2
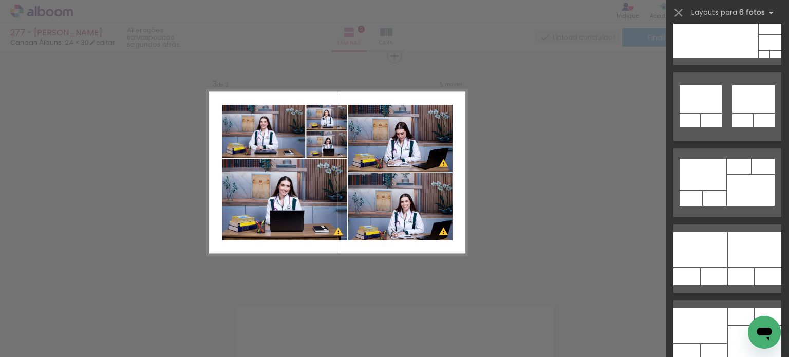
scroll to position [771, 0]
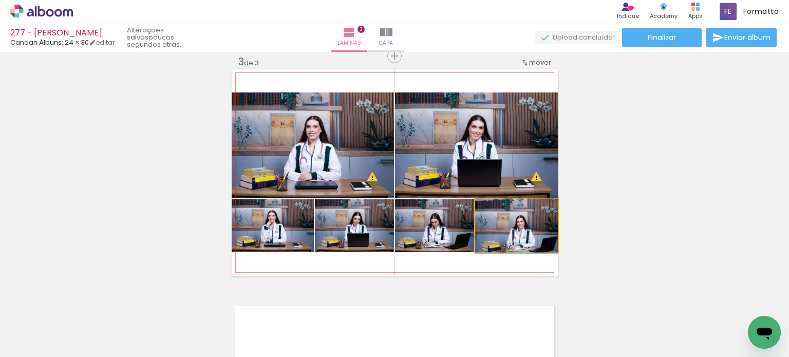
drag, startPoint x: 526, startPoint y: 236, endPoint x: 528, endPoint y: 165, distance: 70.4
click at [0, 0] on slot at bounding box center [0, 0] width 0 height 0
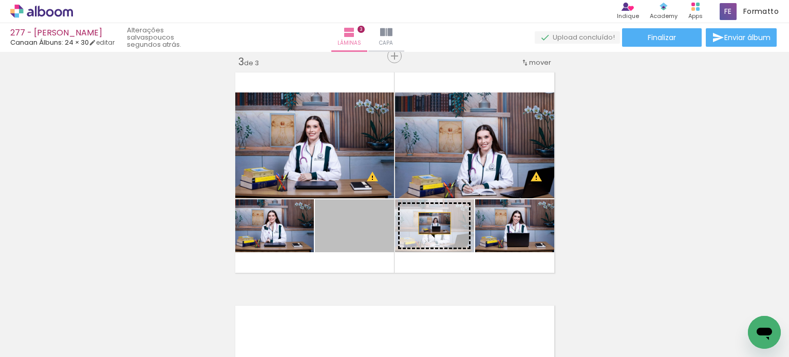
drag, startPoint x: 369, startPoint y: 223, endPoint x: 437, endPoint y: 222, distance: 68.4
click at [0, 0] on slot at bounding box center [0, 0] width 0 height 0
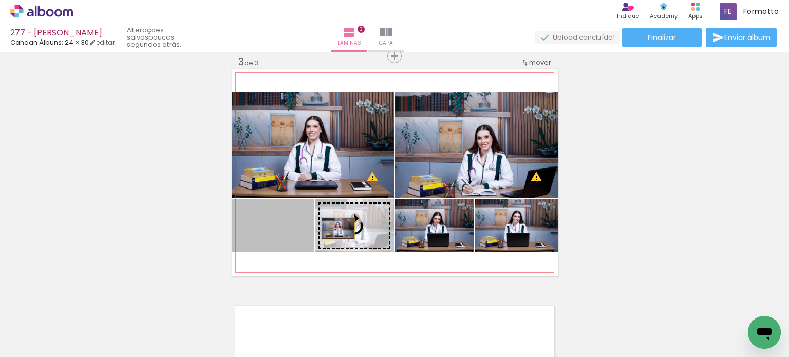
drag, startPoint x: 284, startPoint y: 228, endPoint x: 333, endPoint y: 228, distance: 49.3
click at [0, 0] on slot at bounding box center [0, 0] width 0 height 0
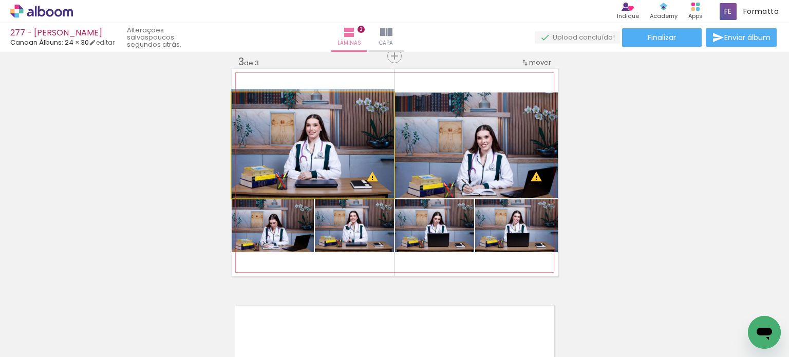
drag, startPoint x: 352, startPoint y: 174, endPoint x: 352, endPoint y: 169, distance: 5.7
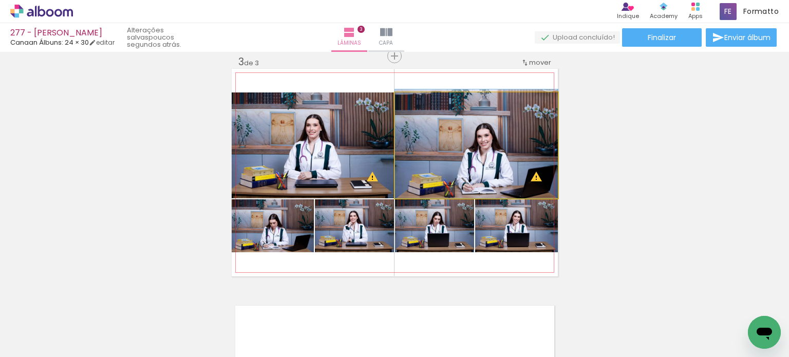
drag, startPoint x: 464, startPoint y: 167, endPoint x: 460, endPoint y: 160, distance: 7.4
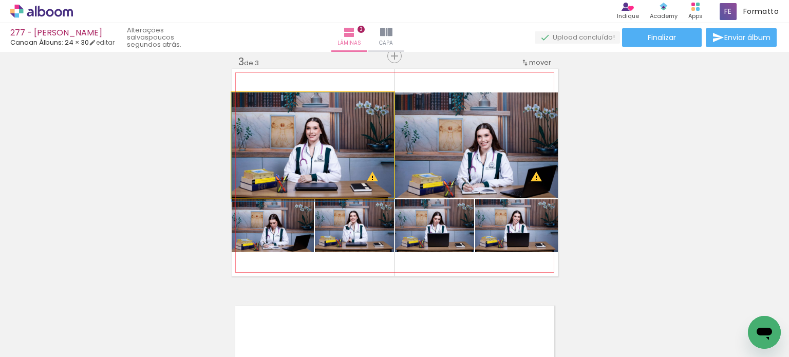
drag, startPoint x: 353, startPoint y: 164, endPoint x: 355, endPoint y: 170, distance: 5.7
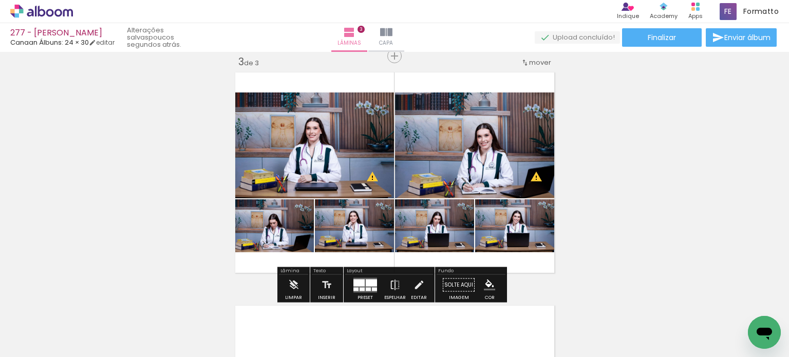
click at [594, 167] on div "Inserir lâmina 1 de 3 Inserir lâmina 2 de 3 Inserir lâmina 3 de 3 O Designbox p…" at bounding box center [394, 43] width 789 height 934
click at [615, 222] on div "Inserir lâmina 1 de 3 Inserir lâmina 2 de 3 Inserir lâmina 3 de 3 O Designbox p…" at bounding box center [394, 43] width 789 height 934
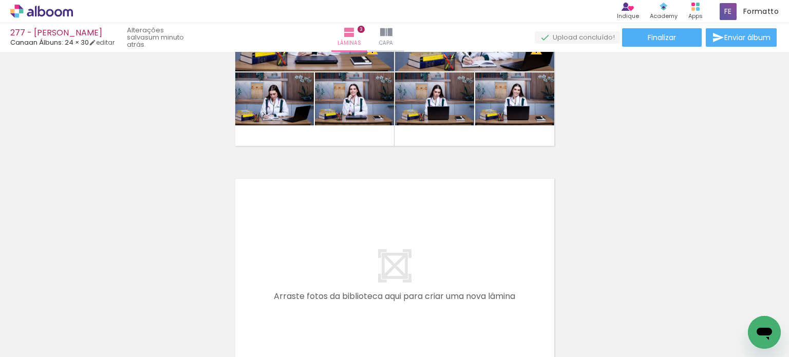
scroll to position [685, 0]
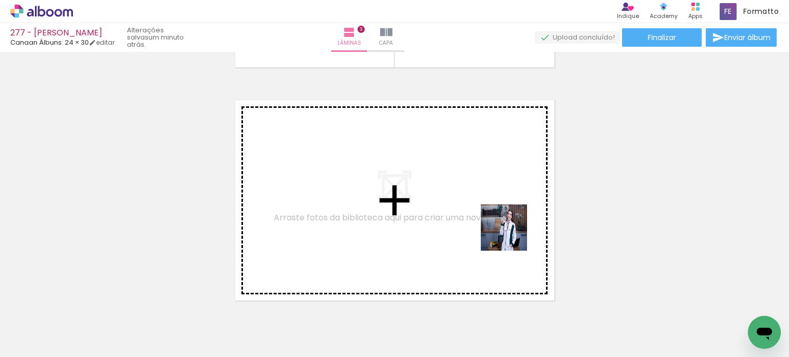
drag, startPoint x: 566, startPoint y: 318, endPoint x: 501, endPoint y: 221, distance: 117.3
click at [501, 221] on quentale-workspace at bounding box center [394, 178] width 789 height 357
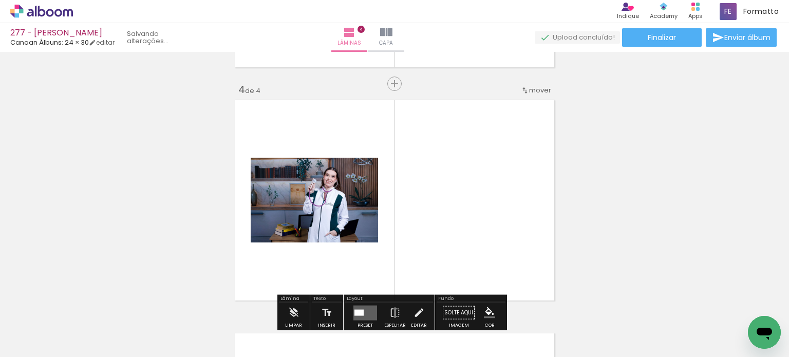
scroll to position [713, 0]
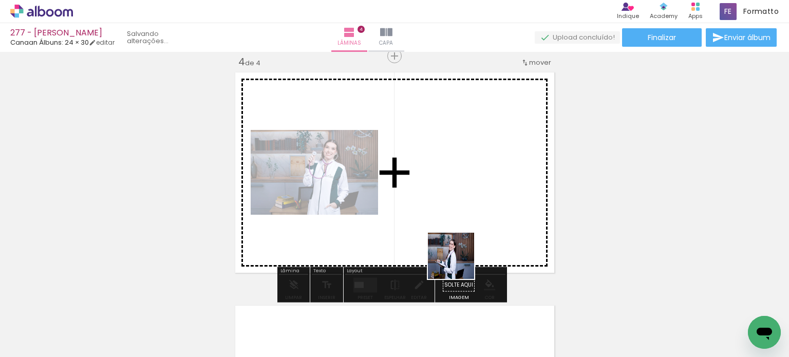
drag, startPoint x: 458, startPoint y: 270, endPoint x: 422, endPoint y: 256, distance: 38.4
click at [457, 222] on quentale-workspace at bounding box center [394, 178] width 789 height 357
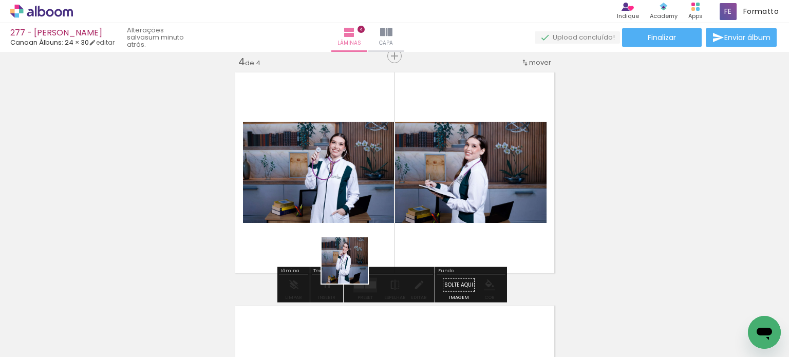
drag, startPoint x: 340, startPoint y: 315, endPoint x: 359, endPoint y: 219, distance: 97.5
click at [354, 260] on quentale-workspace at bounding box center [394, 178] width 789 height 357
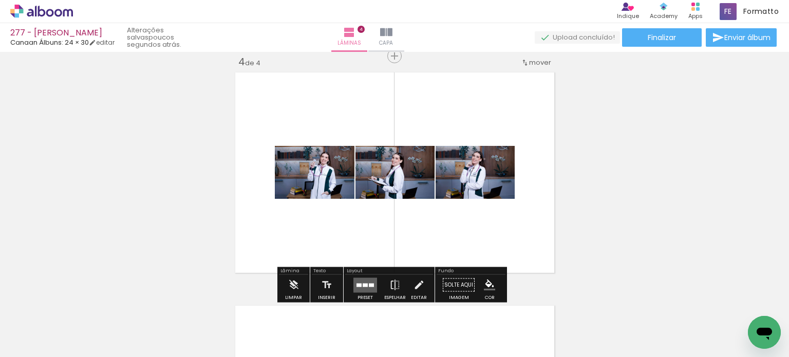
scroll to position [816, 0]
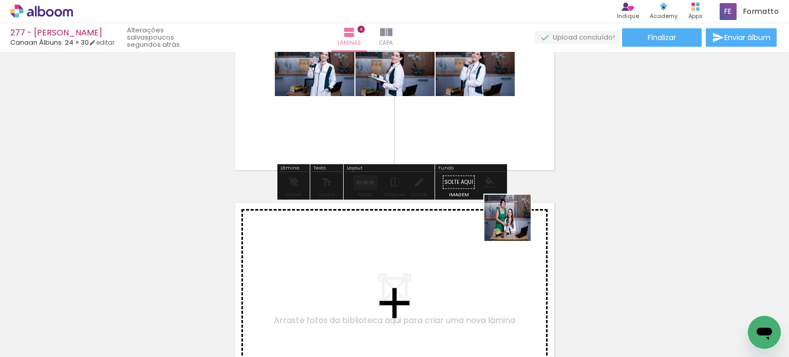
drag, startPoint x: 515, startPoint y: 305, endPoint x: 514, endPoint y: 194, distance: 110.5
click at [515, 198] on quentale-workspace at bounding box center [394, 178] width 789 height 357
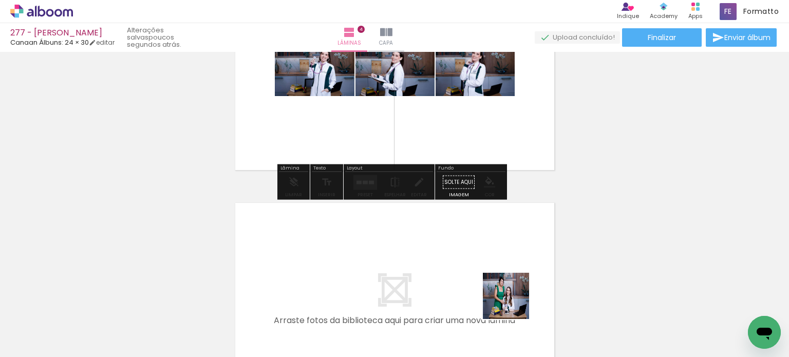
drag, startPoint x: 514, startPoint y: 304, endPoint x: 513, endPoint y: 175, distance: 129.0
click at [514, 175] on quentale-workspace at bounding box center [394, 178] width 789 height 357
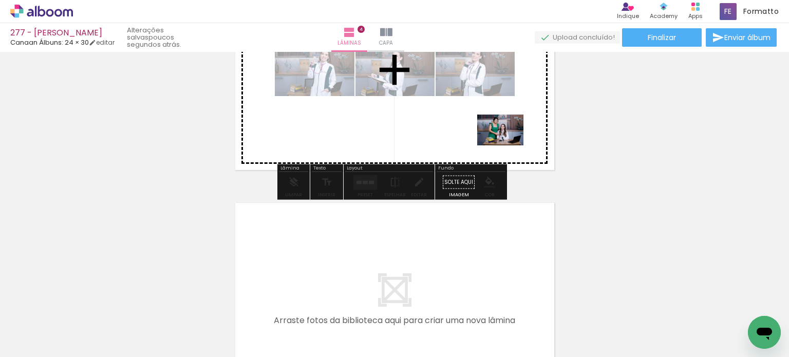
drag, startPoint x: 509, startPoint y: 319, endPoint x: 508, endPoint y: 128, distance: 190.7
click at [508, 129] on quentale-workspace at bounding box center [394, 178] width 789 height 357
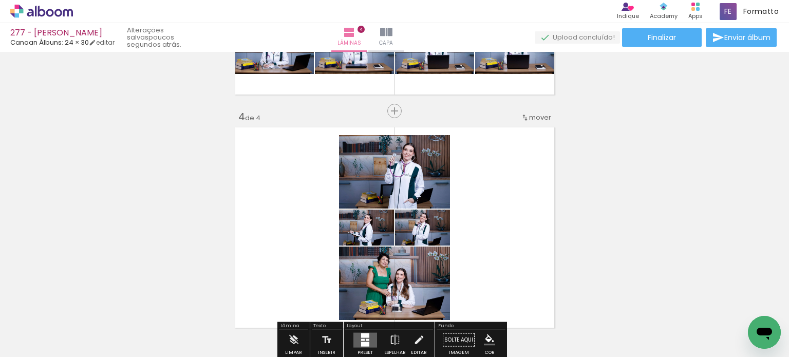
scroll to position [713, 0]
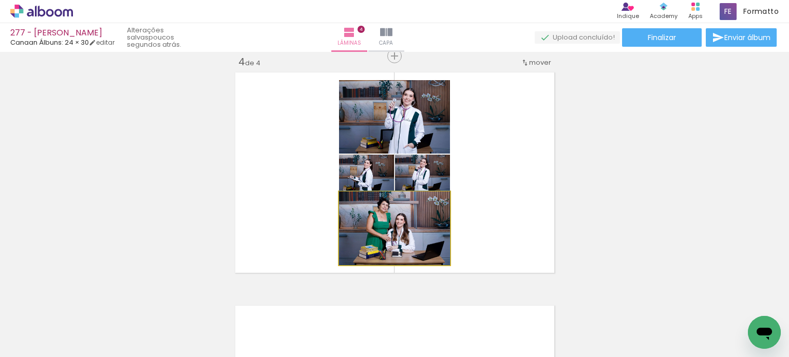
drag, startPoint x: 409, startPoint y: 232, endPoint x: 408, endPoint y: 256, distance: 24.7
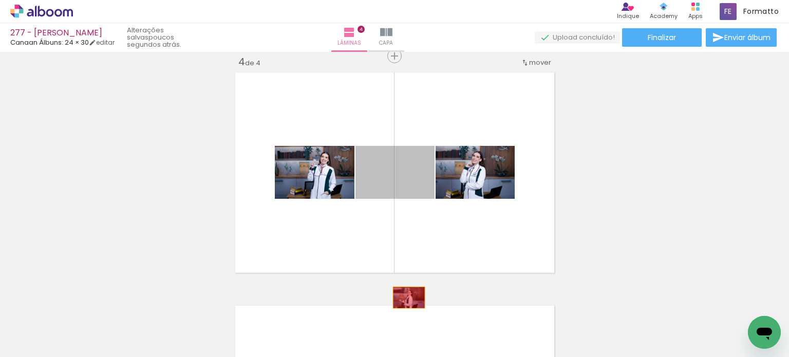
drag, startPoint x: 399, startPoint y: 184, endPoint x: 407, endPoint y: 301, distance: 116.9
click at [405, 305] on quentale-workspace at bounding box center [394, 178] width 789 height 357
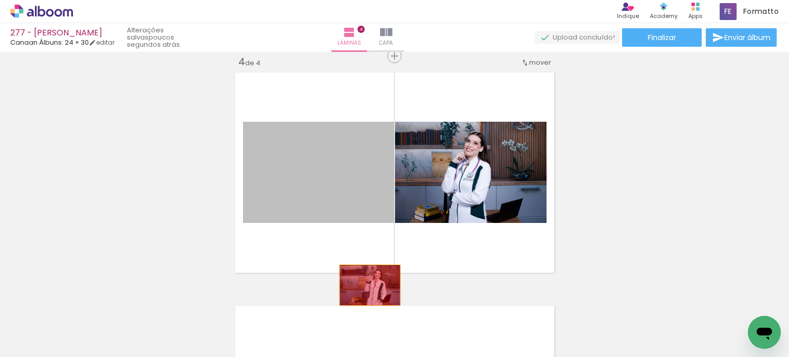
drag, startPoint x: 358, startPoint y: 197, endPoint x: 373, endPoint y: 288, distance: 92.2
click at [366, 311] on quentale-workspace at bounding box center [394, 178] width 789 height 357
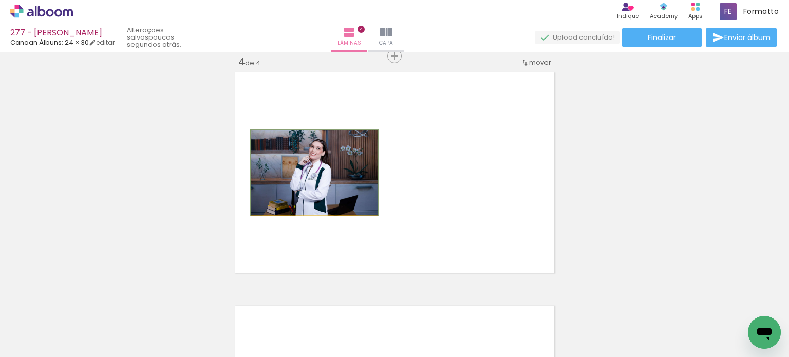
drag, startPoint x: 330, startPoint y: 195, endPoint x: 348, endPoint y: 310, distance: 116.4
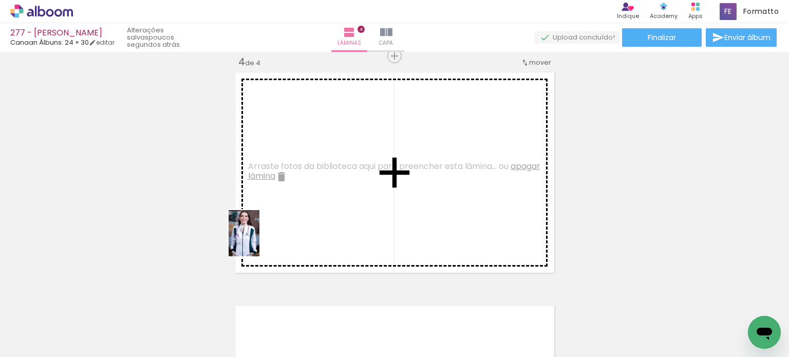
drag, startPoint x: 159, startPoint y: 327, endPoint x: 271, endPoint y: 226, distance: 151.0
click at [271, 226] on quentale-workspace at bounding box center [394, 178] width 789 height 357
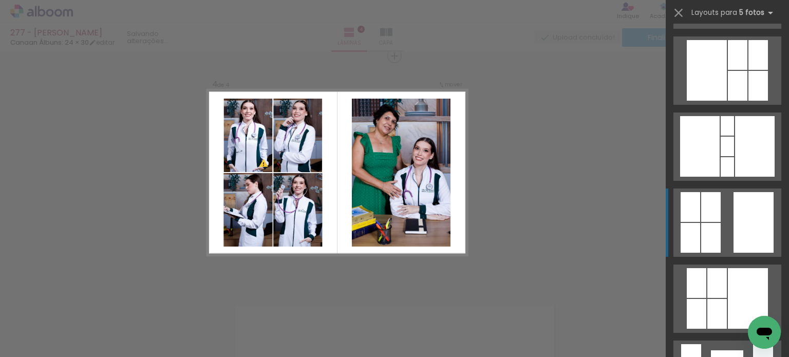
scroll to position [693, 0]
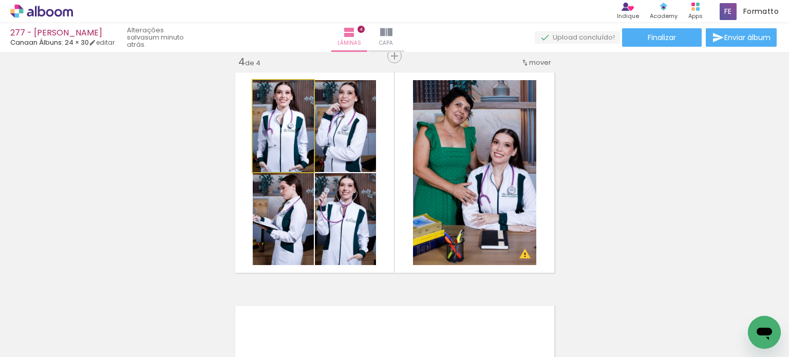
drag, startPoint x: 300, startPoint y: 145, endPoint x: 298, endPoint y: 140, distance: 5.4
click at [356, 151] on quentale-photo at bounding box center [345, 126] width 61 height 92
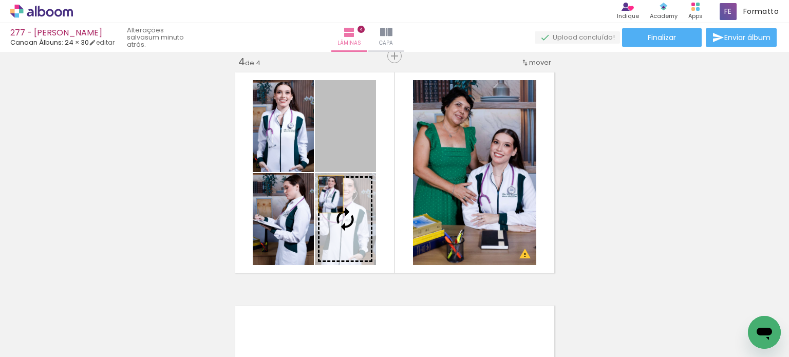
drag, startPoint x: 358, startPoint y: 152, endPoint x: 312, endPoint y: 223, distance: 84.4
click at [0, 0] on slot at bounding box center [0, 0] width 0 height 0
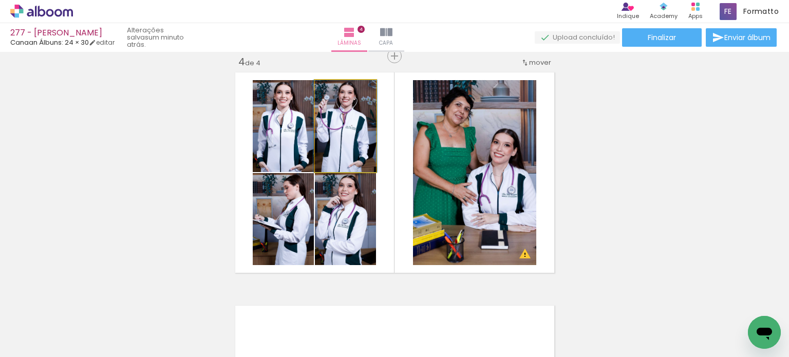
drag, startPoint x: 351, startPoint y: 152, endPoint x: 304, endPoint y: 212, distance: 76.6
click at [0, 0] on slot at bounding box center [0, 0] width 0 height 0
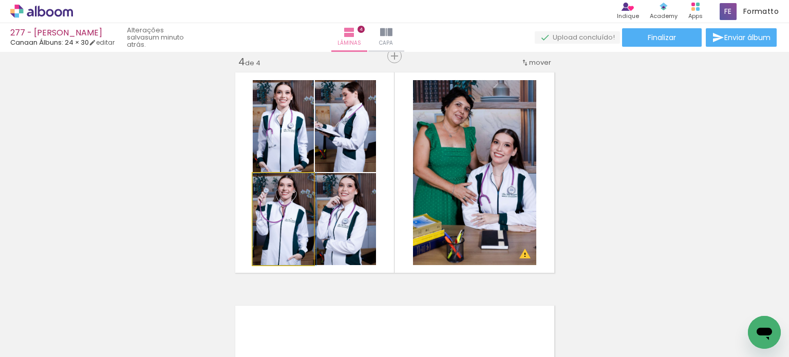
drag, startPoint x: 303, startPoint y: 215, endPoint x: 337, endPoint y: 214, distance: 33.9
click at [0, 0] on slot at bounding box center [0, 0] width 0 height 0
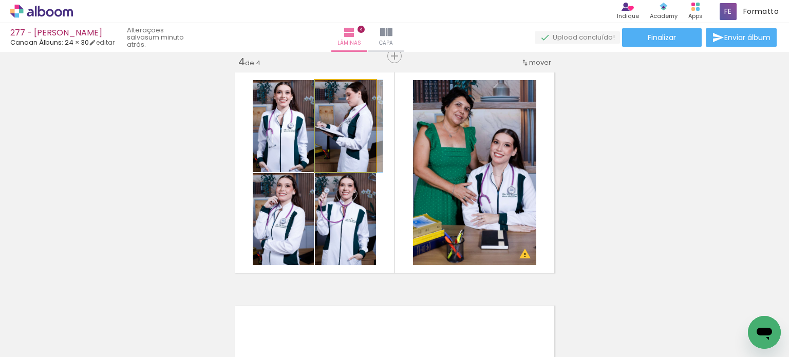
drag, startPoint x: 344, startPoint y: 142, endPoint x: 343, endPoint y: 166, distance: 24.2
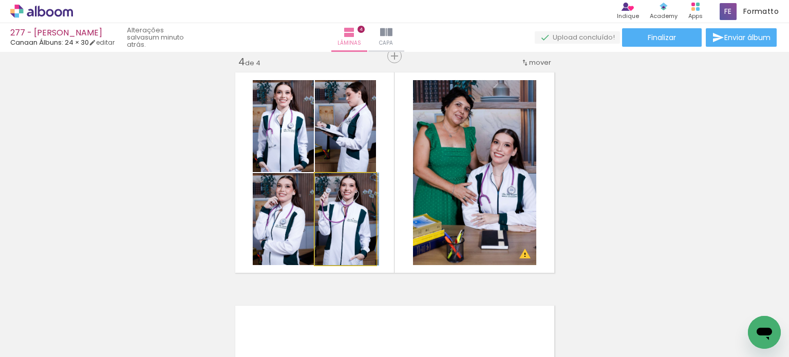
drag, startPoint x: 364, startPoint y: 230, endPoint x: 408, endPoint y: 222, distance: 44.5
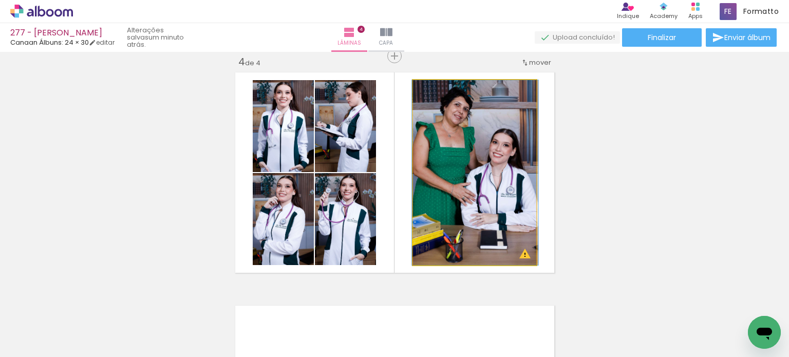
drag, startPoint x: 516, startPoint y: 188, endPoint x: 515, endPoint y: 201, distance: 12.9
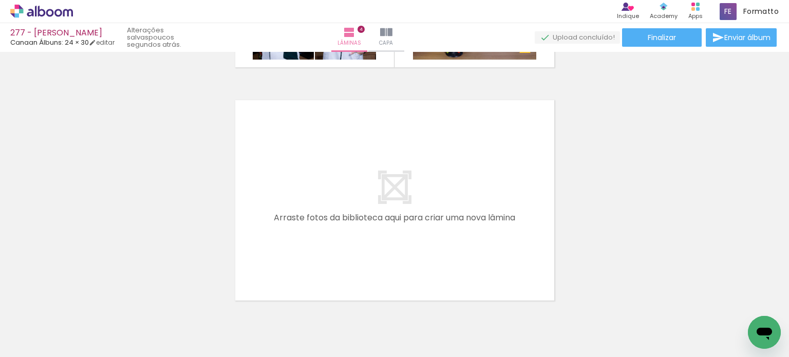
scroll to position [0, 639]
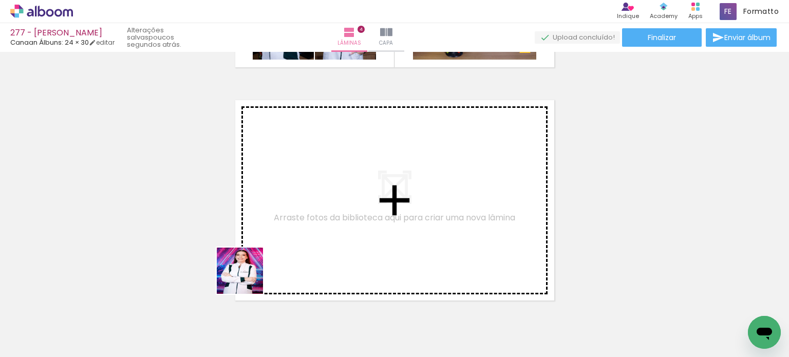
drag, startPoint x: 248, startPoint y: 279, endPoint x: 283, endPoint y: 249, distance: 45.6
click at [283, 249] on quentale-workspace at bounding box center [394, 178] width 789 height 357
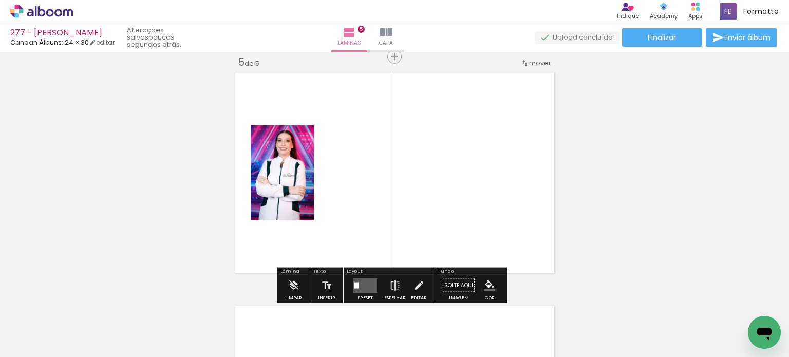
scroll to position [946, 0]
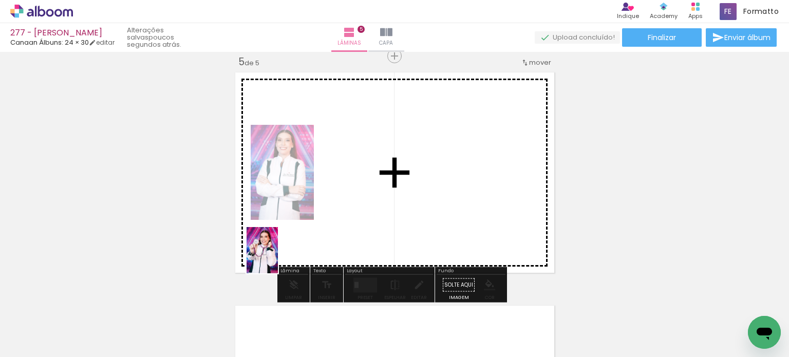
drag, startPoint x: 173, startPoint y: 328, endPoint x: 245, endPoint y: 292, distance: 80.4
click at [278, 258] on quentale-workspace at bounding box center [394, 178] width 789 height 357
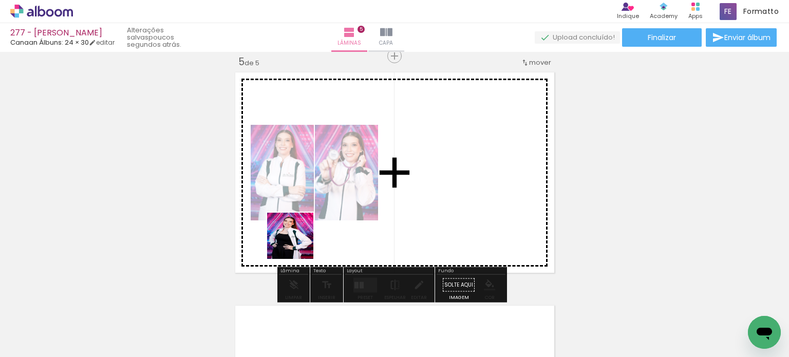
drag, startPoint x: 273, startPoint y: 272, endPoint x: 273, endPoint y: 289, distance: 16.4
click at [300, 238] on quentale-workspace at bounding box center [394, 178] width 789 height 357
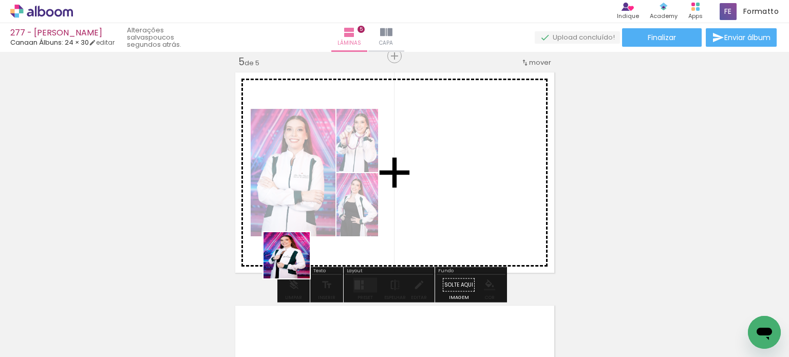
drag, startPoint x: 294, startPoint y: 263, endPoint x: 330, endPoint y: 223, distance: 53.5
click at [331, 225] on quentale-workspace at bounding box center [394, 178] width 789 height 357
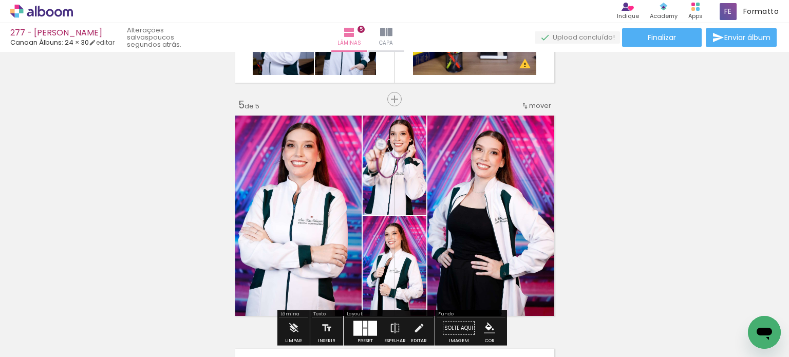
scroll to position [843, 0]
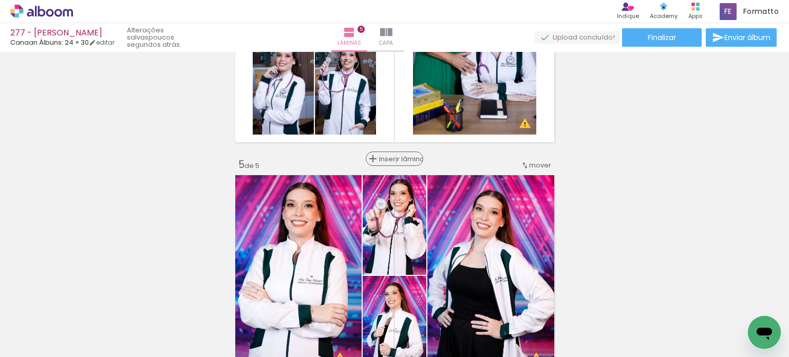
click at [393, 162] on span "Inserir lâmina" at bounding box center [399, 159] width 40 height 7
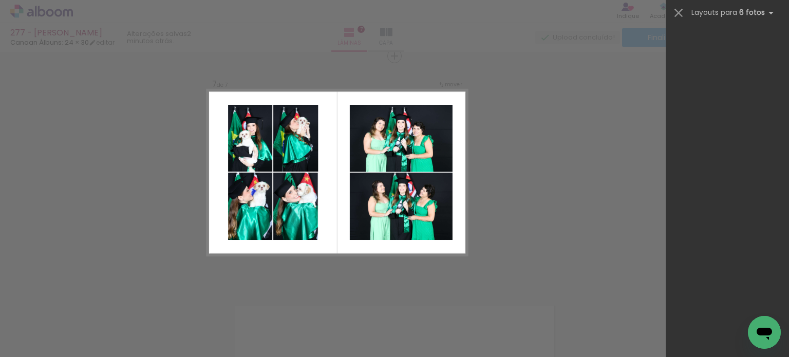
scroll to position [0, 1779]
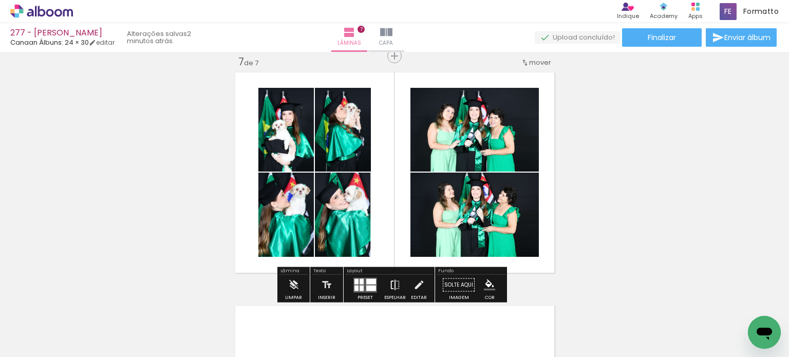
click at [396, 285] on iron-icon at bounding box center [395, 285] width 11 height 21
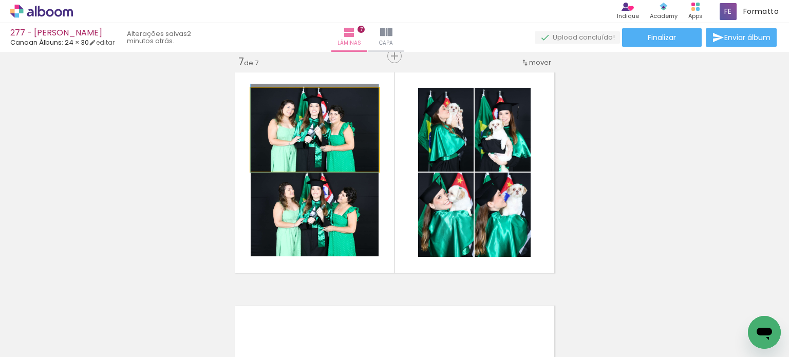
drag, startPoint x: 339, startPoint y: 151, endPoint x: 344, endPoint y: 147, distance: 5.9
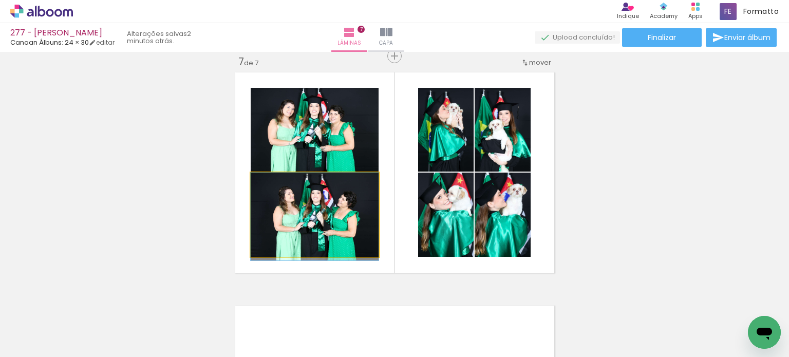
drag, startPoint x: 318, startPoint y: 226, endPoint x: 325, endPoint y: 217, distance: 10.9
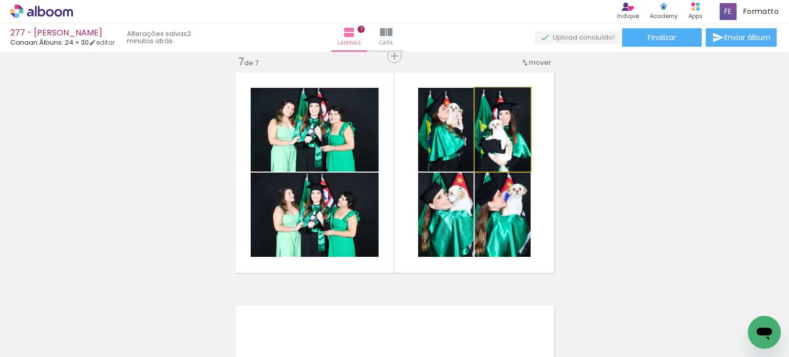
drag, startPoint x: 507, startPoint y: 152, endPoint x: 507, endPoint y: 144, distance: 8.2
drag, startPoint x: 507, startPoint y: 232, endPoint x: 500, endPoint y: 234, distance: 7.2
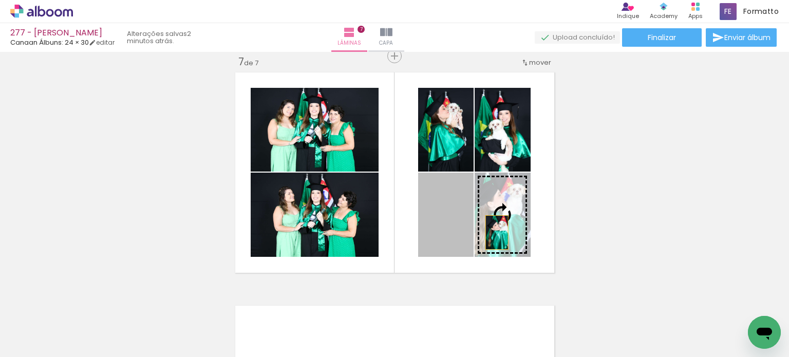
drag, startPoint x: 449, startPoint y: 232, endPoint x: 493, endPoint y: 232, distance: 43.7
click at [0, 0] on slot at bounding box center [0, 0] width 0 height 0
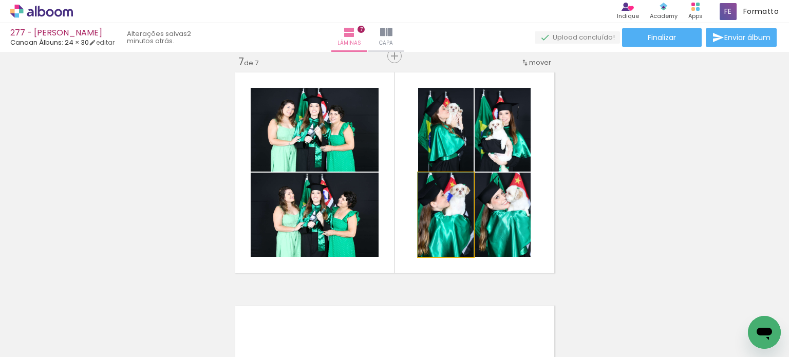
drag, startPoint x: 452, startPoint y: 236, endPoint x: 443, endPoint y: 237, distance: 9.4
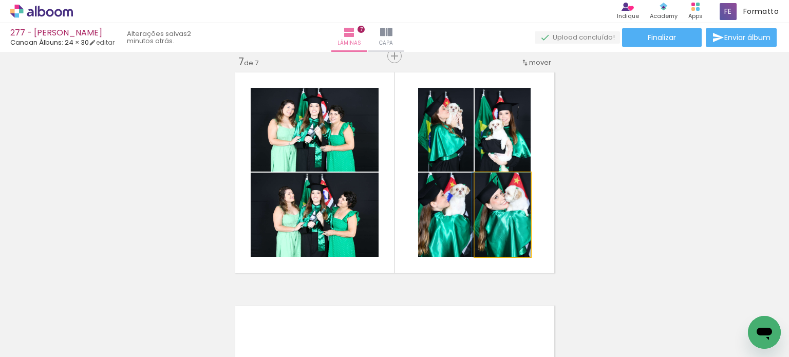
drag, startPoint x: 505, startPoint y: 233, endPoint x: 490, endPoint y: 235, distance: 14.5
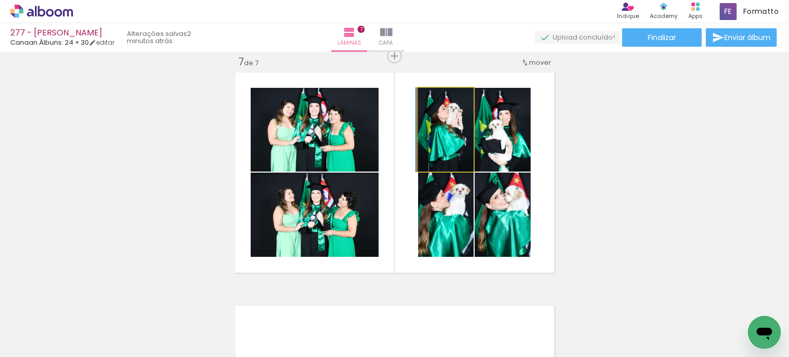
drag, startPoint x: 458, startPoint y: 155, endPoint x: 452, endPoint y: 160, distance: 7.6
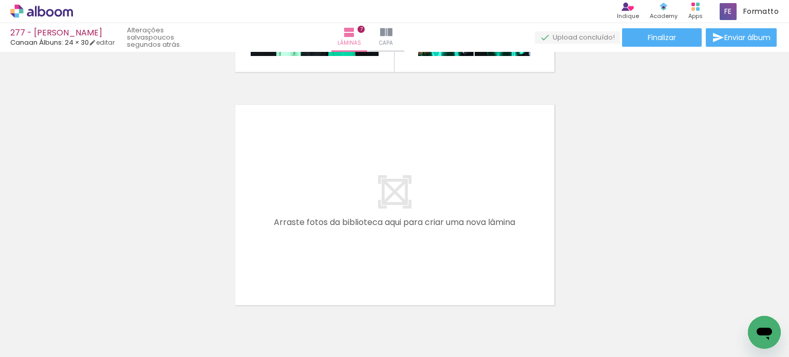
scroll to position [1665, 0]
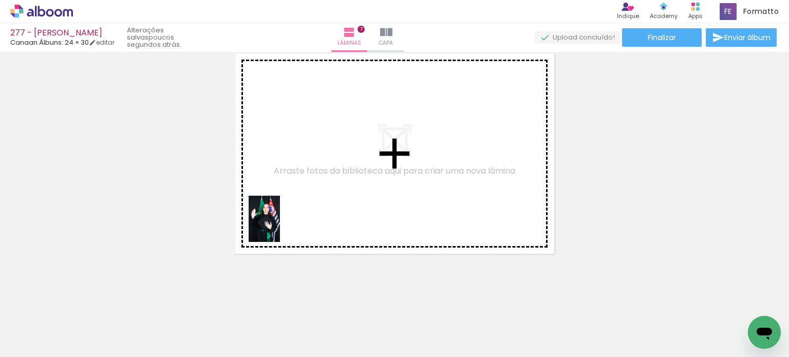
drag, startPoint x: 253, startPoint y: 316, endPoint x: 284, endPoint y: 222, distance: 99.5
click at [281, 224] on quentale-workspace at bounding box center [394, 178] width 789 height 357
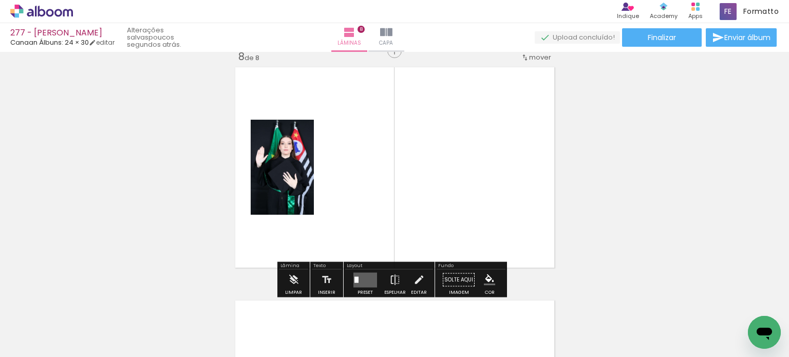
scroll to position [1646, 0]
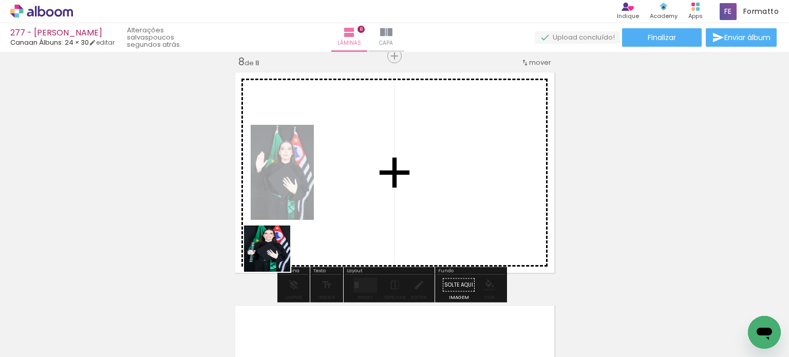
drag, startPoint x: 261, startPoint y: 286, endPoint x: 285, endPoint y: 242, distance: 50.6
click at [283, 238] on quentale-workspace at bounding box center [394, 178] width 789 height 357
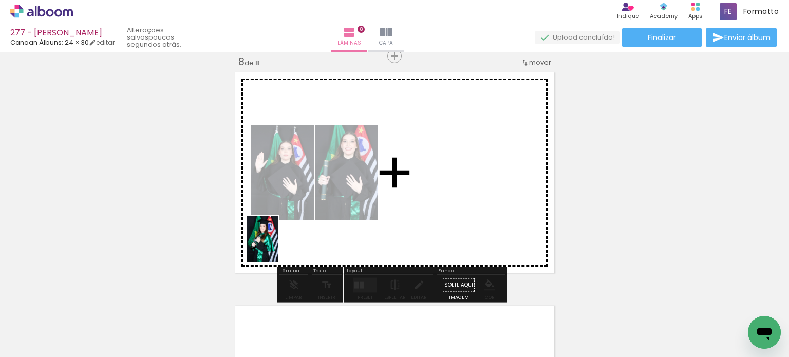
drag, startPoint x: 261, startPoint y: 298, endPoint x: 273, endPoint y: 262, distance: 38.2
click at [280, 240] on quentale-workspace at bounding box center [394, 178] width 789 height 357
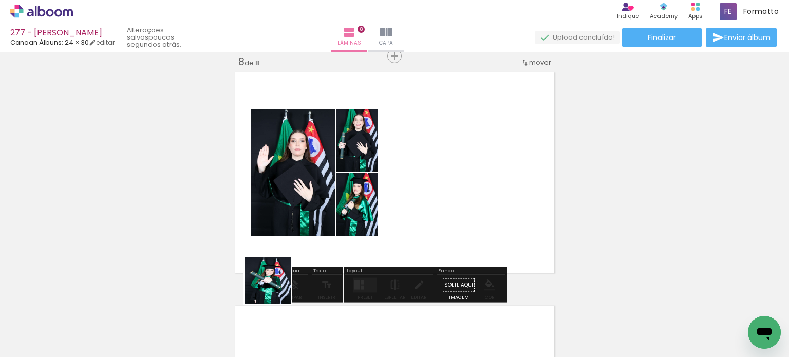
drag, startPoint x: 272, startPoint y: 294, endPoint x: 300, endPoint y: 244, distance: 58.0
click at [303, 235] on quentale-workspace at bounding box center [394, 178] width 789 height 357
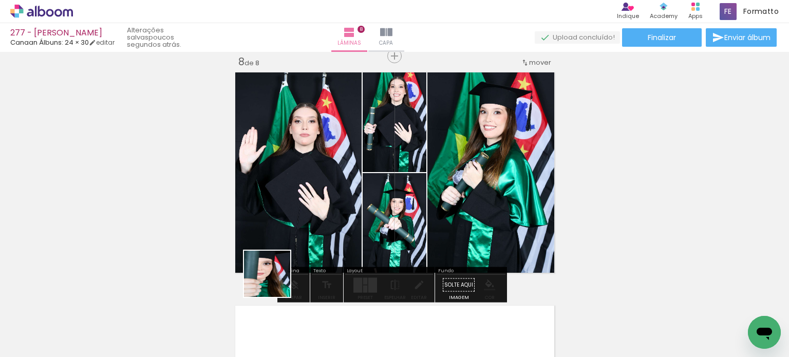
drag, startPoint x: 261, startPoint y: 319, endPoint x: 294, endPoint y: 239, distance: 86.2
click at [294, 239] on quentale-workspace at bounding box center [394, 178] width 789 height 357
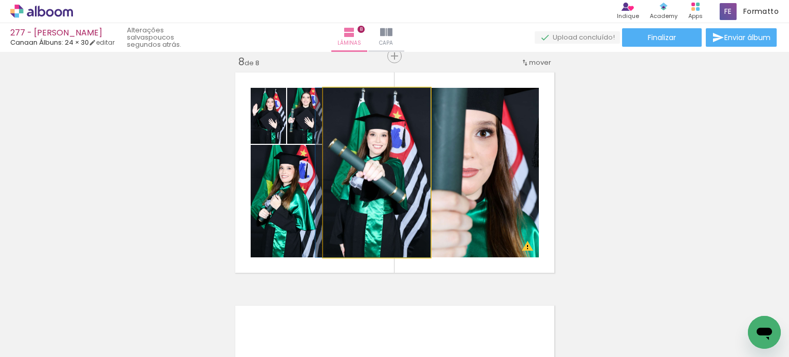
drag, startPoint x: 352, startPoint y: 228, endPoint x: 337, endPoint y: 225, distance: 14.7
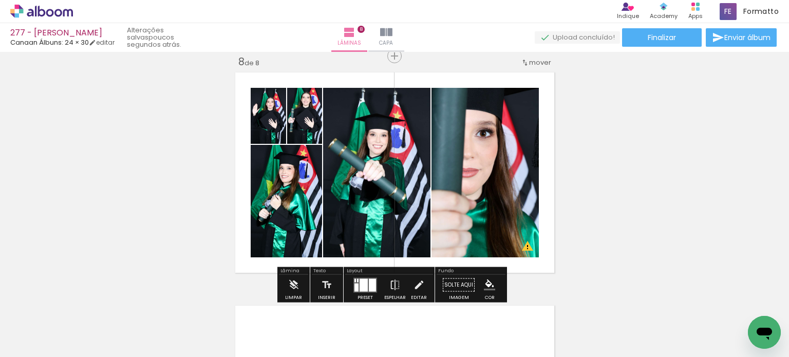
click at [366, 291] on quentale-layouter at bounding box center [366, 285] width 24 height 15
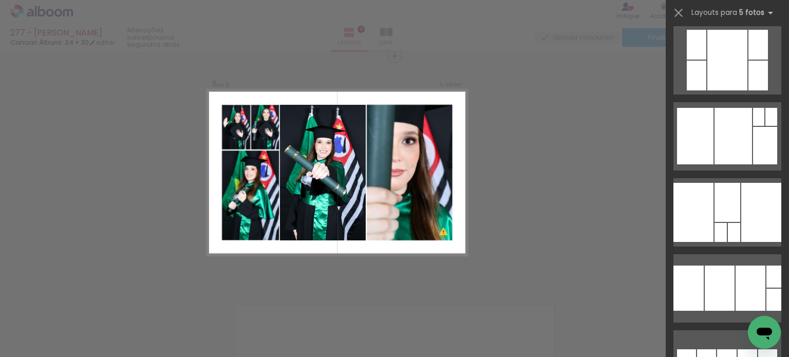
scroll to position [308, 0]
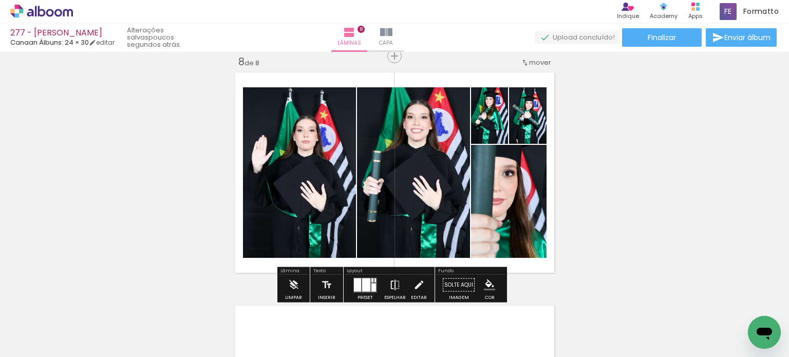
click at [398, 281] on iron-icon at bounding box center [395, 285] width 11 height 21
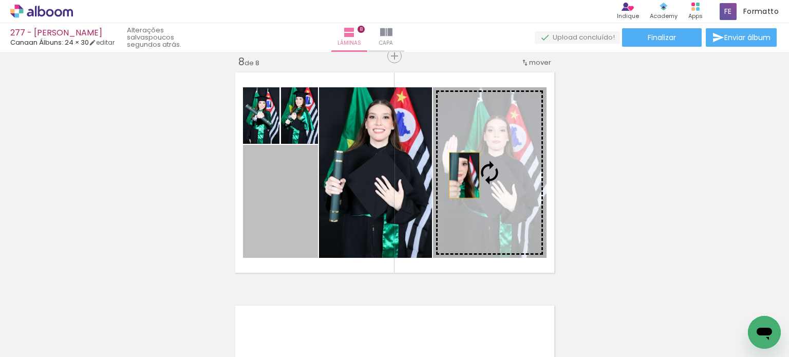
drag, startPoint x: 294, startPoint y: 202, endPoint x: 460, endPoint y: 175, distance: 168.6
click at [0, 0] on slot at bounding box center [0, 0] width 0 height 0
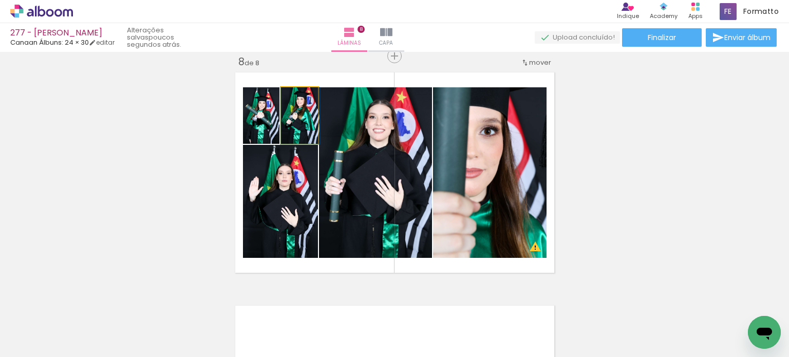
drag, startPoint x: 302, startPoint y: 129, endPoint x: 360, endPoint y: 164, distance: 67.8
click at [0, 0] on slot at bounding box center [0, 0] width 0 height 0
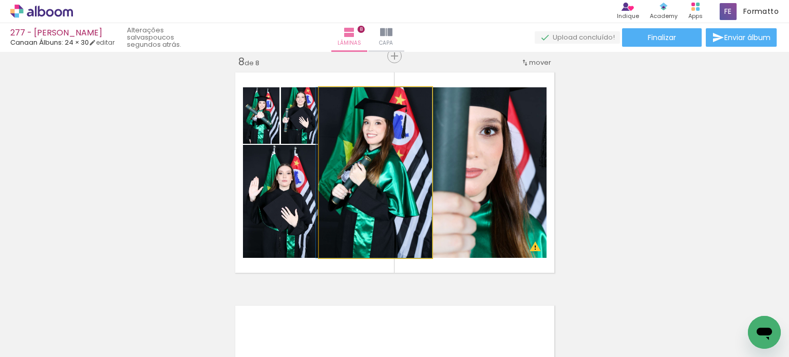
drag, startPoint x: 360, startPoint y: 168, endPoint x: 323, endPoint y: 159, distance: 38.1
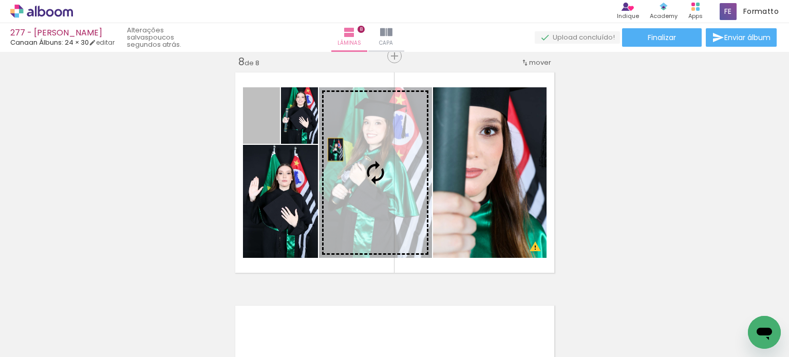
drag, startPoint x: 270, startPoint y: 130, endPoint x: 349, endPoint y: 158, distance: 84.7
click at [0, 0] on slot at bounding box center [0, 0] width 0 height 0
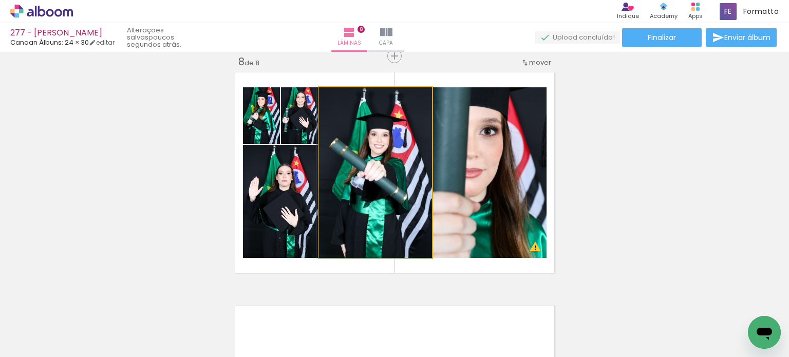
drag, startPoint x: 368, startPoint y: 170, endPoint x: 352, endPoint y: 160, distance: 18.9
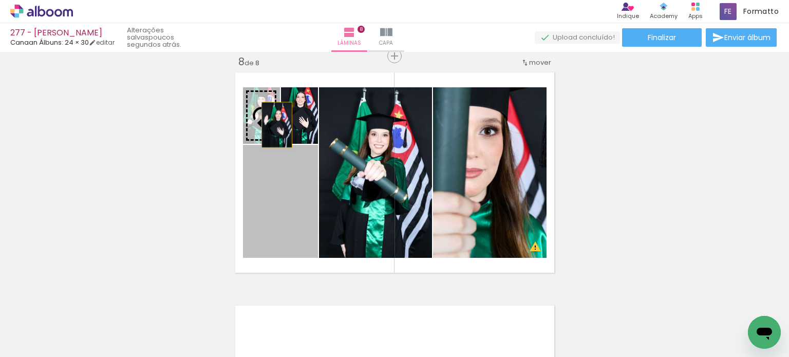
drag, startPoint x: 294, startPoint y: 207, endPoint x: 269, endPoint y: 118, distance: 92.5
click at [0, 0] on slot at bounding box center [0, 0] width 0 height 0
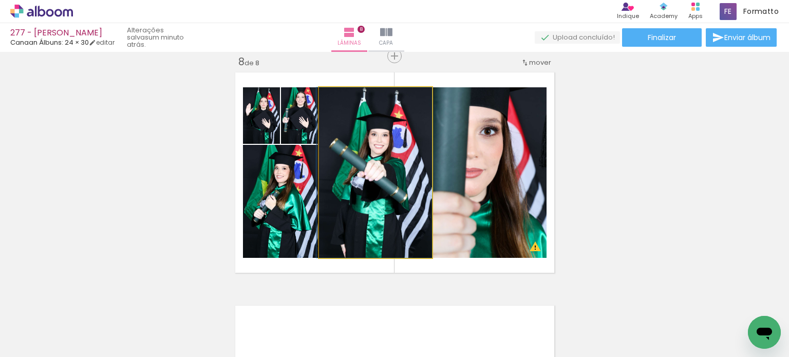
drag, startPoint x: 370, startPoint y: 207, endPoint x: 357, endPoint y: 203, distance: 13.8
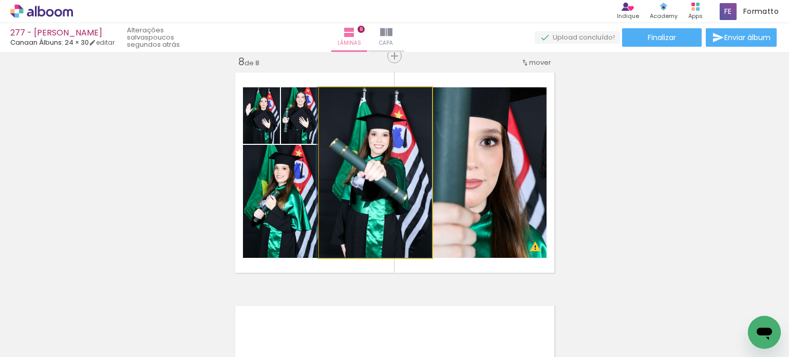
drag, startPoint x: 394, startPoint y: 178, endPoint x: 377, endPoint y: 172, distance: 18.4
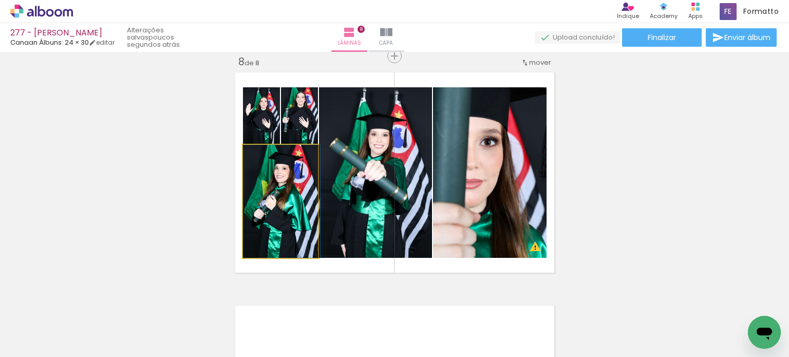
drag, startPoint x: 302, startPoint y: 187, endPoint x: 346, endPoint y: 187, distance: 43.7
click at [0, 0] on slot at bounding box center [0, 0] width 0 height 0
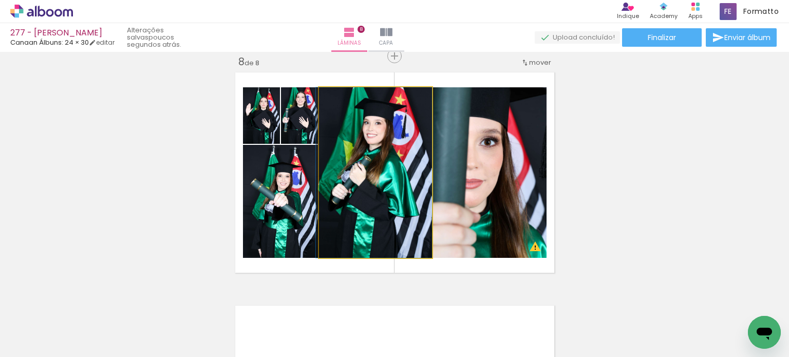
drag, startPoint x: 355, startPoint y: 187, endPoint x: 340, endPoint y: 187, distance: 15.4
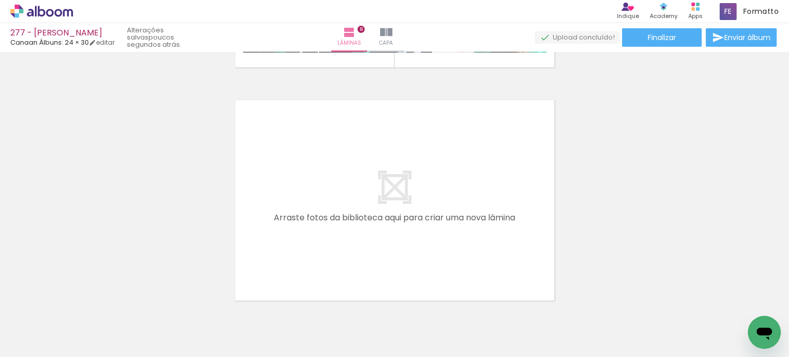
scroll to position [1898, 0]
